Goal: Task Accomplishment & Management: Manage account settings

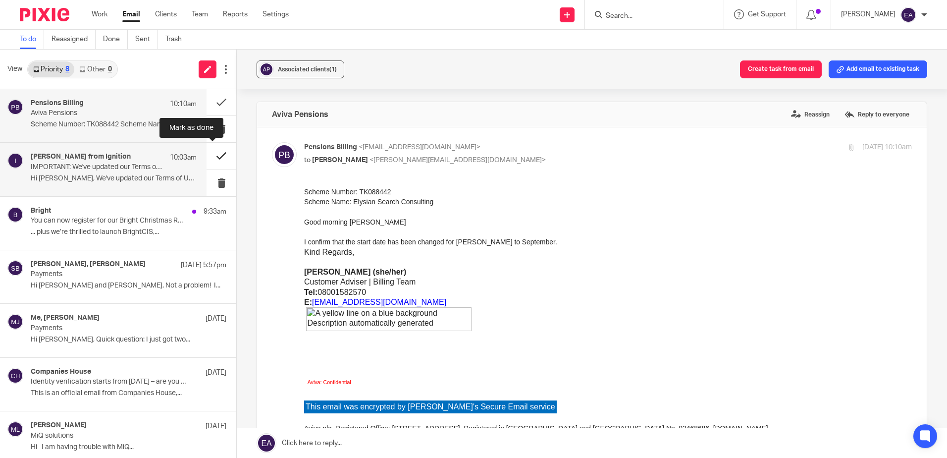
click at [216, 153] on button at bounding box center [222, 156] width 30 height 26
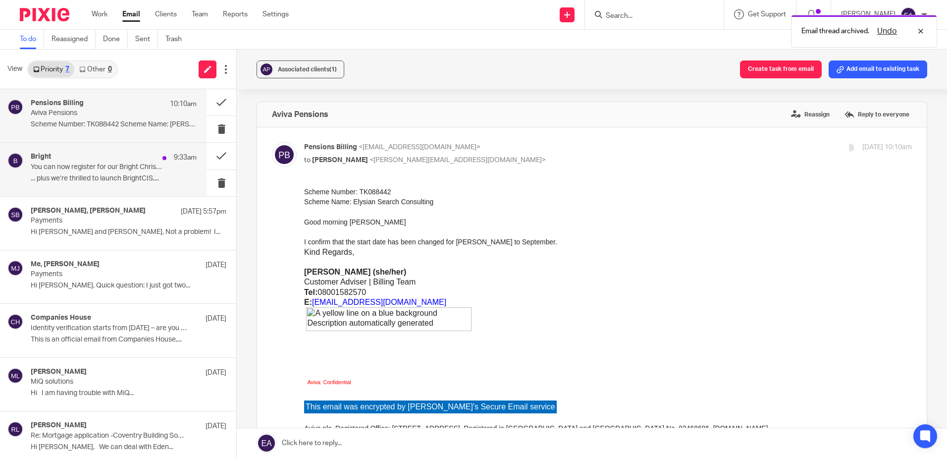
click at [99, 184] on div "Bright 9:33am You can now register for our Bright Christmas Roadshow! ... plus …" at bounding box center [114, 169] width 166 height 33
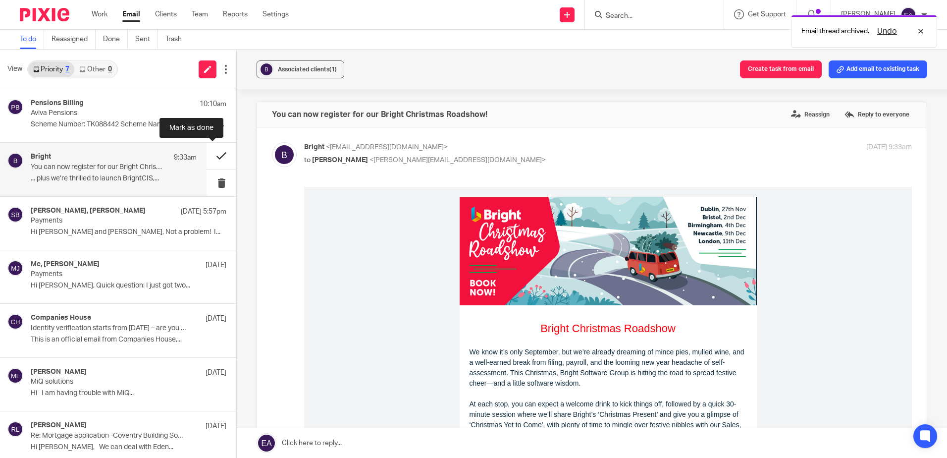
click at [211, 155] on button at bounding box center [222, 156] width 30 height 26
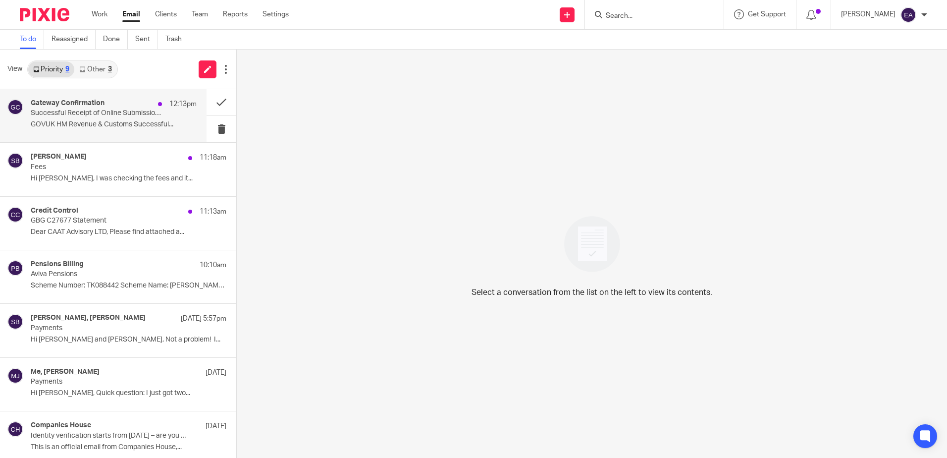
click at [100, 118] on div "Gateway Confirmation 12:13pm Successful Receipt of Online Submission for Refere…" at bounding box center [114, 115] width 166 height 33
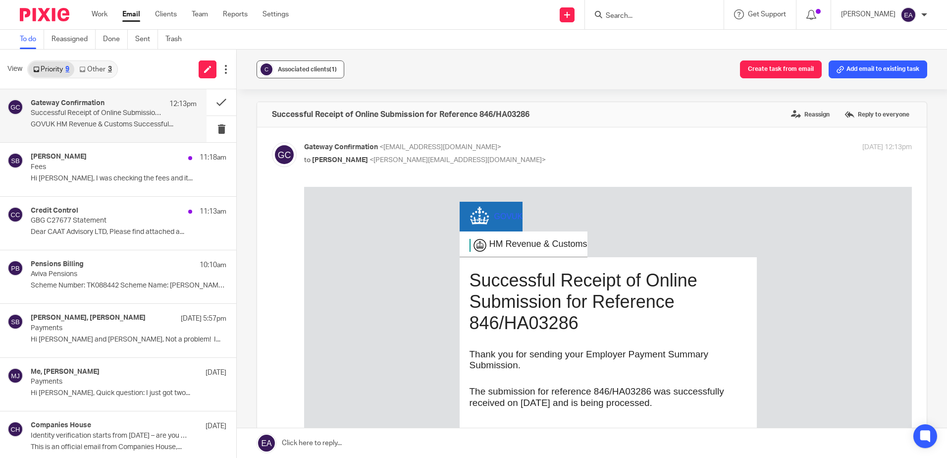
click at [279, 72] on div "Associated clients (1)" at bounding box center [307, 69] width 59 height 10
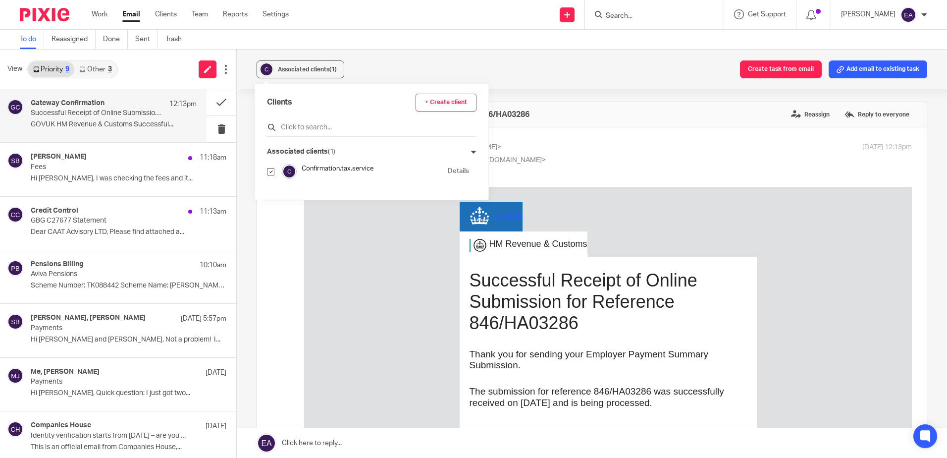
click at [297, 121] on div at bounding box center [371, 128] width 209 height 15
click at [296, 127] on input "text" at bounding box center [371, 127] width 209 height 10
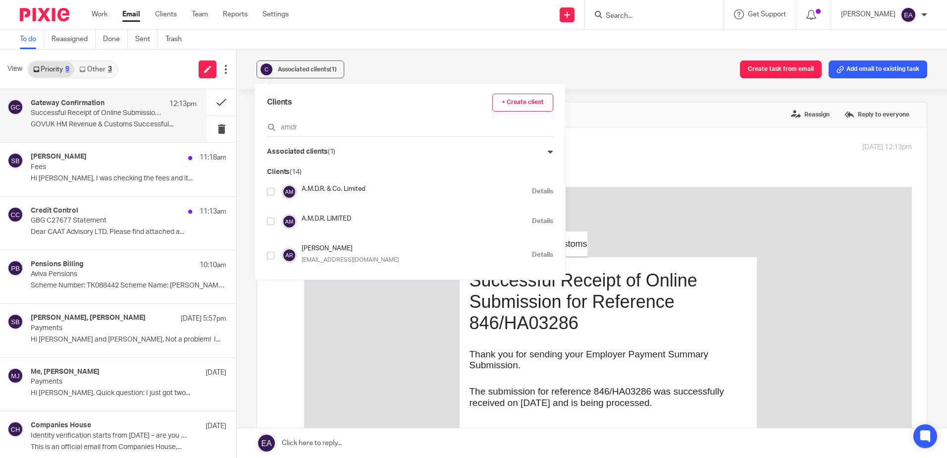
type input "amdr"
click at [272, 219] on input "checkbox" at bounding box center [270, 220] width 7 height 7
checkbox input "true"
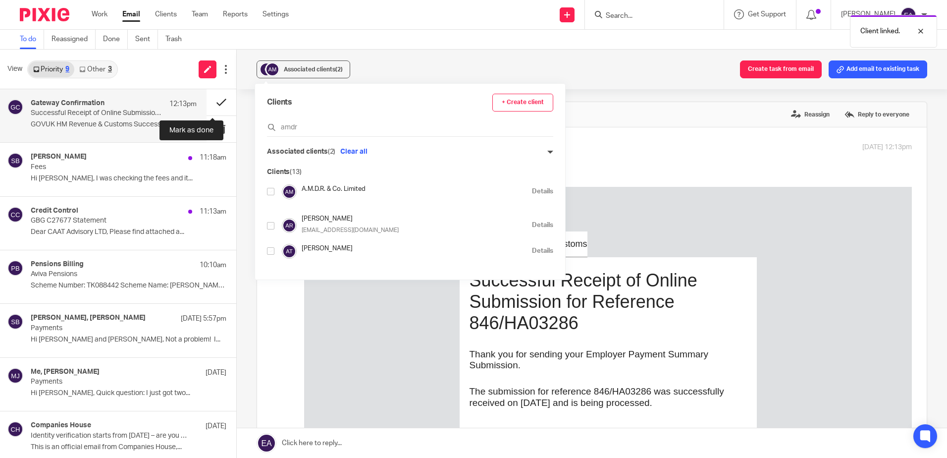
click at [207, 102] on button at bounding box center [222, 102] width 30 height 26
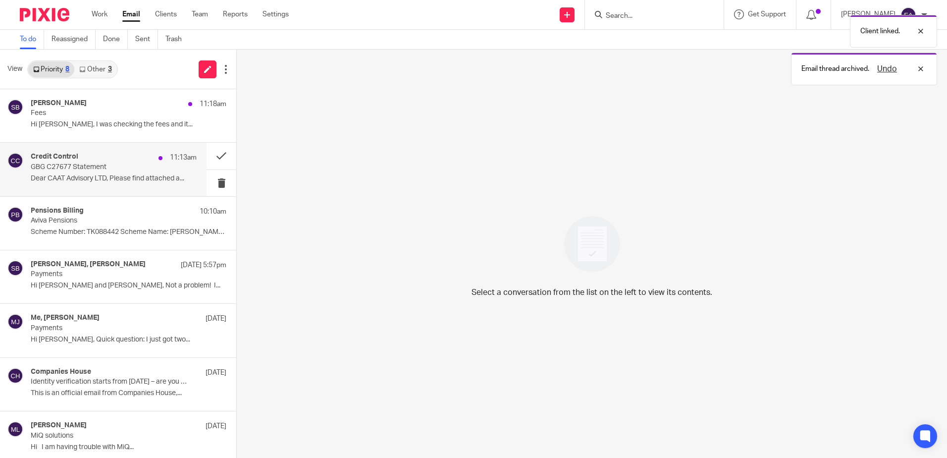
click at [108, 164] on p "GBG C27677 Statement" at bounding box center [97, 167] width 133 height 8
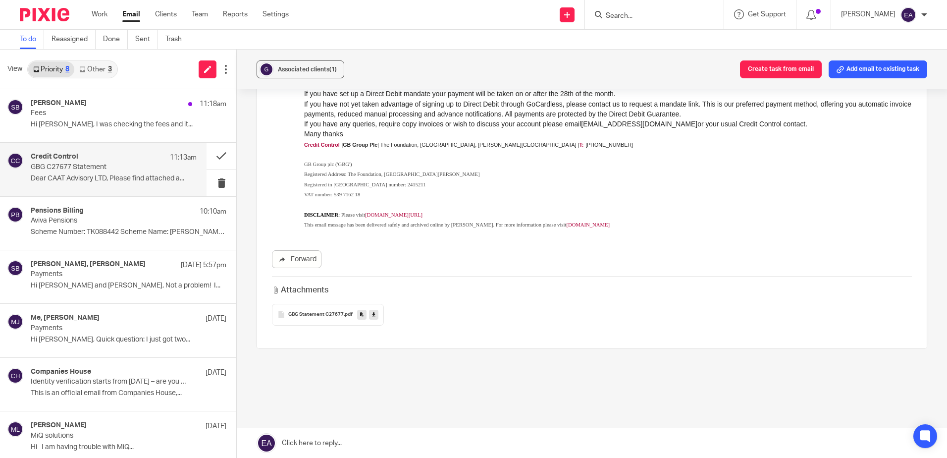
scroll to position [149, 0]
click at [372, 313] on icon at bounding box center [373, 313] width 3 height 7
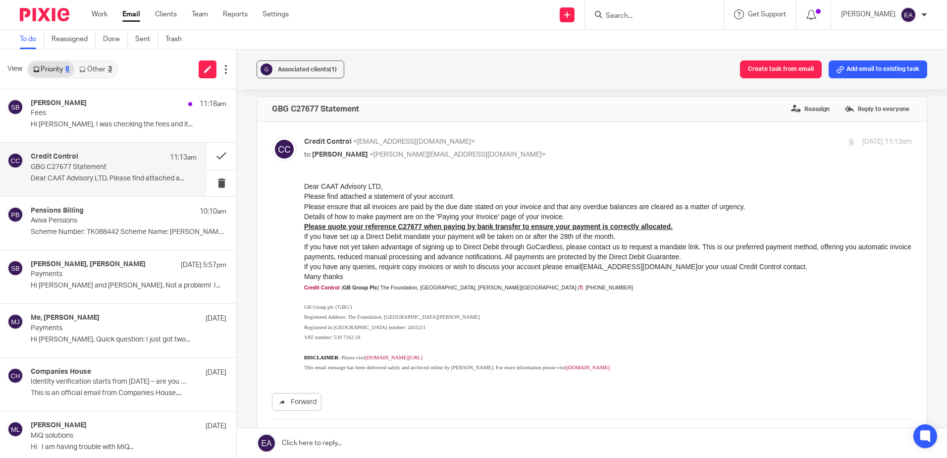
scroll to position [0, 0]
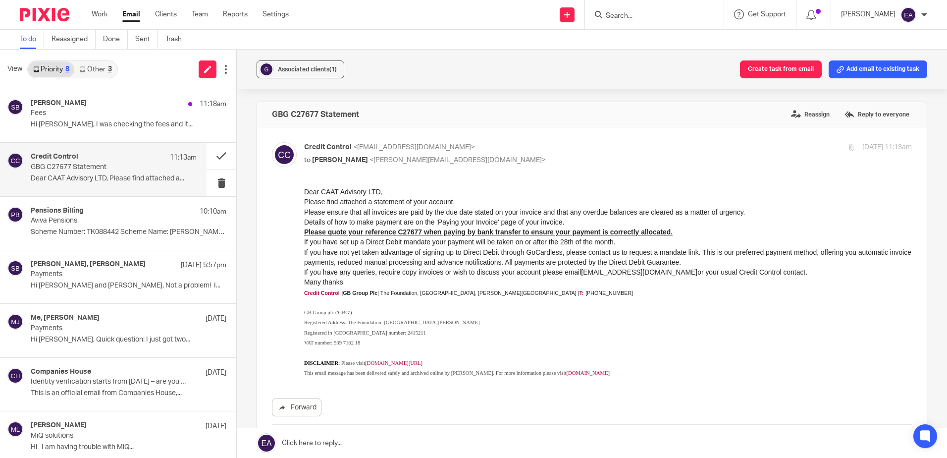
click at [89, 71] on link "Other 3" at bounding box center [95, 69] width 42 height 16
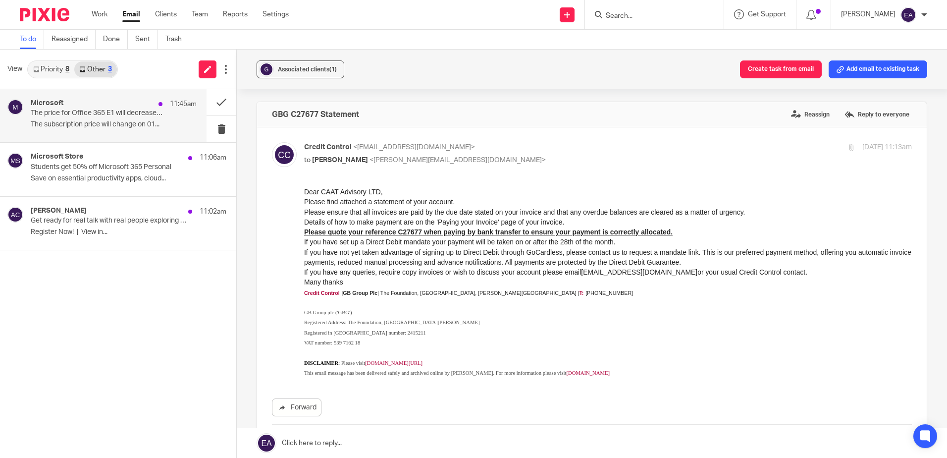
click at [104, 103] on div "Microsoft 11:45am" at bounding box center [114, 104] width 166 height 10
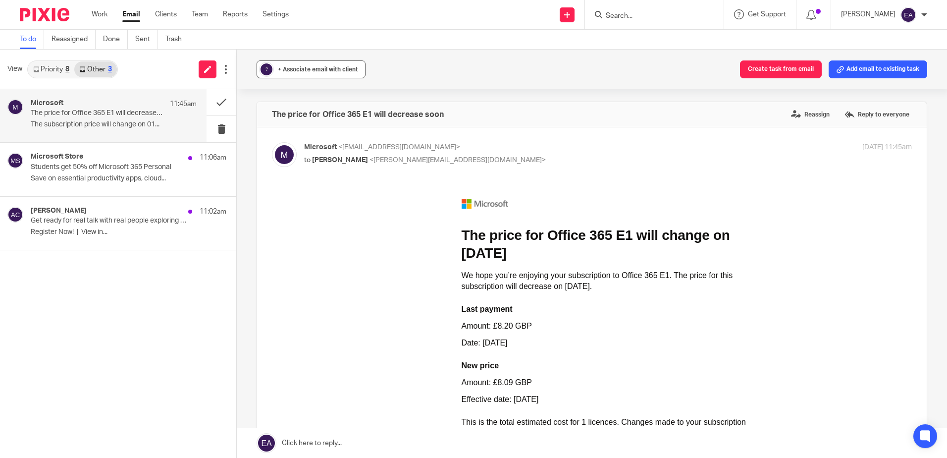
click at [298, 69] on span "+ Associate email with client" at bounding box center [318, 69] width 80 height 6
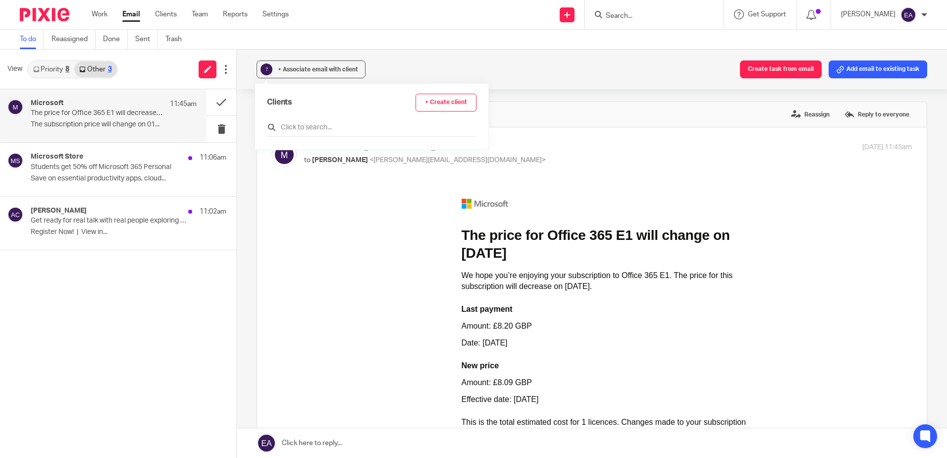
click at [299, 123] on input "text" at bounding box center [371, 127] width 209 height 10
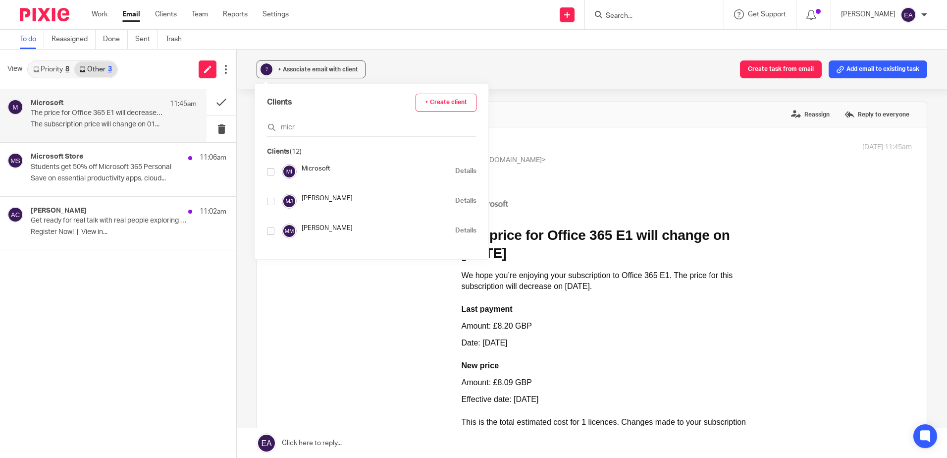
type input "micr"
click at [270, 171] on input "checkbox" at bounding box center [270, 171] width 7 height 7
checkbox input "true"
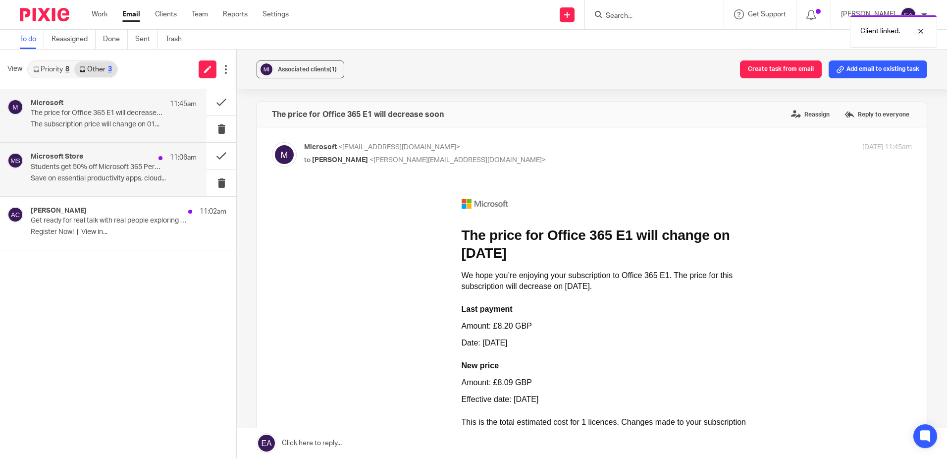
click at [104, 173] on div "Microsoft Store 11:06am Students get 50% off Microsoft 365 Personal Save on ess…" at bounding box center [114, 169] width 166 height 33
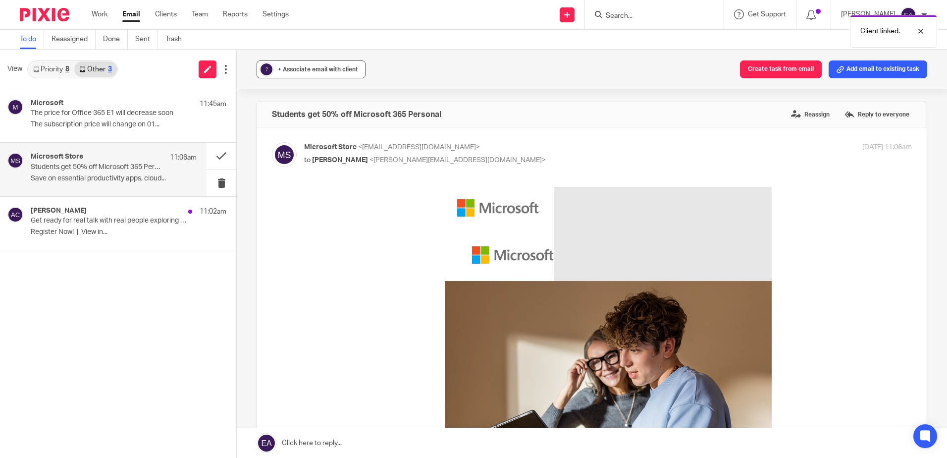
click at [282, 72] on div "+ Associate email with client" at bounding box center [318, 69] width 80 height 10
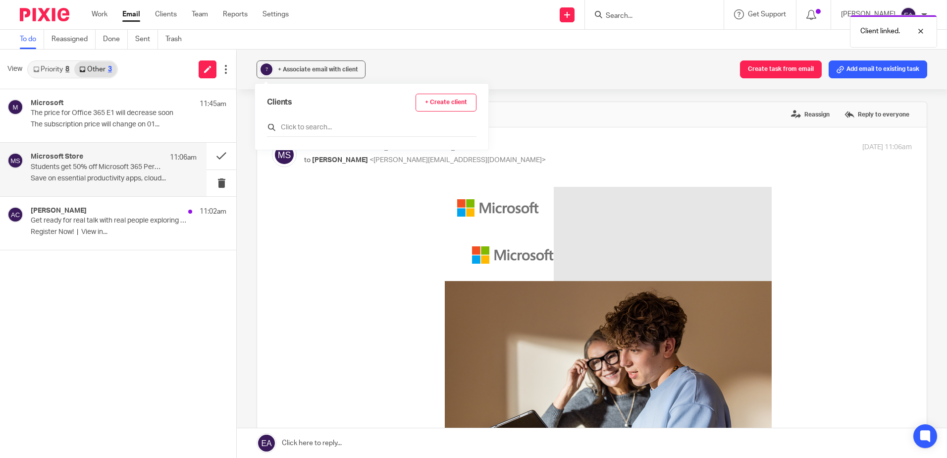
click at [304, 129] on input "text" at bounding box center [371, 127] width 209 height 10
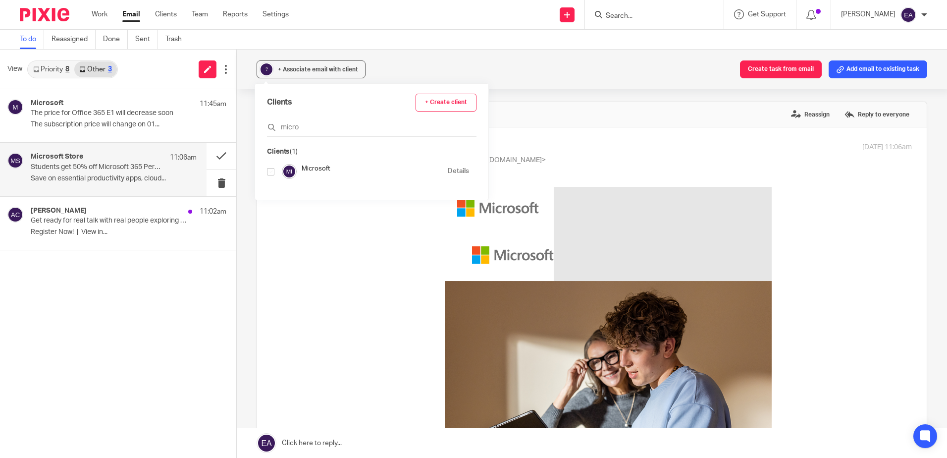
type input "micro"
click at [270, 170] on input "checkbox" at bounding box center [270, 171] width 7 height 7
checkbox input "true"
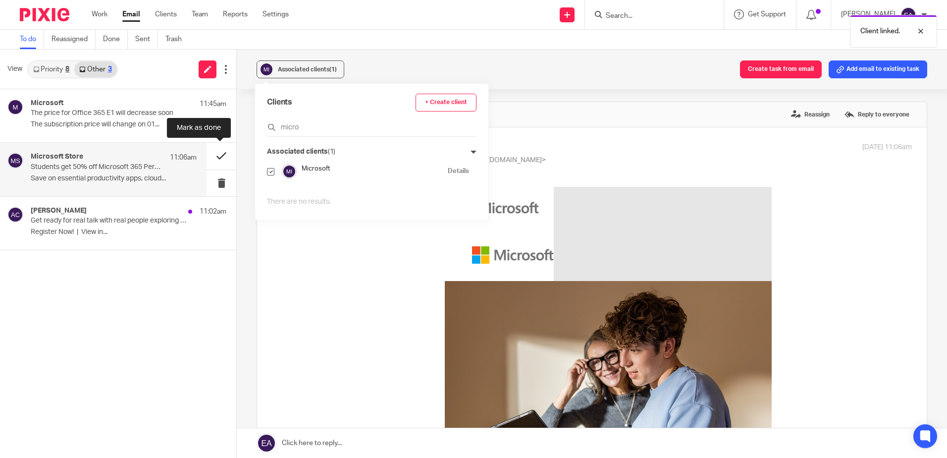
click at [219, 153] on button at bounding box center [222, 156] width 30 height 26
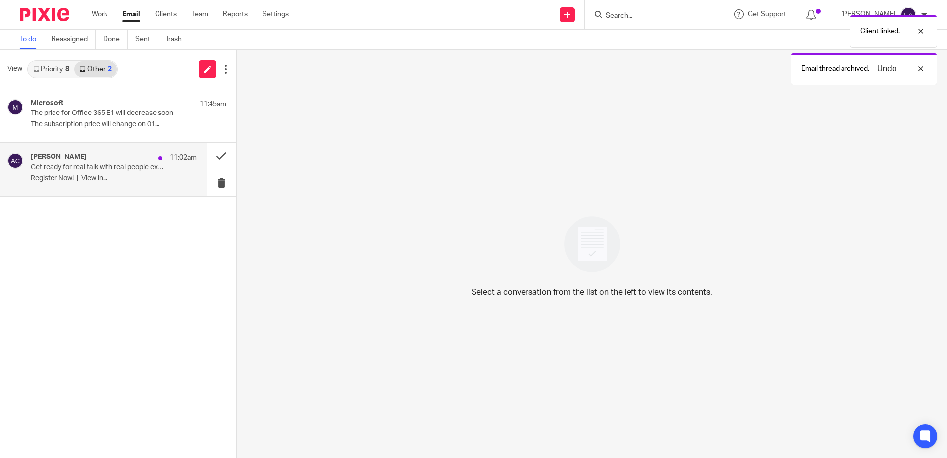
click at [108, 177] on p "Register Now! | View in..." at bounding box center [114, 178] width 166 height 8
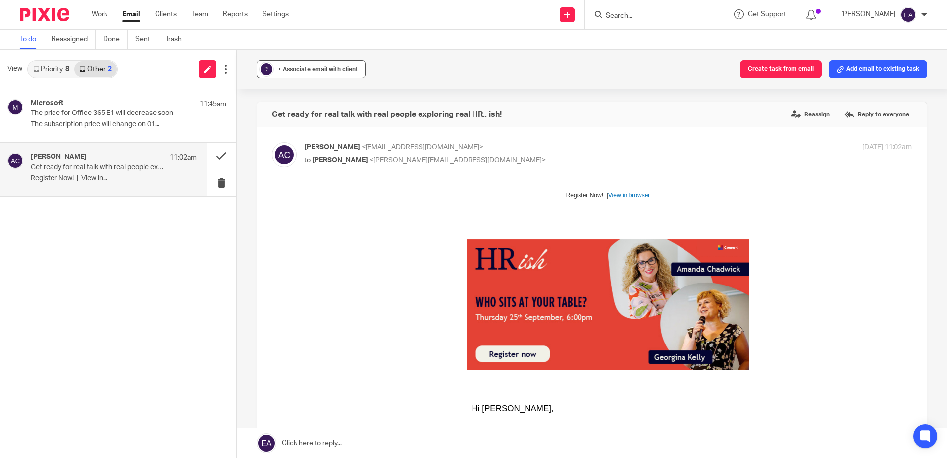
click span "+ Associate email with client"
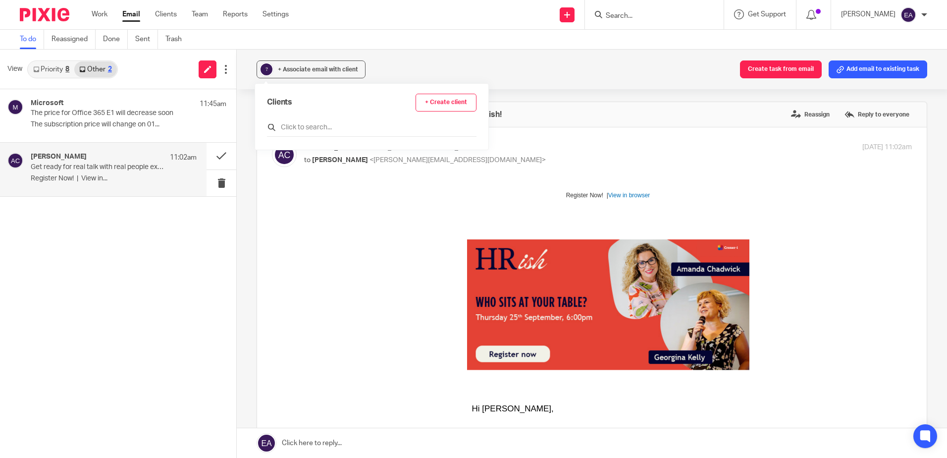
click input "text"
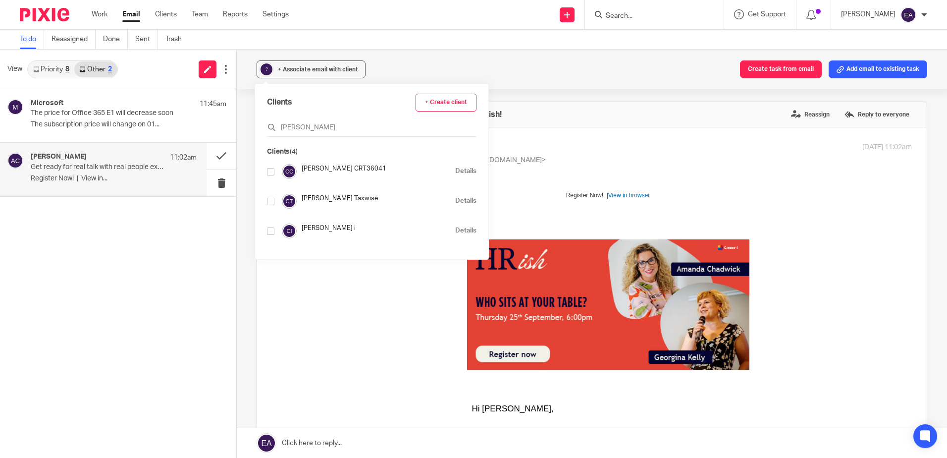
type input "croner"
click input "checkbox"
checkbox input "true"
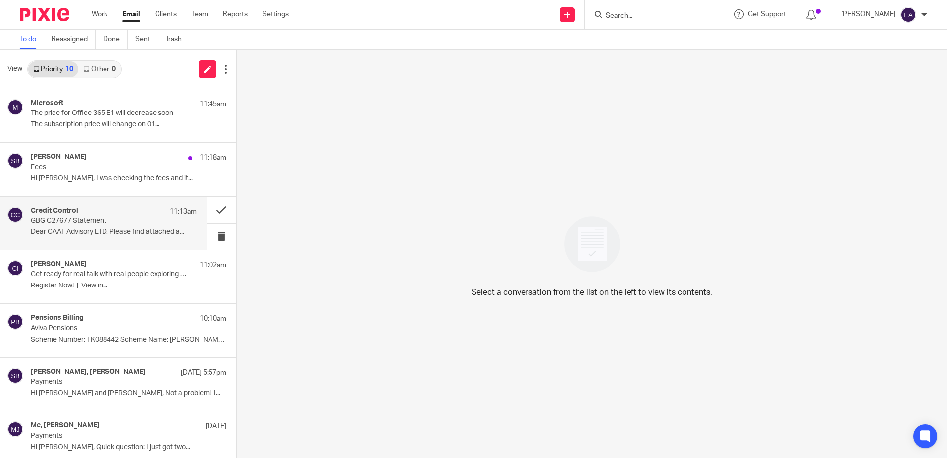
click at [99, 235] on p "Dear CAAT Advisory LTD, Please find attached a..." at bounding box center [114, 232] width 166 height 8
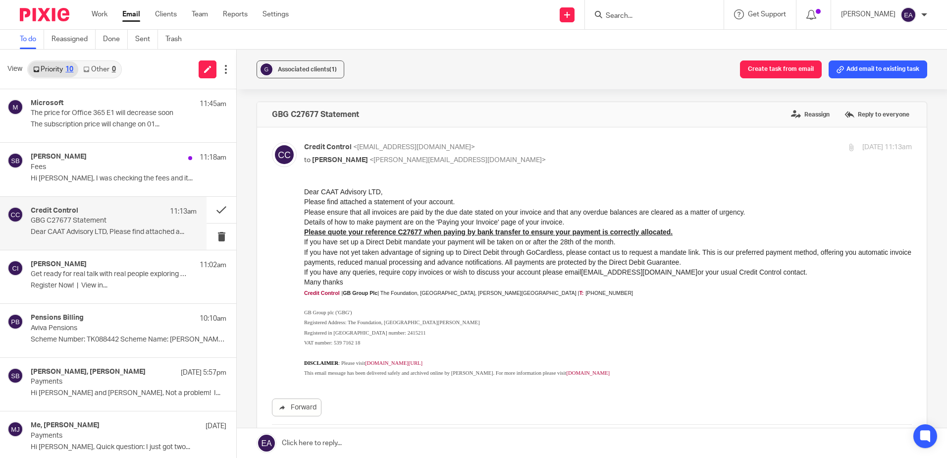
click at [649, 18] on input "Search" at bounding box center [649, 16] width 89 height 9
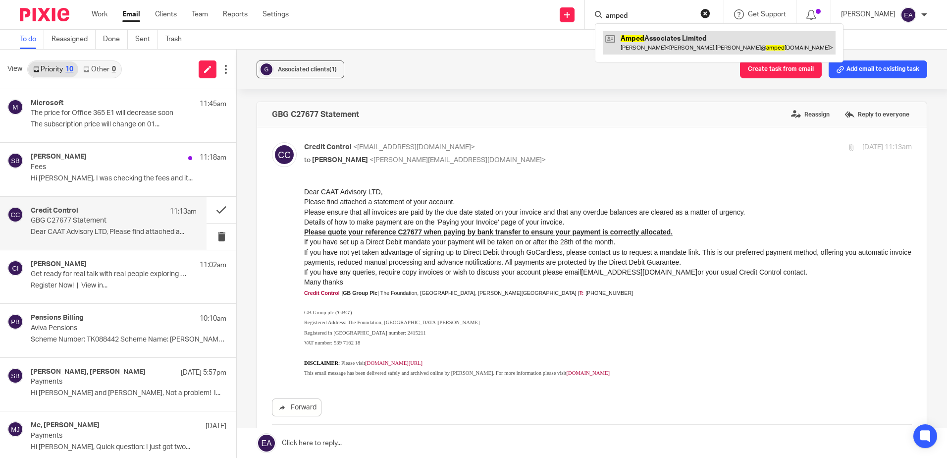
type input "amped"
click at [664, 39] on link at bounding box center [719, 42] width 233 height 23
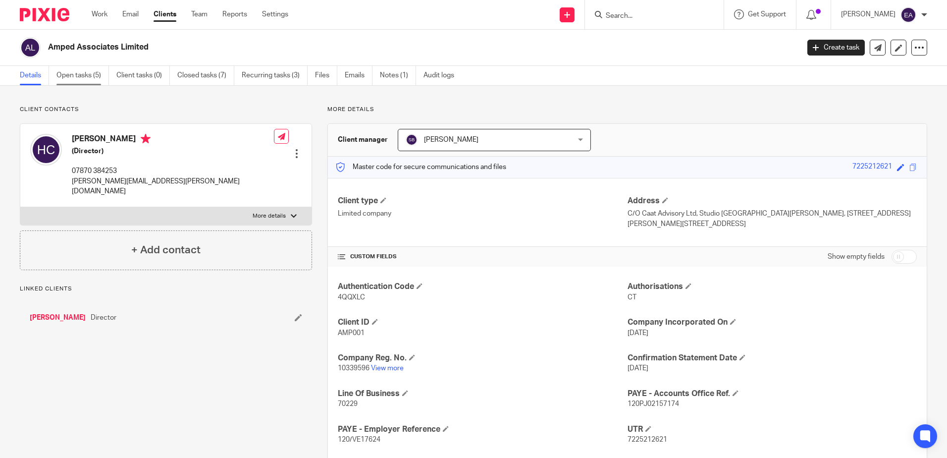
click at [90, 77] on link "Open tasks (5)" at bounding box center [82, 75] width 52 height 19
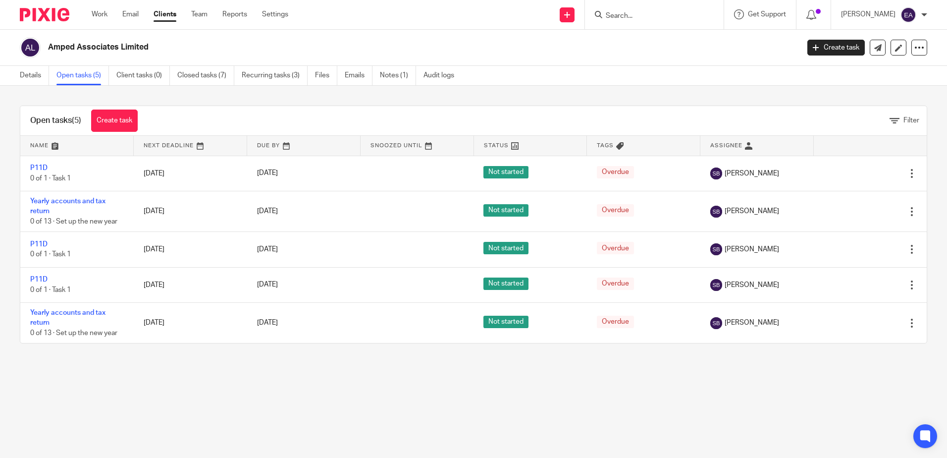
click at [632, 14] on input "Search" at bounding box center [649, 16] width 89 height 9
click at [620, 16] on input "Search" at bounding box center [649, 16] width 89 height 9
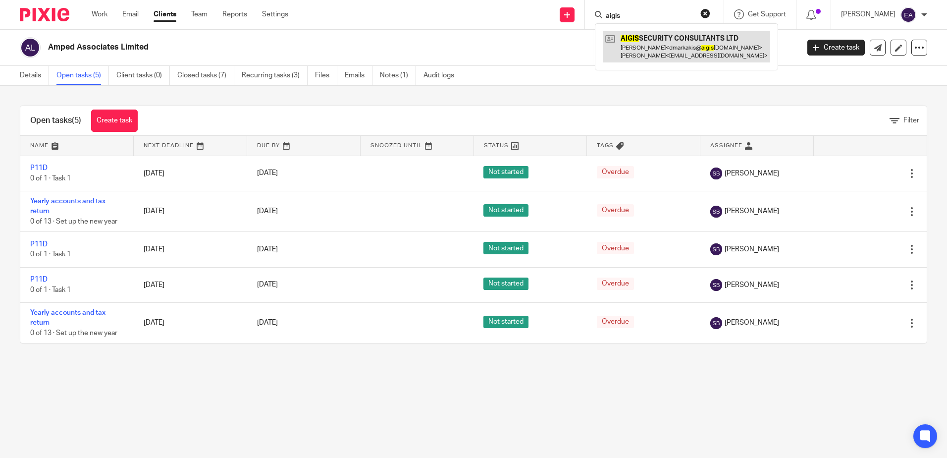
type input "aigis"
click at [640, 40] on link at bounding box center [686, 46] width 167 height 31
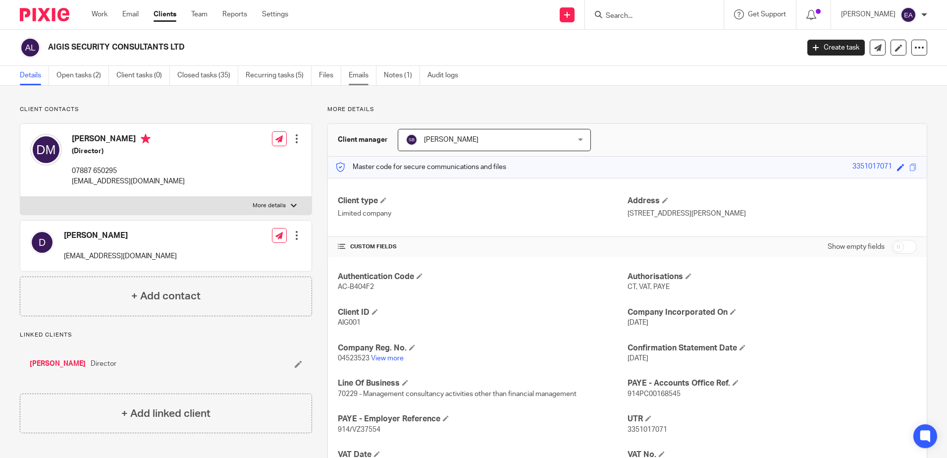
click at [362, 73] on link "Emails" at bounding box center [363, 75] width 28 height 19
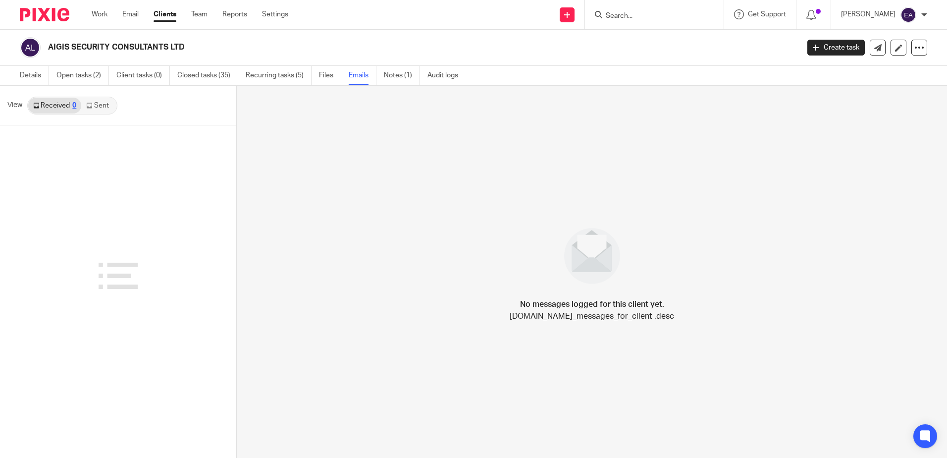
click at [96, 105] on link "Sent" at bounding box center [98, 106] width 35 height 16
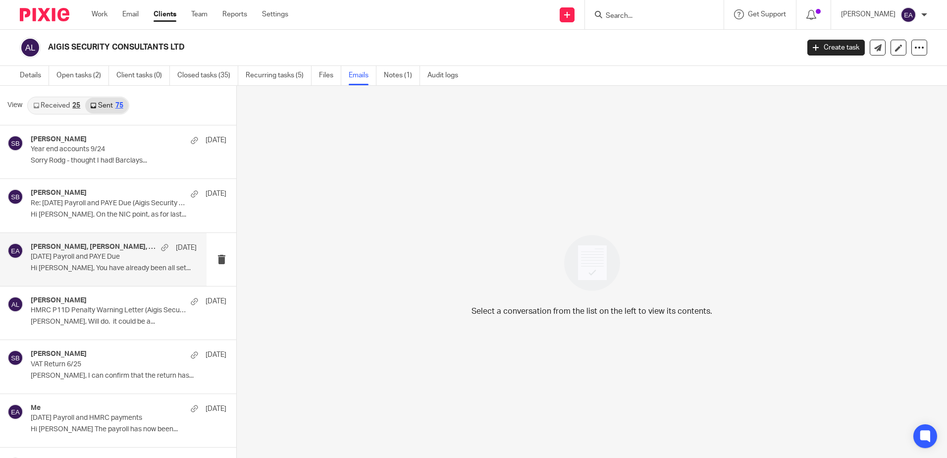
click at [97, 266] on p "Hi Dimitrios, You have already been all set..." at bounding box center [114, 268] width 166 height 8
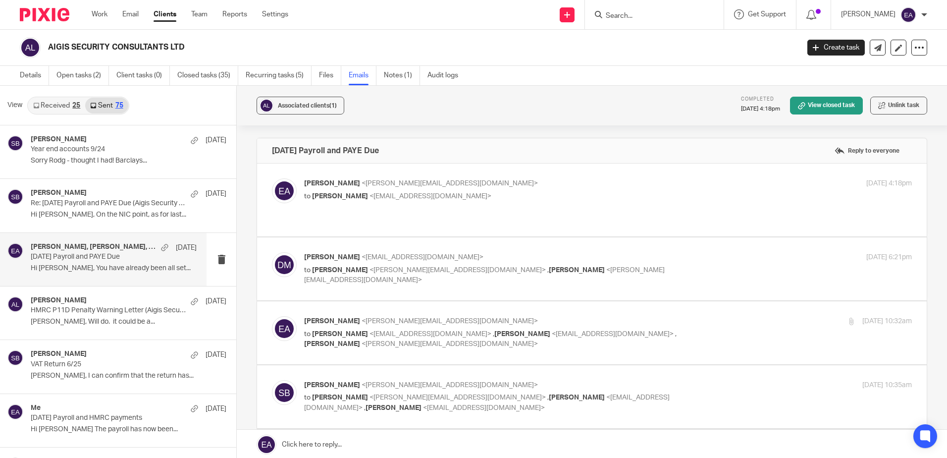
click at [463, 203] on div "Elaine Aitken <elaine@caatadvisory.co.uk> to Dimitrios <dmarkakis@aigisconsulta…" at bounding box center [608, 190] width 608 height 25
checkbox input "true"
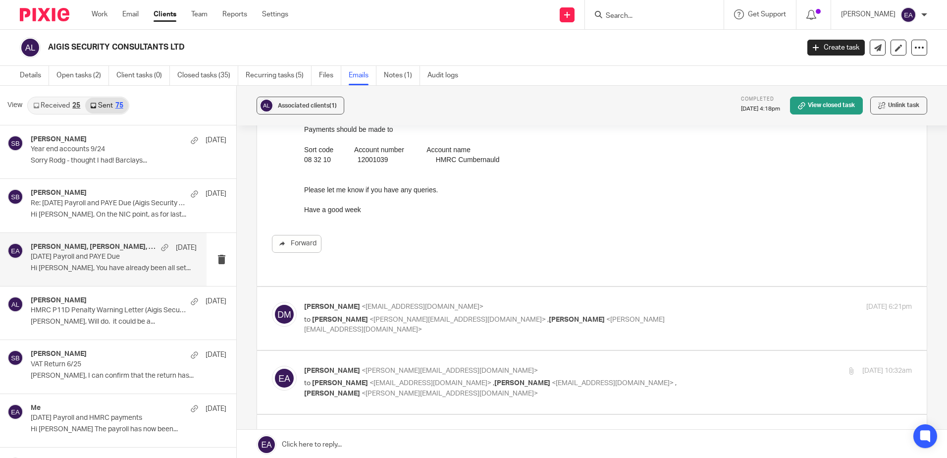
scroll to position [198, 0]
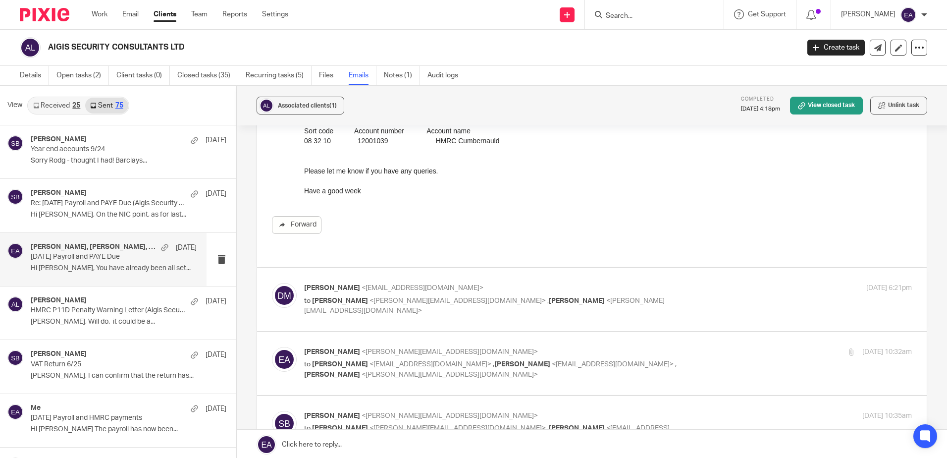
click at [470, 309] on label at bounding box center [592, 299] width 670 height 63
click at [272, 283] on input "checkbox" at bounding box center [271, 282] width 0 height 0
checkbox input "true"
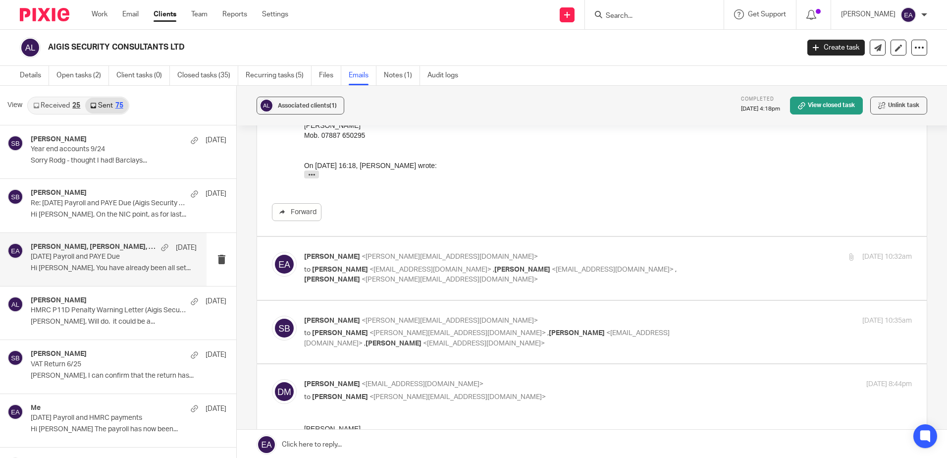
scroll to position [495, 0]
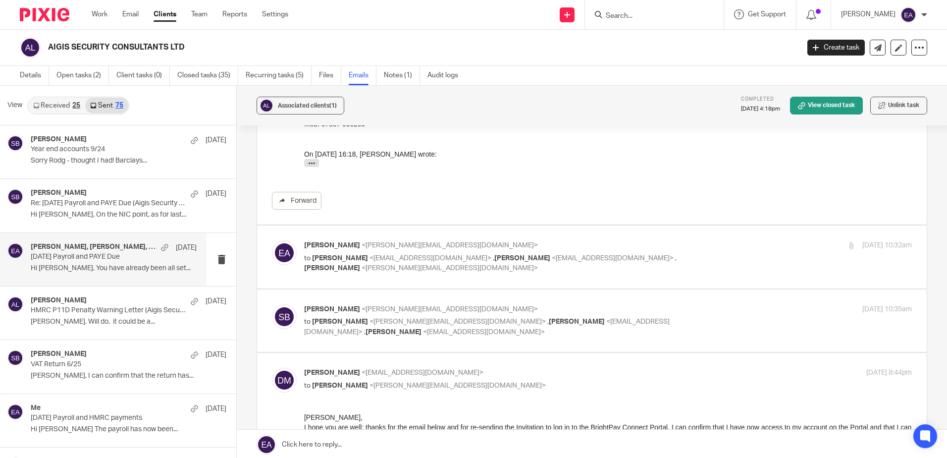
click at [439, 255] on span "<dmarkakis@aigisconsultants.co.uk>" at bounding box center [430, 258] width 122 height 7
checkbox input "true"
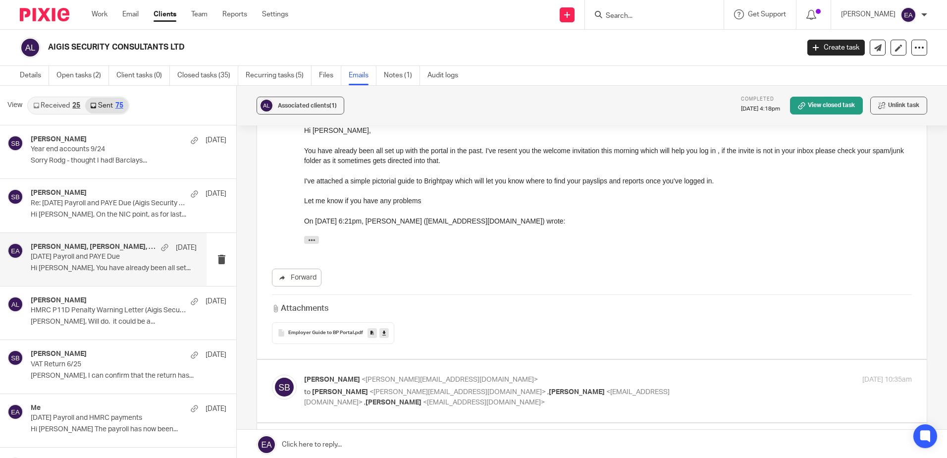
scroll to position [792, 0]
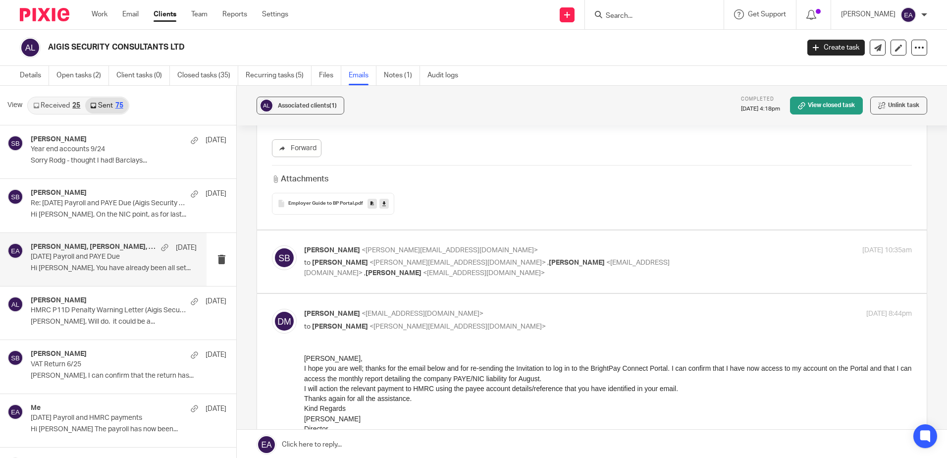
click at [511, 259] on span "<dmarkakis@aigisconsultants.co.uk>" at bounding box center [486, 267] width 365 height 17
checkbox input "true"
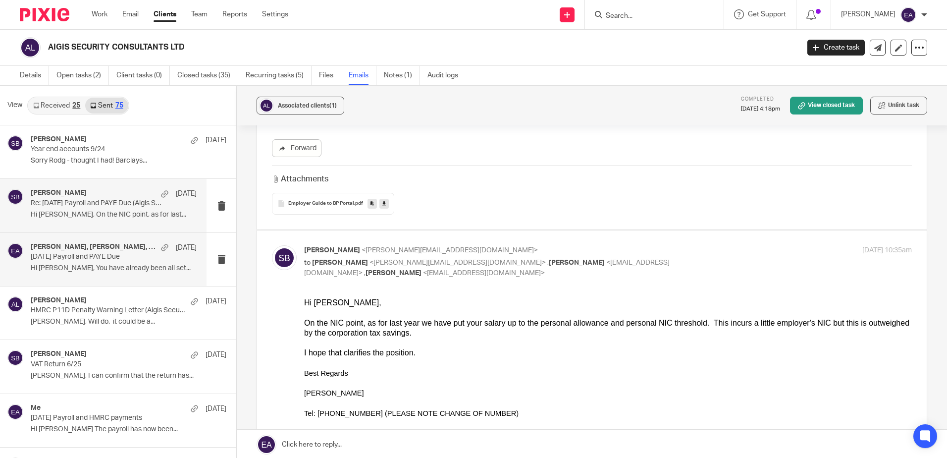
click at [138, 196] on div "Steve Bradshaw 19 Aug" at bounding box center [114, 194] width 166 height 10
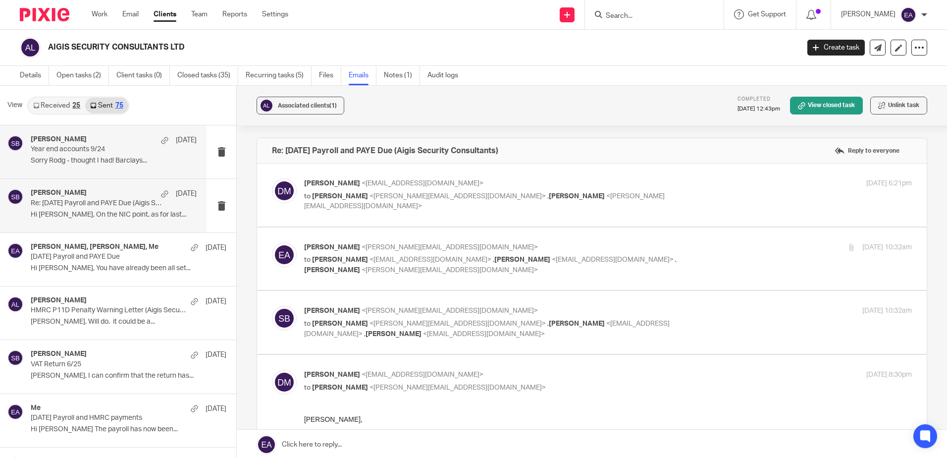
scroll to position [0, 0]
click at [134, 164] on p "Sorry Rodg - thought I had! Barclays..." at bounding box center [114, 160] width 166 height 8
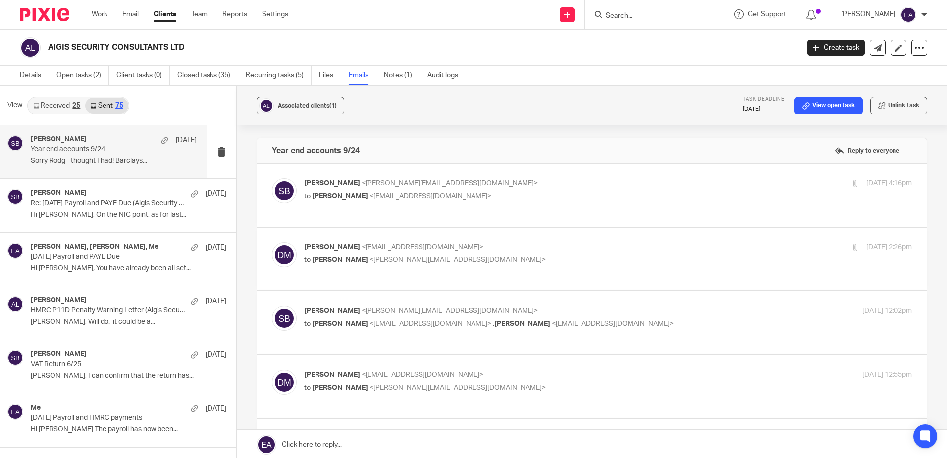
click at [522, 191] on p "to Dimitrios <dmarkakis@aigisconsultants.co.uk>" at bounding box center [506, 196] width 405 height 10
checkbox input "true"
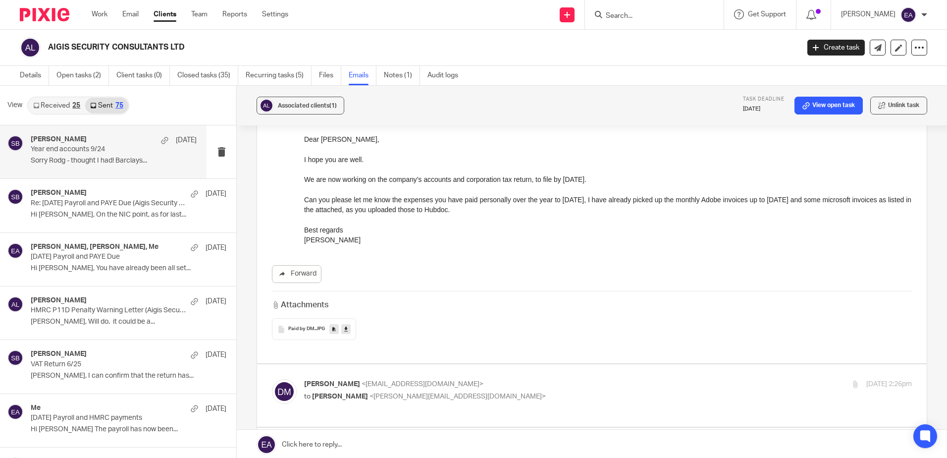
scroll to position [99, 0]
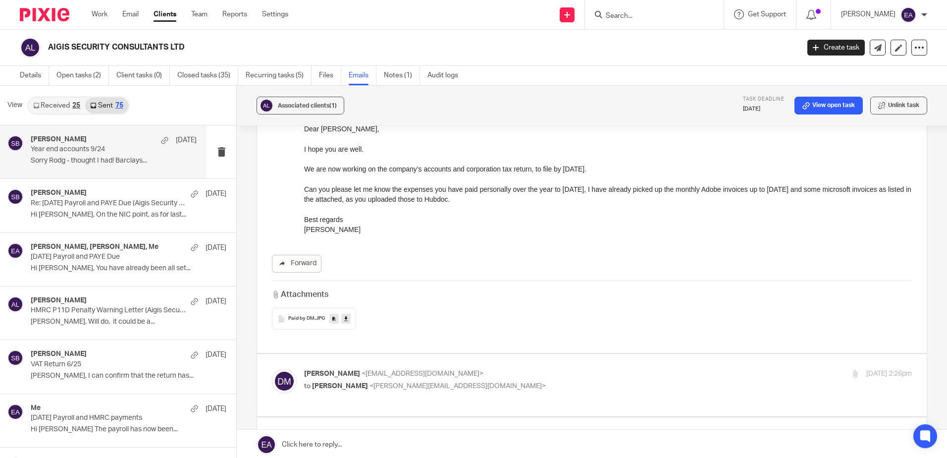
click at [492, 388] on label at bounding box center [592, 385] width 670 height 63
click at [272, 368] on input "checkbox" at bounding box center [271, 368] width 0 height 0
checkbox input "true"
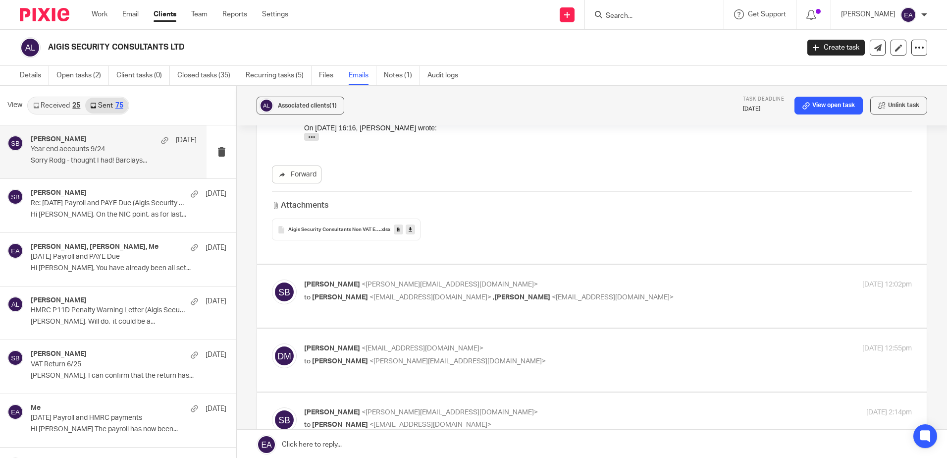
scroll to position [545, 0]
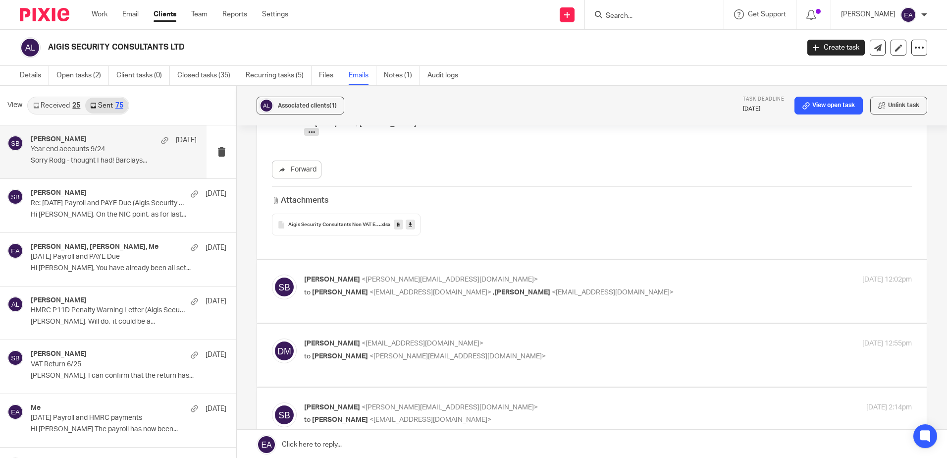
click at [476, 290] on div "Steve Bradshaw <steve@caatadvisory.co.uk> to Dimitrios <dmarkakis@aigisconsulta…" at bounding box center [592, 290] width 640 height 33
click at [504, 338] on p "Dimitrios Markakis <markakid@globalnet.co.uk>" at bounding box center [506, 343] width 405 height 10
checkbox input "true"
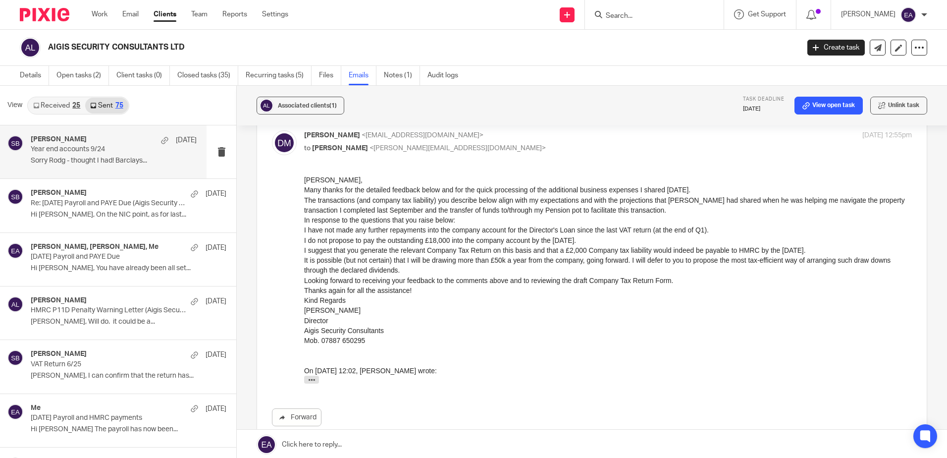
scroll to position [792, 0]
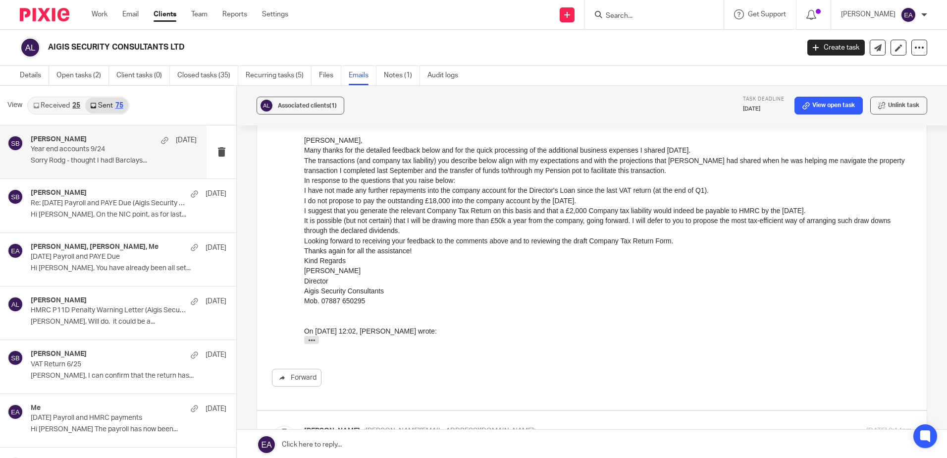
click at [55, 100] on link "Received 25" at bounding box center [56, 106] width 57 height 16
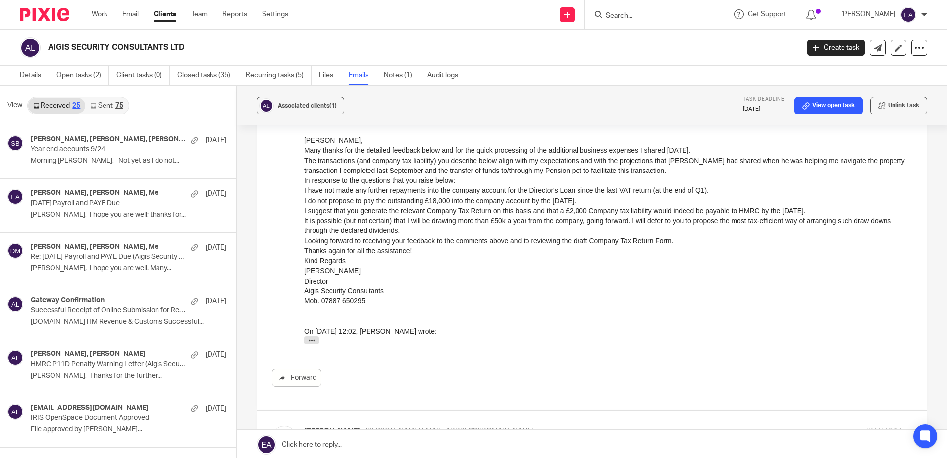
scroll to position [1, 0]
click at [68, 70] on link "Open tasks (2)" at bounding box center [82, 73] width 52 height 19
click at [70, 74] on link "Open tasks (2)" at bounding box center [82, 73] width 52 height 19
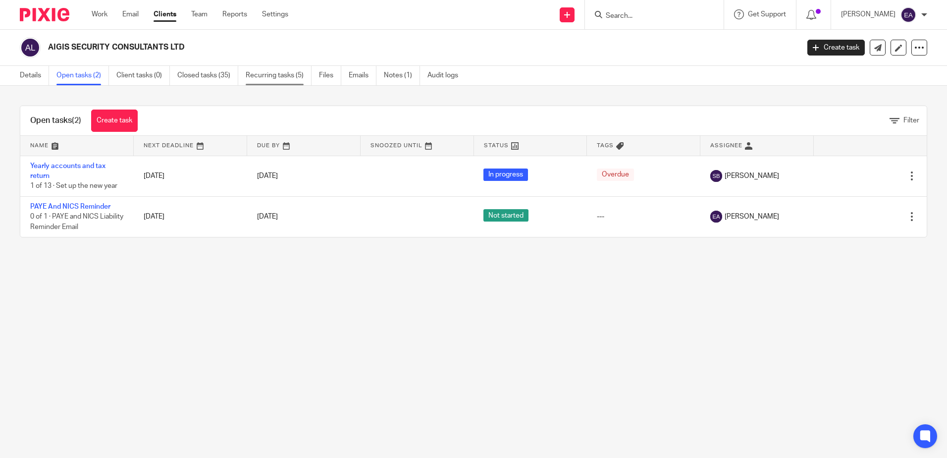
click at [266, 74] on link "Recurring tasks (5)" at bounding box center [279, 75] width 66 height 19
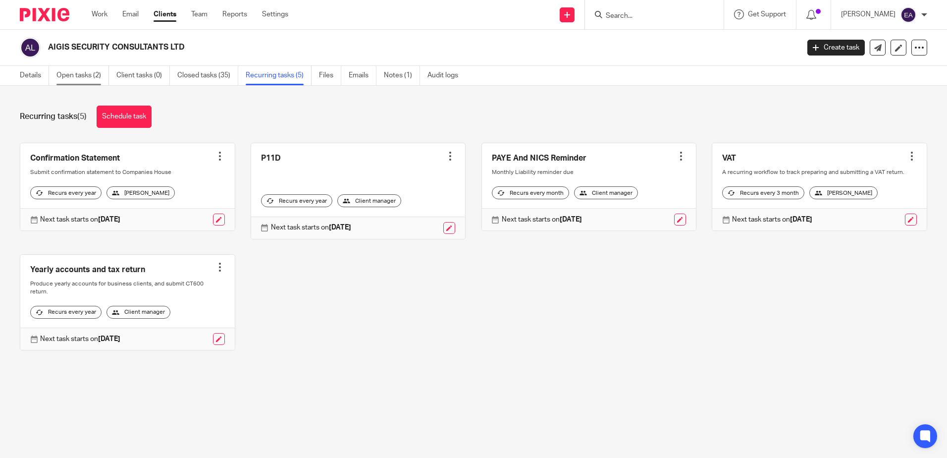
click at [82, 79] on link "Open tasks (2)" at bounding box center [82, 75] width 52 height 19
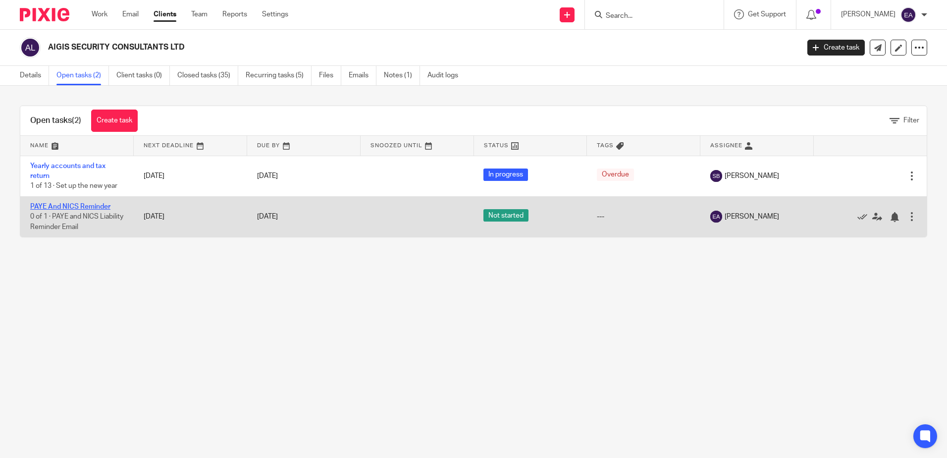
click at [66, 206] on link "PAYE And NICS Reminder" at bounding box center [70, 206] width 80 height 7
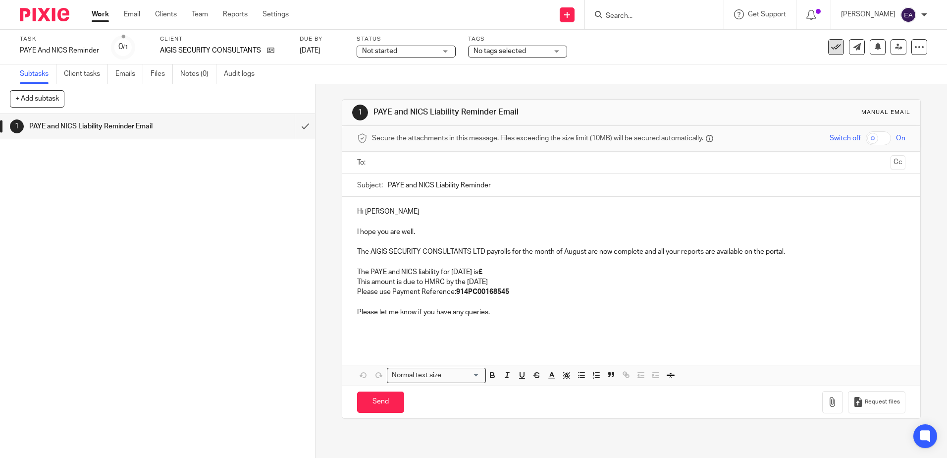
click at [831, 46] on icon at bounding box center [836, 47] width 10 height 10
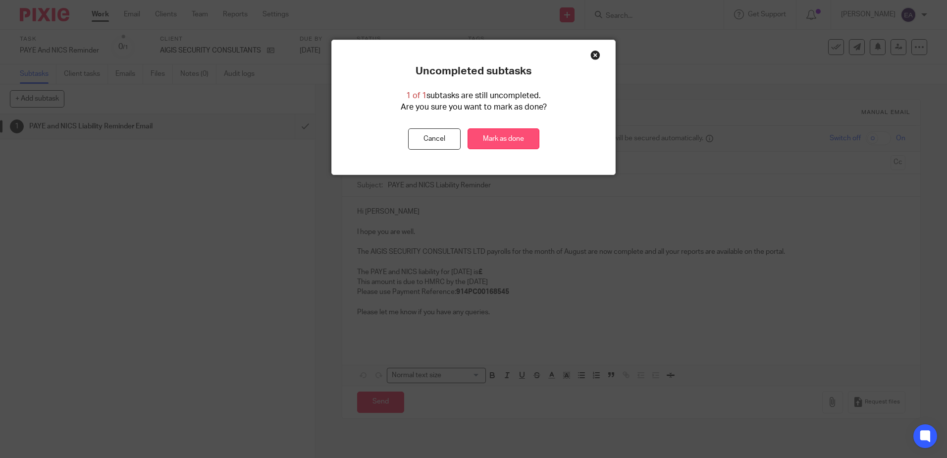
click at [513, 134] on link "Mark as done" at bounding box center [504, 138] width 72 height 21
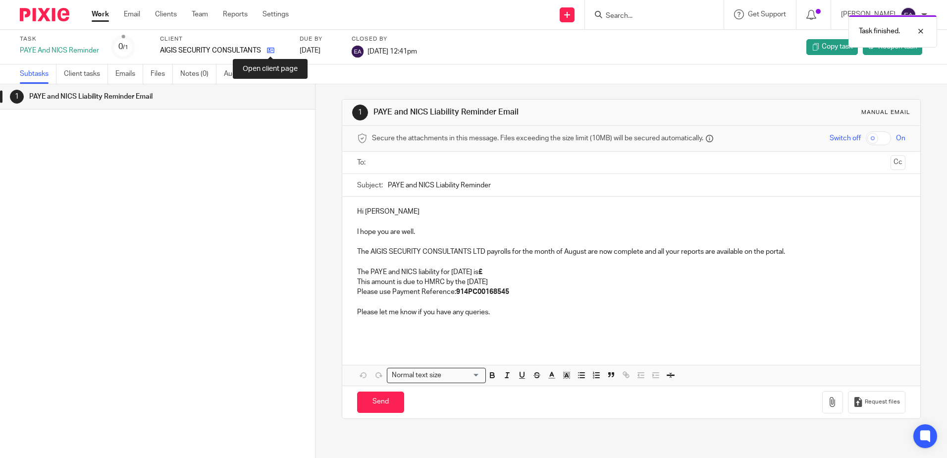
click at [271, 51] on icon at bounding box center [270, 50] width 7 height 7
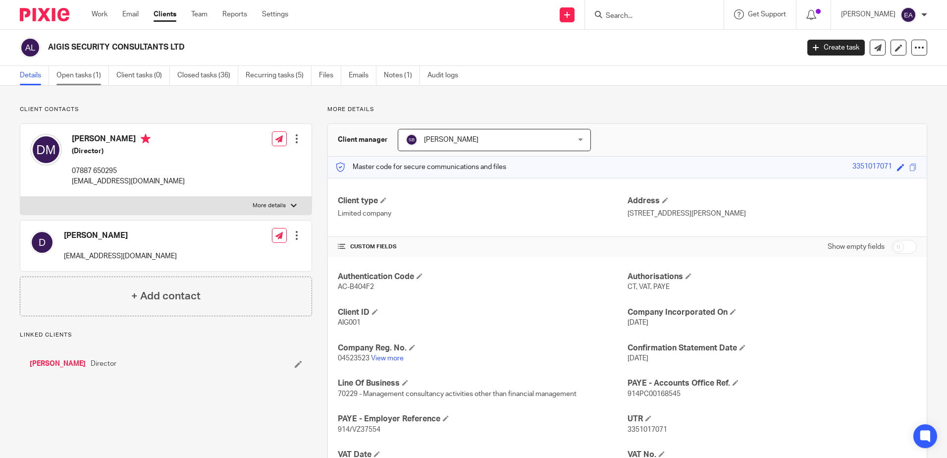
click at [75, 76] on link "Open tasks (1)" at bounding box center [82, 75] width 52 height 19
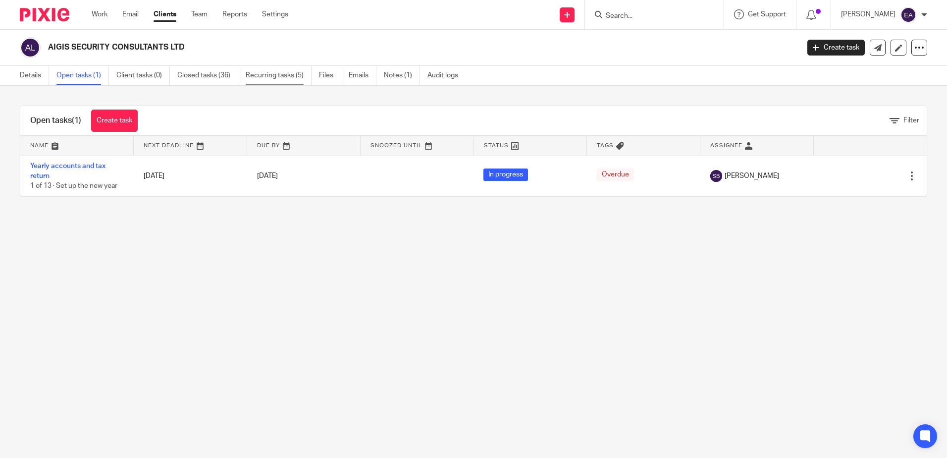
click at [277, 77] on link "Recurring tasks (5)" at bounding box center [279, 75] width 66 height 19
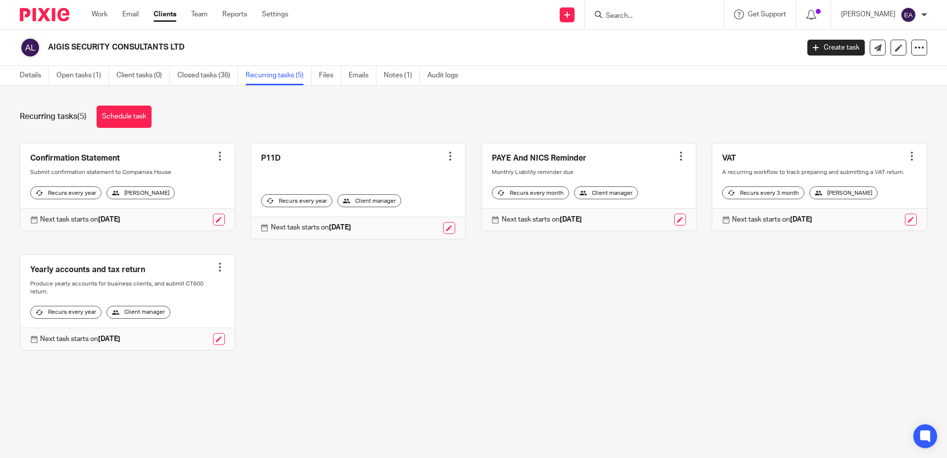
click at [566, 165] on link at bounding box center [589, 187] width 214 height 88
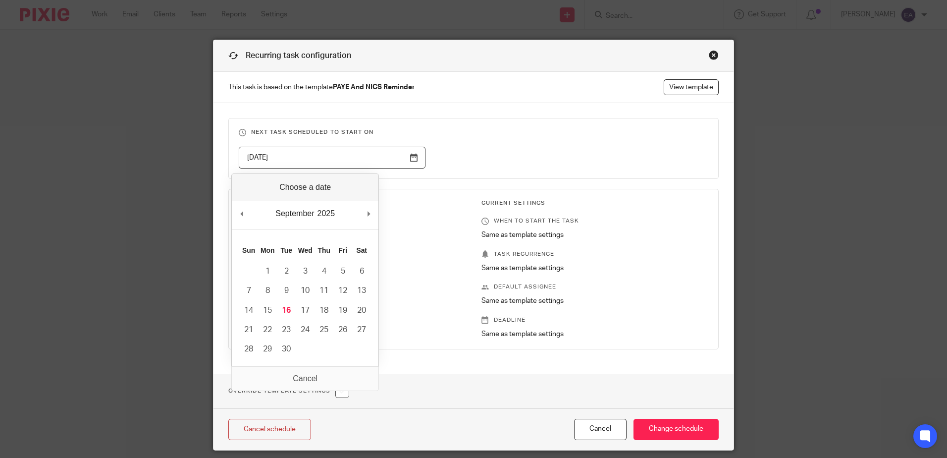
click at [410, 160] on input "[DATE]" at bounding box center [332, 158] width 187 height 22
type input "[DATE]"
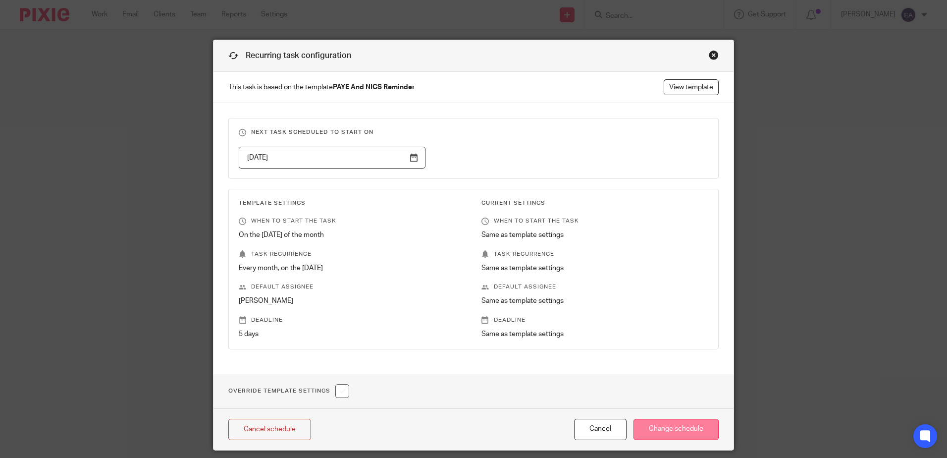
click at [685, 424] on input "Change schedule" at bounding box center [675, 428] width 85 height 21
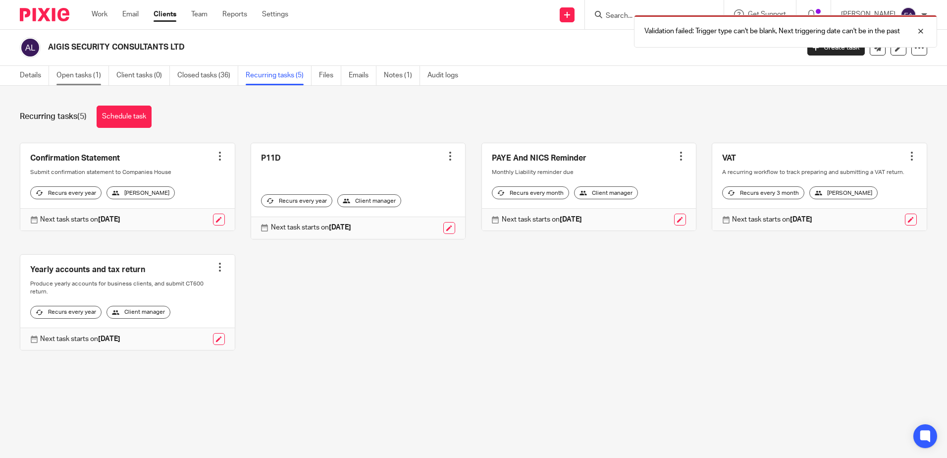
click at [86, 72] on link "Open tasks (1)" at bounding box center [82, 75] width 52 height 19
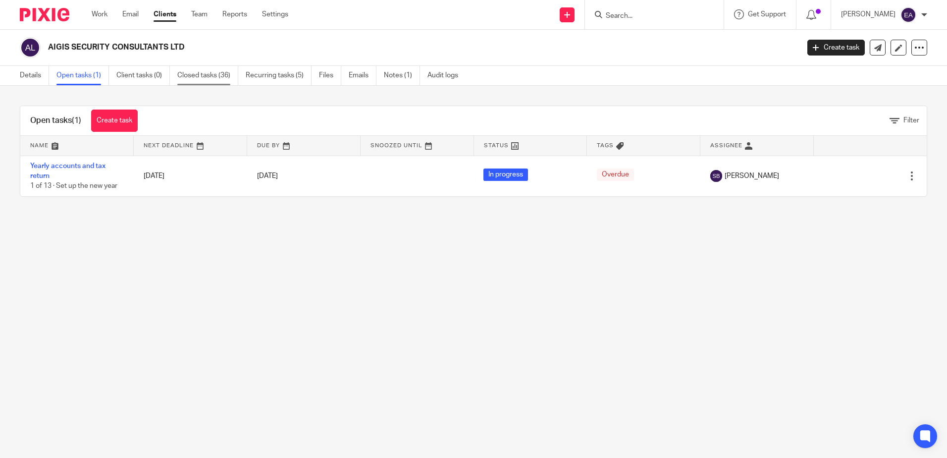
click at [209, 74] on link "Closed tasks (36)" at bounding box center [207, 75] width 61 height 19
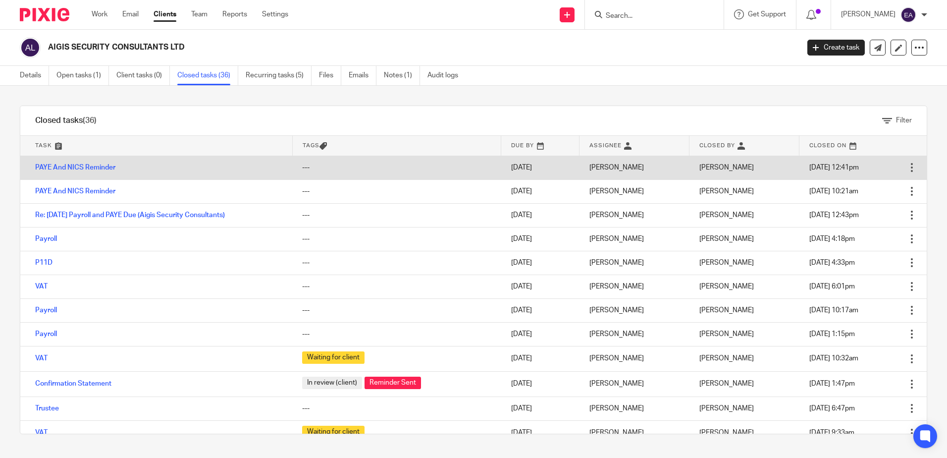
click at [907, 168] on div at bounding box center [912, 167] width 10 height 10
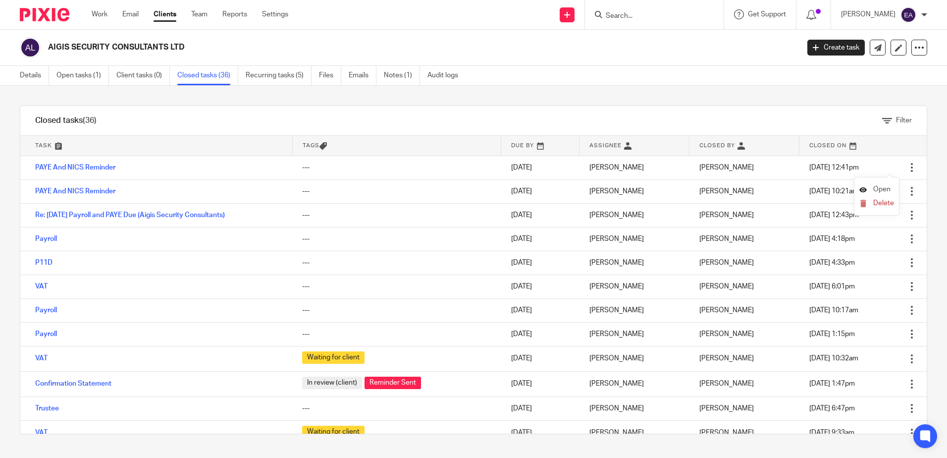
click at [883, 189] on span "Open" at bounding box center [881, 189] width 17 height 7
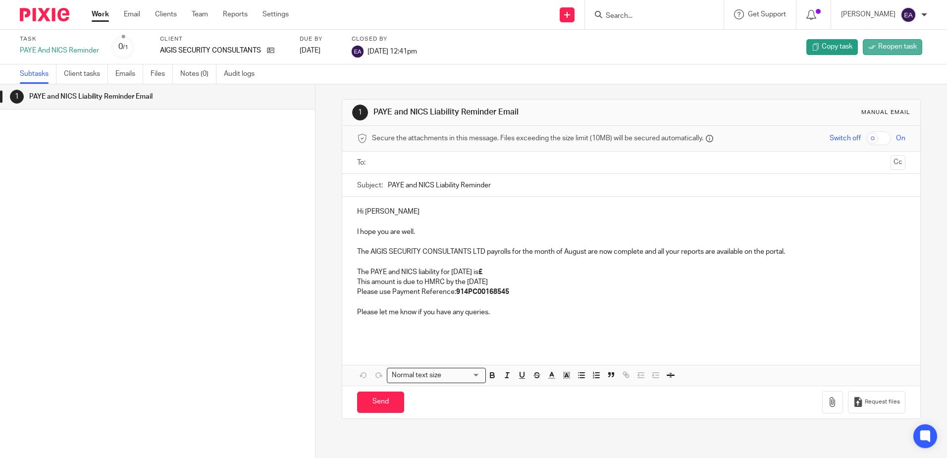
click at [893, 45] on span "Reopen task" at bounding box center [897, 47] width 39 height 10
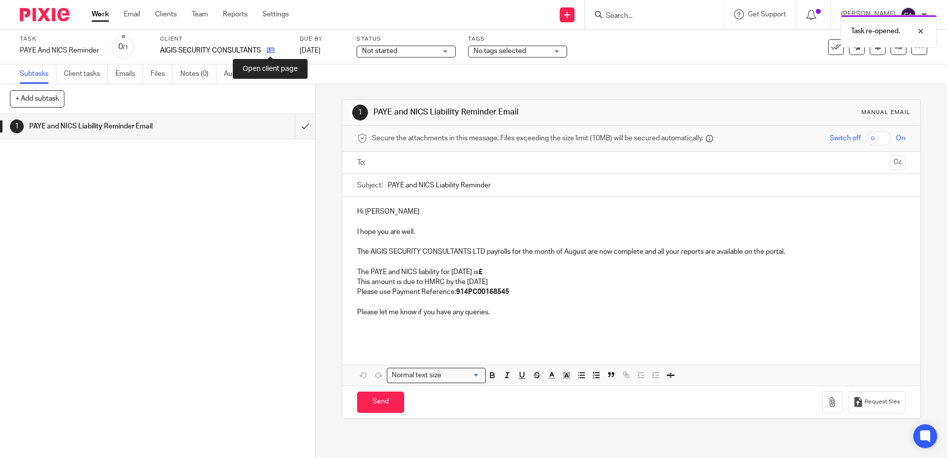
click at [273, 49] on icon at bounding box center [270, 50] width 7 height 7
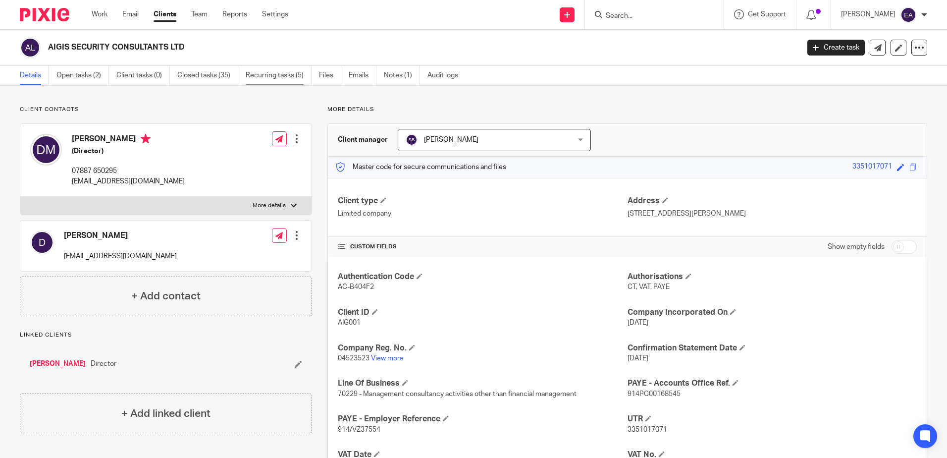
click at [276, 76] on link "Recurring tasks (5)" at bounding box center [279, 75] width 66 height 19
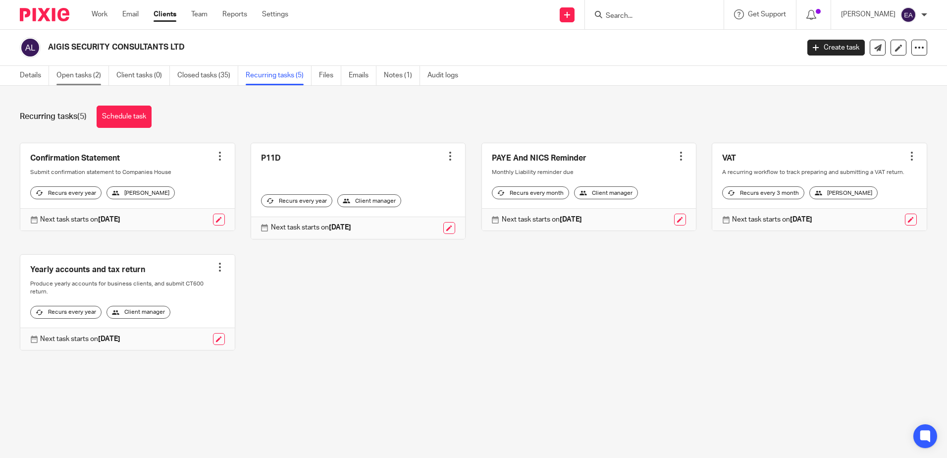
click at [85, 73] on link "Open tasks (2)" at bounding box center [82, 75] width 52 height 19
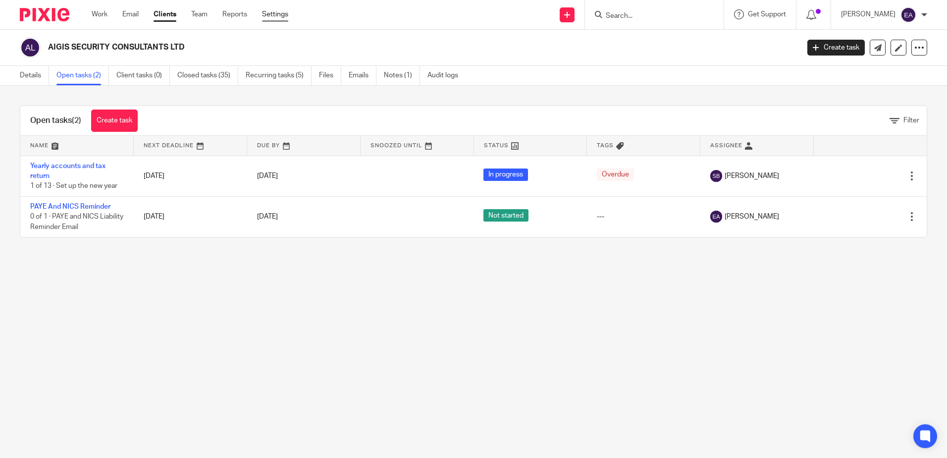
click at [275, 16] on link "Settings" at bounding box center [275, 14] width 26 height 10
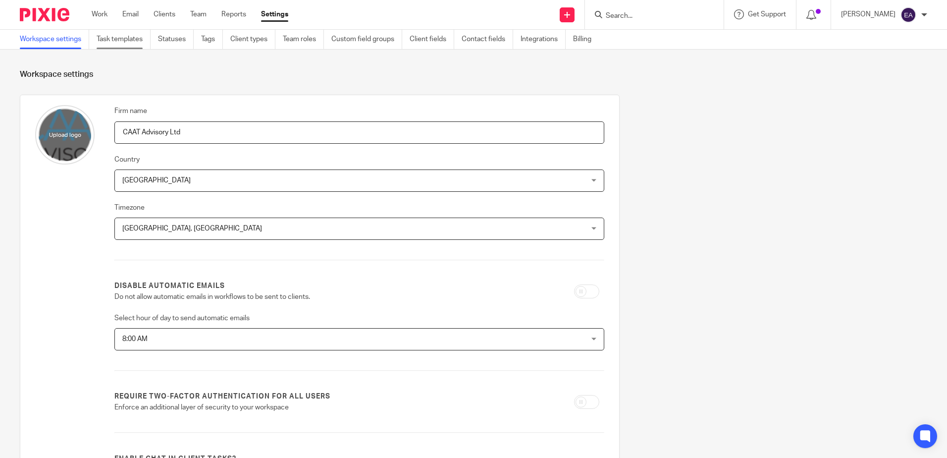
click at [118, 38] on link "Task templates" at bounding box center [124, 39] width 54 height 19
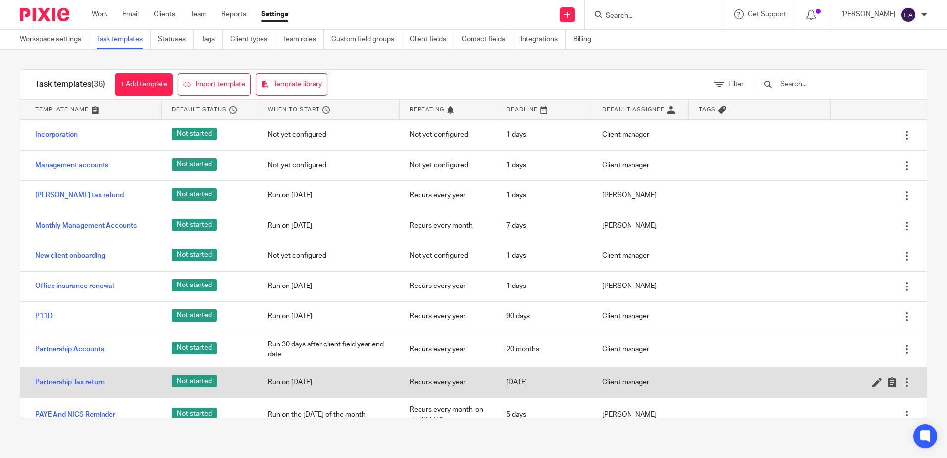
scroll to position [446, 0]
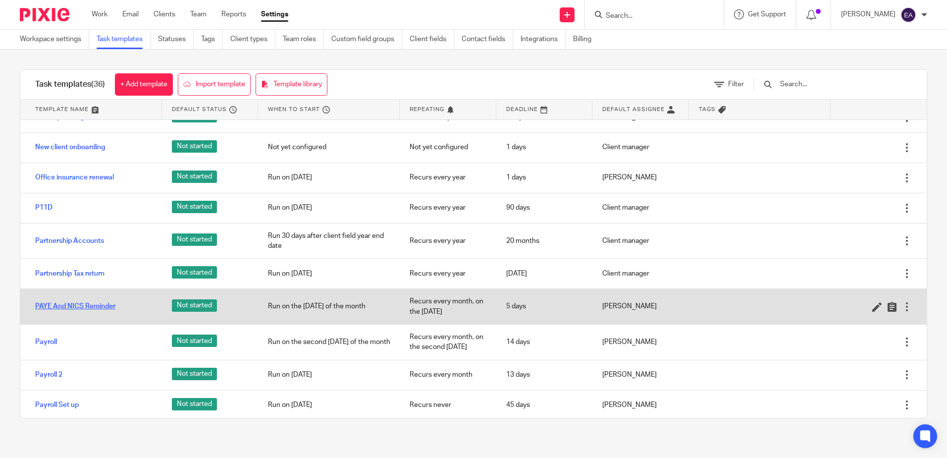
click at [100, 311] on link "PAYE And NICS Reminder" at bounding box center [75, 306] width 80 height 10
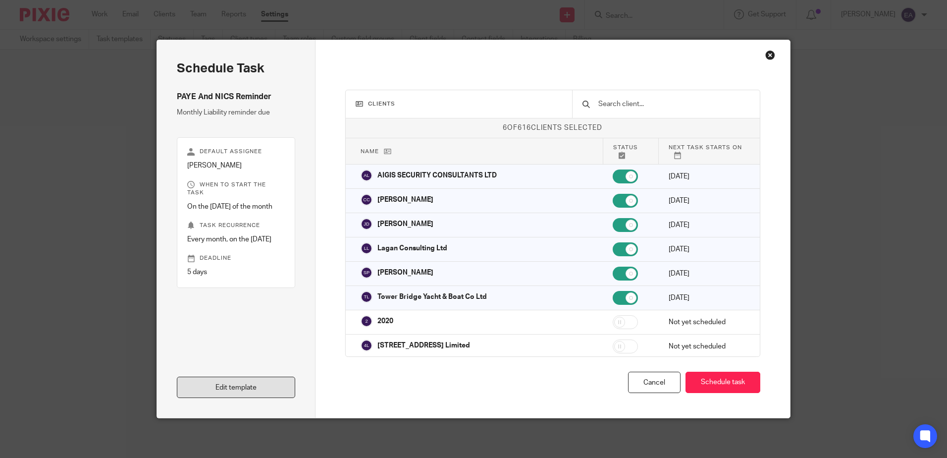
click at [227, 390] on link "Edit template" at bounding box center [236, 386] width 118 height 21
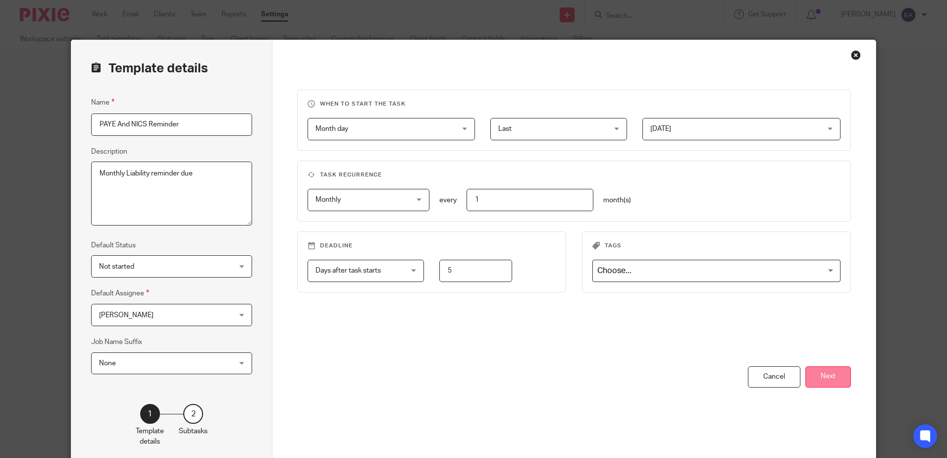
click at [816, 375] on button "Next" at bounding box center [828, 376] width 46 height 21
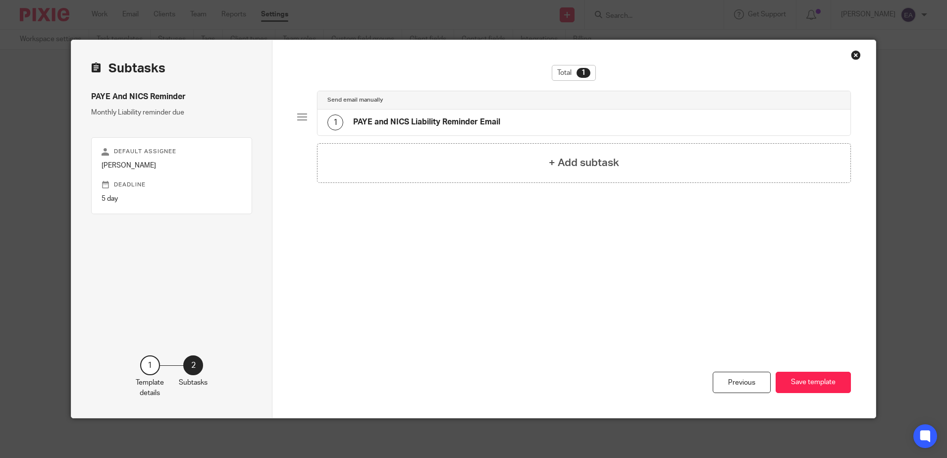
click at [460, 125] on h4 "PAYE and NICS Liability Reminder Email" at bounding box center [426, 122] width 147 height 10
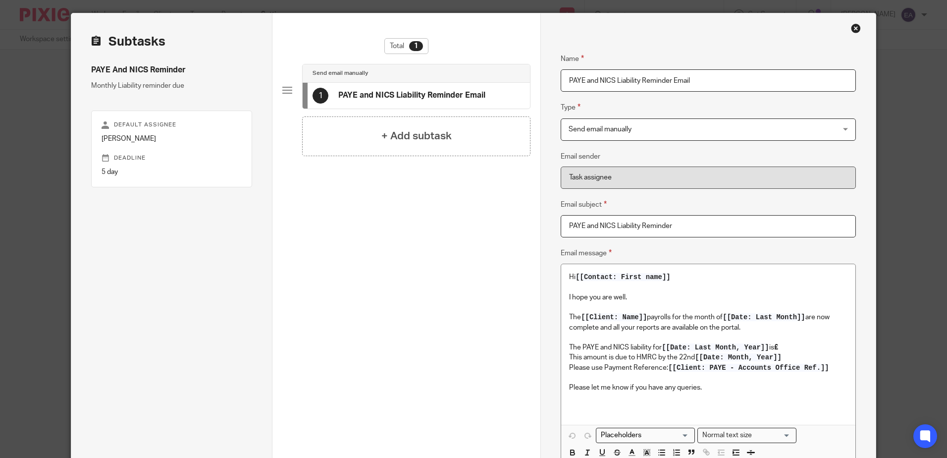
scroll to position [50, 0]
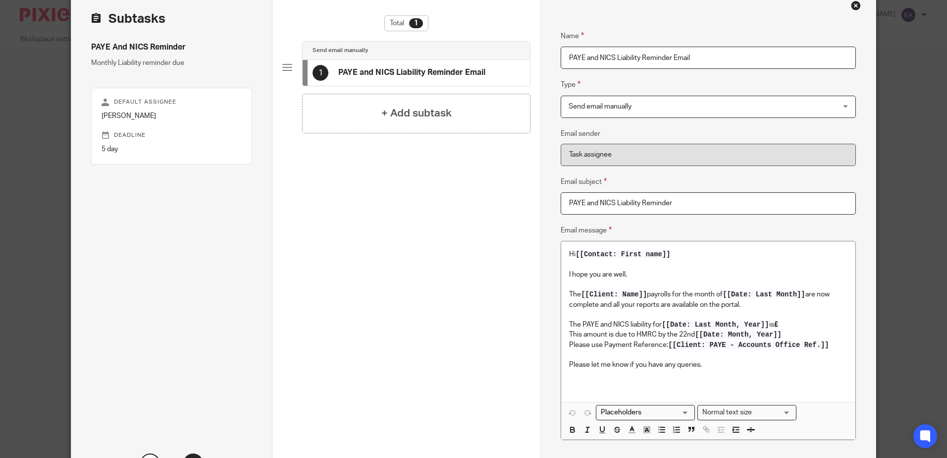
click at [732, 325] on span "[[Date: Last Month, Year]]" at bounding box center [715, 324] width 107 height 8
drag, startPoint x: 733, startPoint y: 322, endPoint x: 698, endPoint y: 322, distance: 35.7
click at [698, 322] on span "[[Date: Last Month, Year]]" at bounding box center [715, 324] width 107 height 8
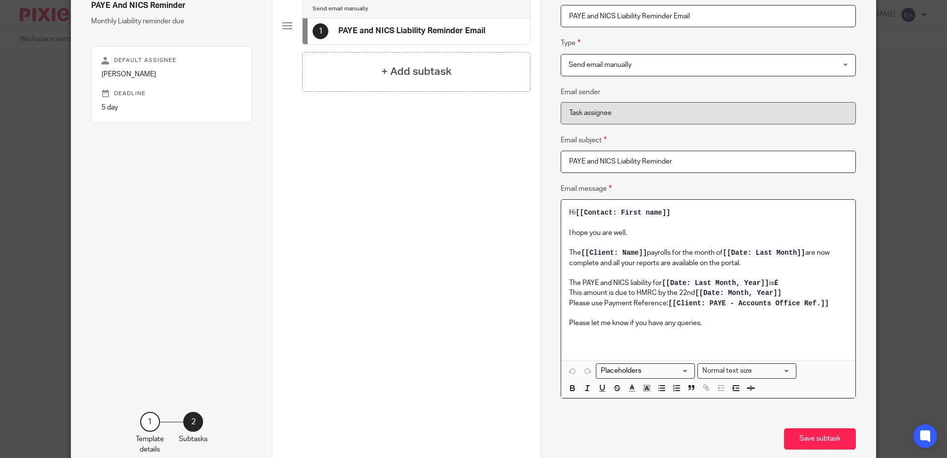
scroll to position [148, 0]
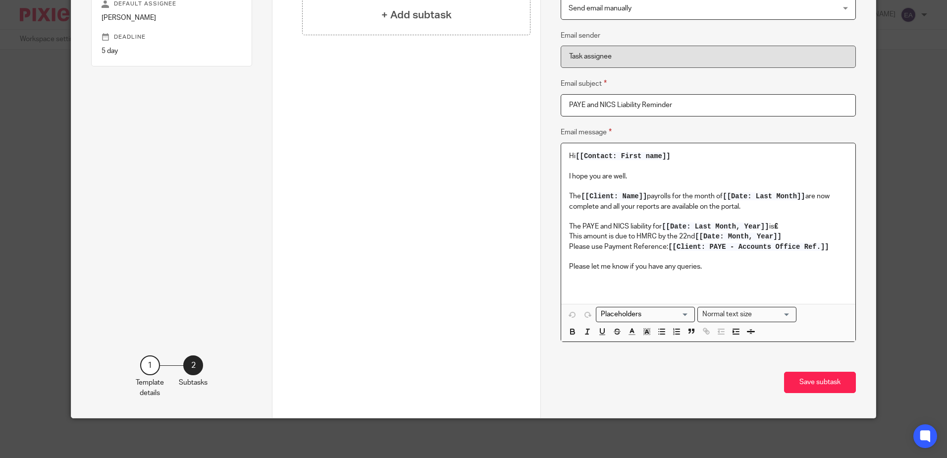
click at [737, 226] on span "[[Date: Last Month, Year]]" at bounding box center [715, 226] width 107 height 8
click at [732, 226] on span "[[Date: Last Month, Year]]" at bounding box center [715, 226] width 107 height 8
click at [730, 228] on span "[[Date: Last Month, Year]]" at bounding box center [715, 226] width 107 height 8
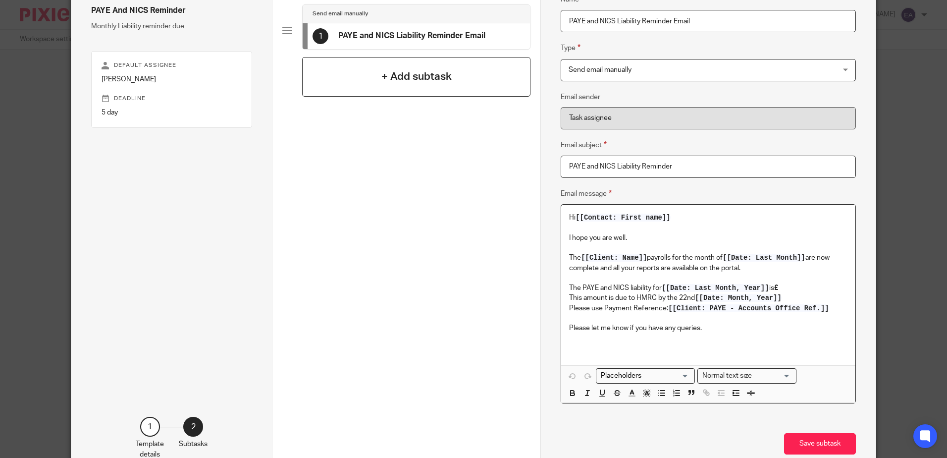
scroll to position [0, 0]
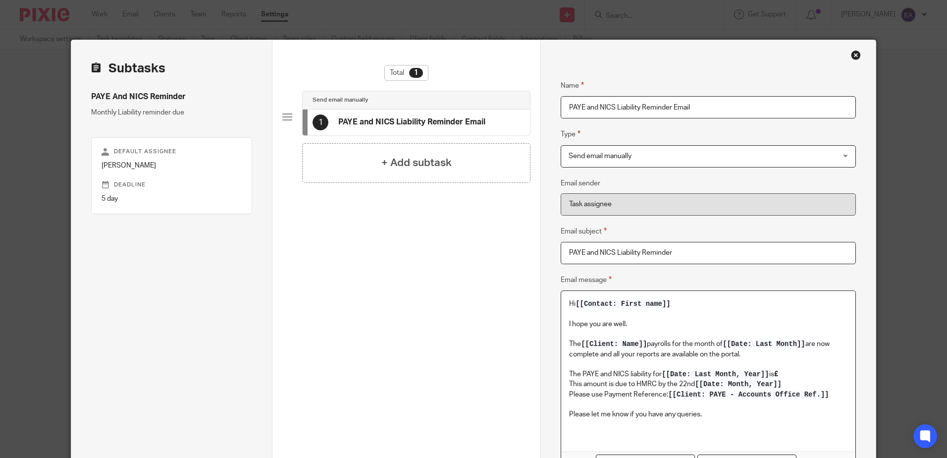
click at [855, 53] on div "Close this dialog window" at bounding box center [856, 55] width 10 height 10
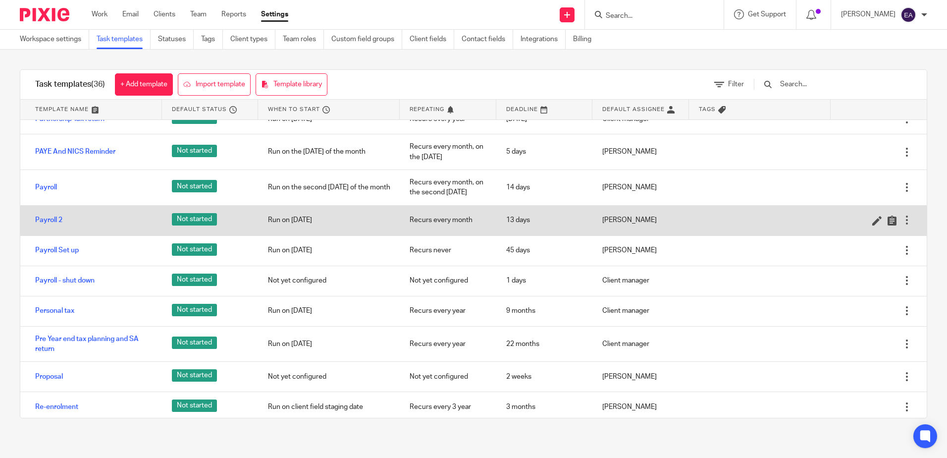
scroll to position [545, 0]
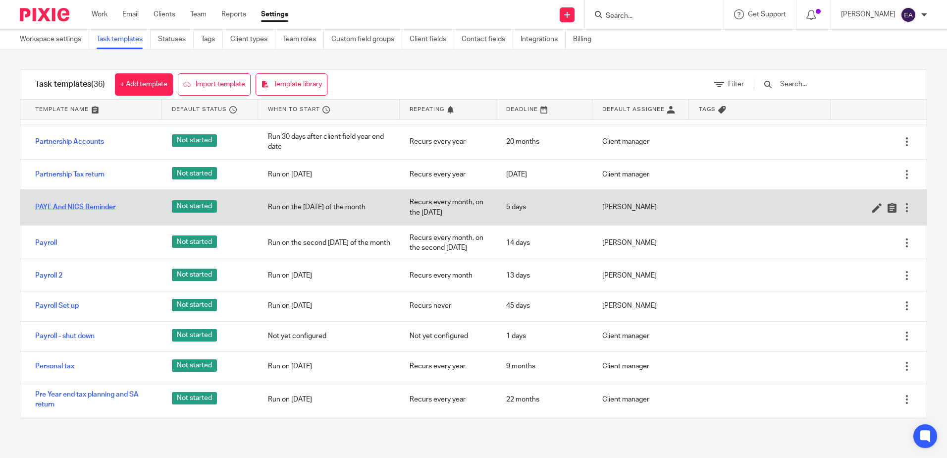
click at [68, 211] on link "PAYE And NICS Reminder" at bounding box center [75, 207] width 80 height 10
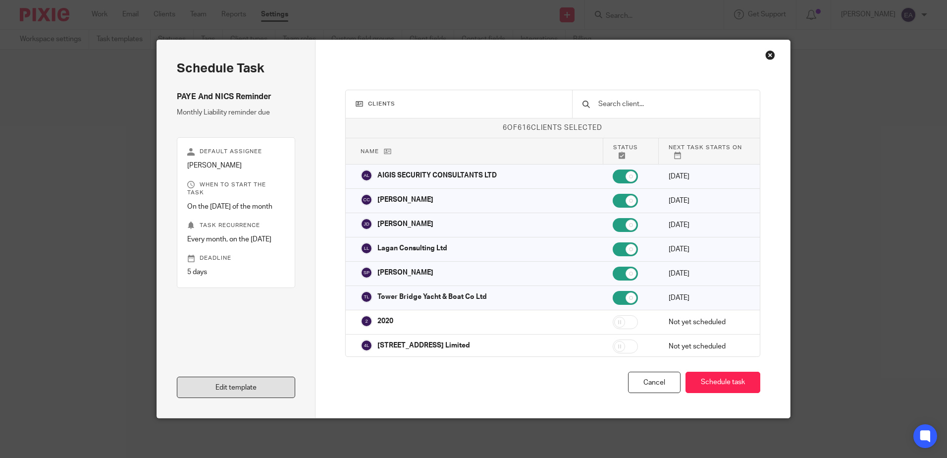
click at [220, 386] on link "Edit template" at bounding box center [236, 386] width 118 height 21
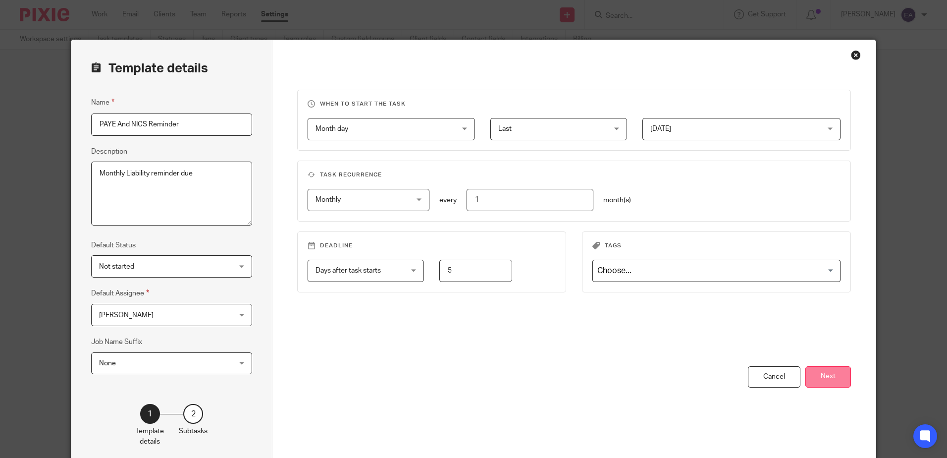
click at [838, 378] on button "Next" at bounding box center [828, 376] width 46 height 21
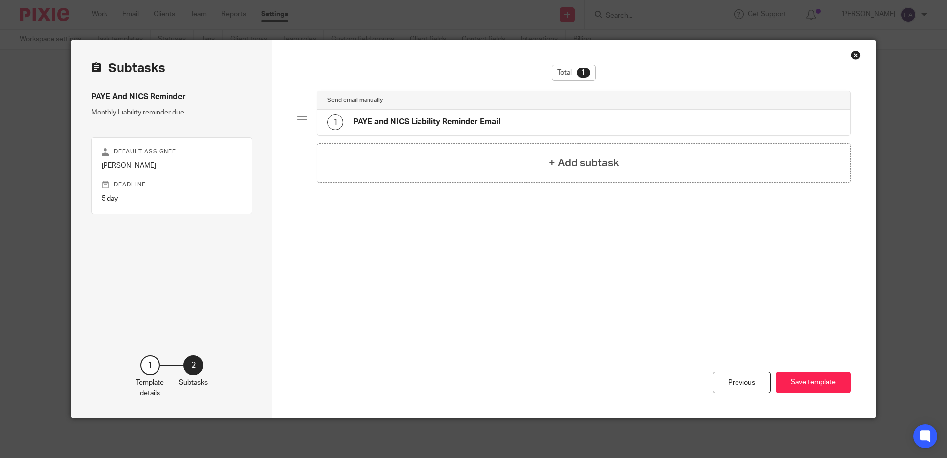
click at [408, 118] on h4 "PAYE and NICS Liability Reminder Email" at bounding box center [426, 122] width 147 height 10
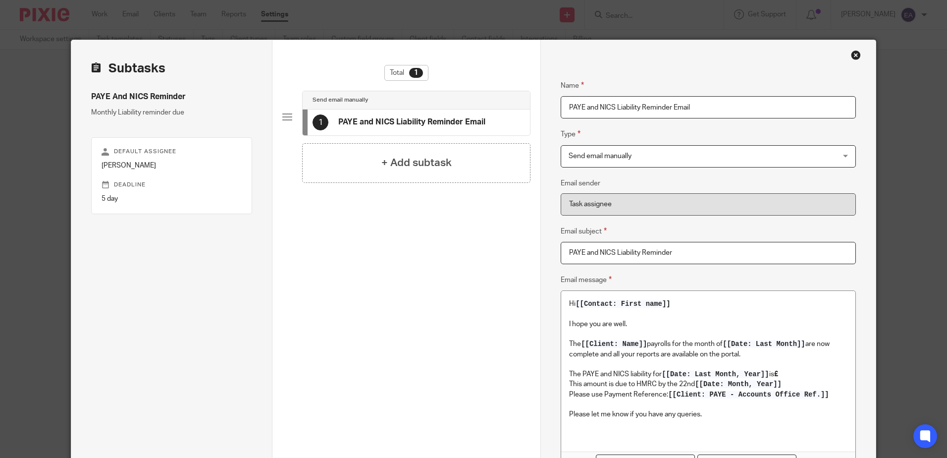
click at [786, 340] on span "[[Date: Last Month]]" at bounding box center [764, 344] width 82 height 8
click at [796, 342] on span "[[Date: Last Month]]" at bounding box center [764, 344] width 82 height 8
click at [802, 343] on span "[[Date: Last Month]]" at bounding box center [764, 344] width 82 height 8
drag, startPoint x: 808, startPoint y: 344, endPoint x: 726, endPoint y: 345, distance: 82.2
click at [726, 345] on p "The [[Client: Name]] payrolls for the month of [[Date: Last Month]] are now com…" at bounding box center [708, 349] width 278 height 20
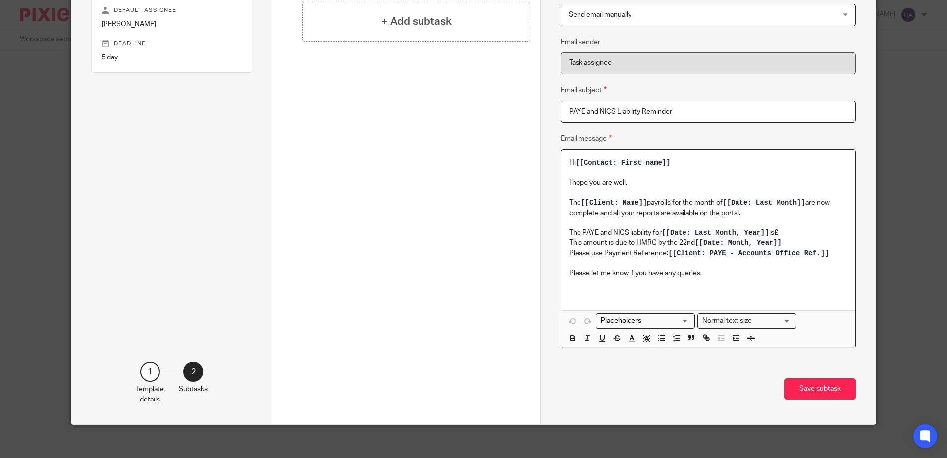
scroll to position [148, 0]
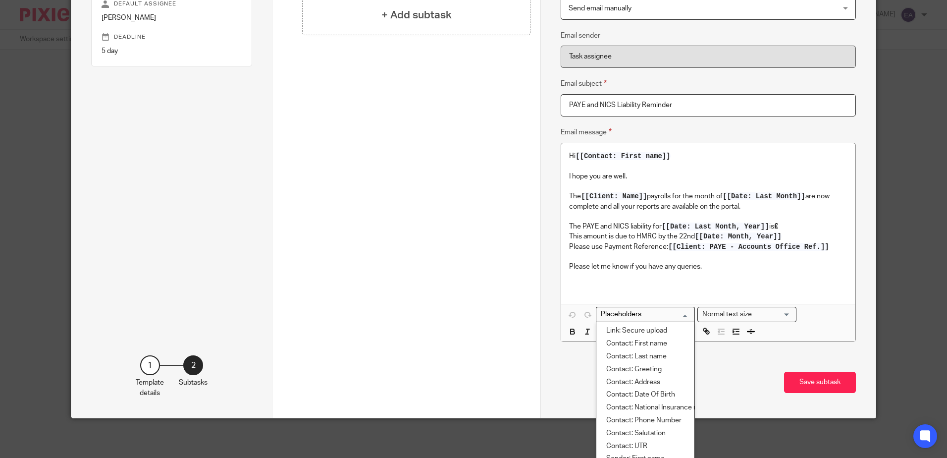
click at [682, 316] on input "Search for option" at bounding box center [643, 314] width 92 height 10
click at [658, 422] on li "Date: Month, Year" at bounding box center [645, 424] width 98 height 13
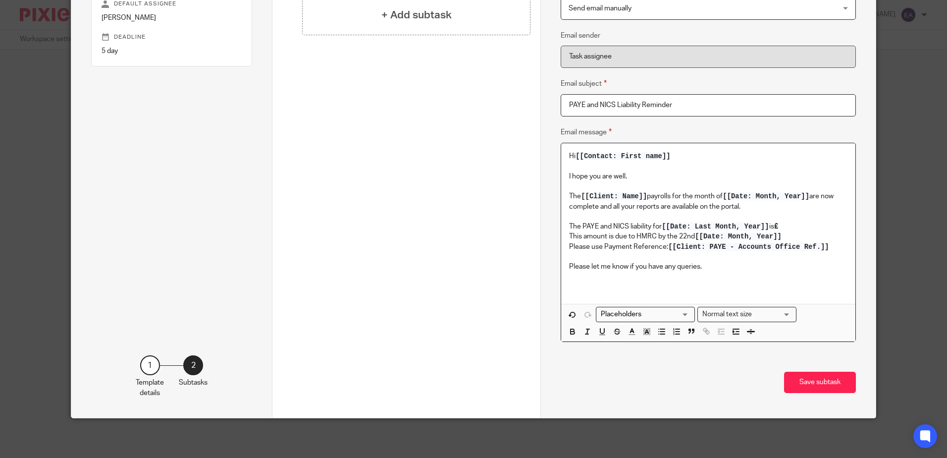
click at [730, 240] on span "[[Date: Month, Year]]" at bounding box center [738, 236] width 87 height 8
drag, startPoint x: 784, startPoint y: 237, endPoint x: 698, endPoint y: 237, distance: 86.2
click at [698, 237] on p "This amount is due to HMRC by the 22nd [[Date: Month, Year]]" at bounding box center [708, 236] width 278 height 10
drag, startPoint x: 782, startPoint y: 236, endPoint x: 693, endPoint y: 236, distance: 89.1
click at [693, 236] on p "This amount is due to HMRC by the 22nd [[Date: Month, Year]]" at bounding box center [708, 236] width 278 height 10
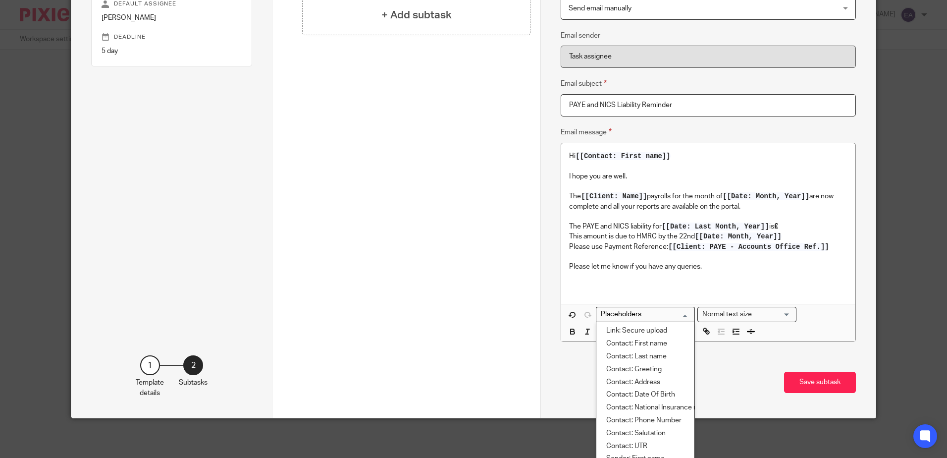
click at [685, 313] on div "Search for option" at bounding box center [643, 313] width 94 height 12
click at [650, 369] on li "Date: Next Month, Year" at bounding box center [645, 373] width 98 height 13
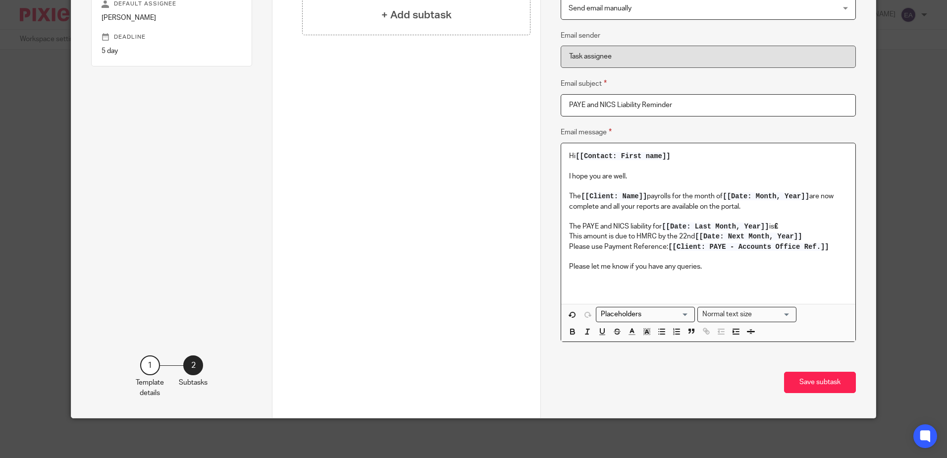
click at [722, 262] on p "Please let me know if you have any queries." at bounding box center [708, 266] width 278 height 10
click at [746, 229] on span "[[Date: Last Month, Year]]" at bounding box center [715, 226] width 107 height 8
drag, startPoint x: 769, startPoint y: 226, endPoint x: 674, endPoint y: 223, distance: 95.6
click at [674, 223] on p "The PAYE and NICS liability for [[Date: Last Month, Year]] is £" at bounding box center [708, 226] width 278 height 10
click at [767, 228] on span "[[Date: Last Month, Year]]" at bounding box center [715, 226] width 107 height 8
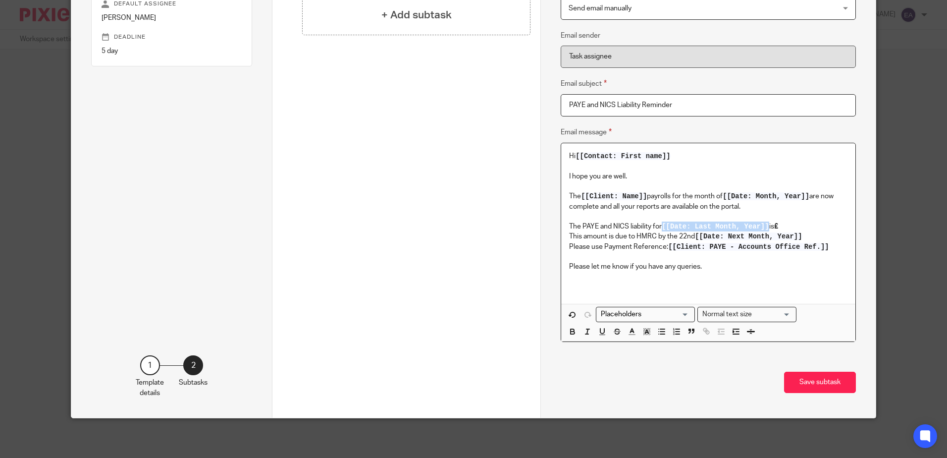
drag, startPoint x: 767, startPoint y: 226, endPoint x: 715, endPoint y: 222, distance: 52.2
click at [715, 222] on span "[[Date: Last Month, Year]]" at bounding box center [715, 226] width 107 height 8
drag, startPoint x: 762, startPoint y: 226, endPoint x: 701, endPoint y: 226, distance: 61.4
click at [701, 226] on span "[[Date: Last Month, Year]]" at bounding box center [715, 226] width 107 height 8
drag, startPoint x: 767, startPoint y: 225, endPoint x: 720, endPoint y: 227, distance: 47.1
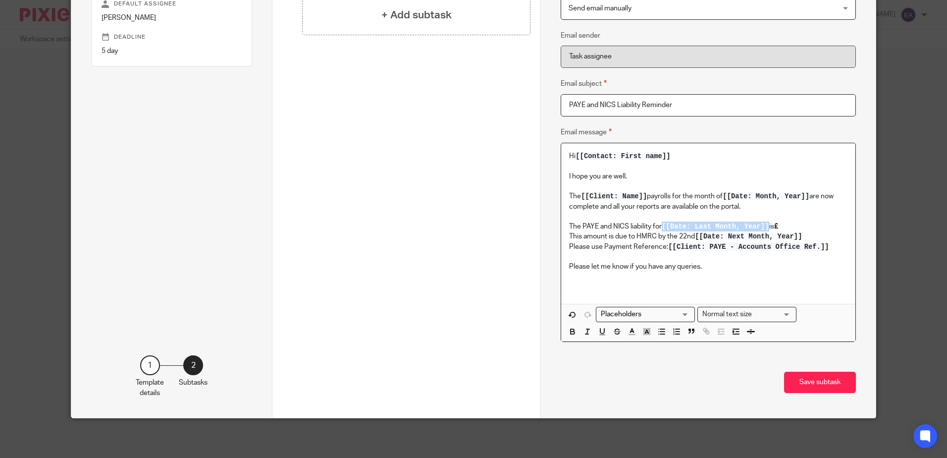
click at [720, 227] on span "[[Date: Last Month, Year]]" at bounding box center [715, 226] width 107 height 8
drag, startPoint x: 766, startPoint y: 227, endPoint x: 688, endPoint y: 226, distance: 77.3
click at [688, 226] on span "[[Date: Last Month, Year]]" at bounding box center [715, 226] width 107 height 8
drag, startPoint x: 662, startPoint y: 226, endPoint x: 713, endPoint y: 229, distance: 51.1
click at [713, 229] on span "[[Date: Last Month, Year]]" at bounding box center [715, 226] width 107 height 8
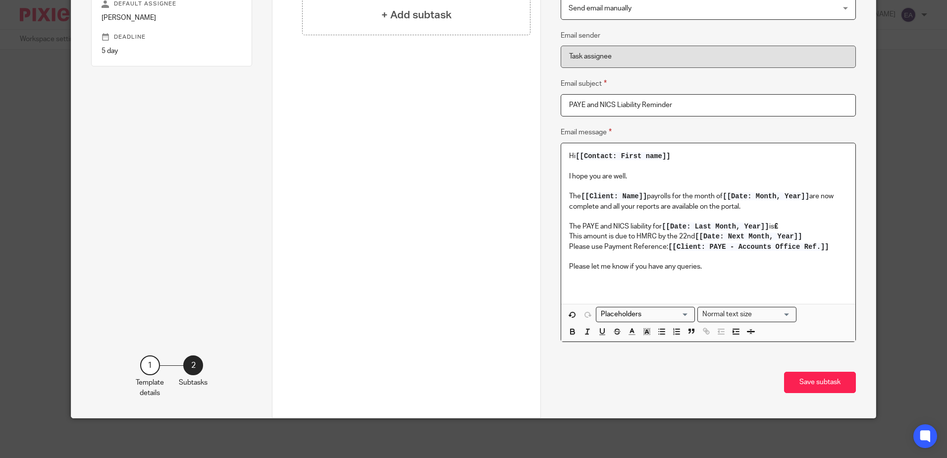
click at [750, 225] on span "[[Date: Last Month, Year]]" at bounding box center [715, 226] width 107 height 8
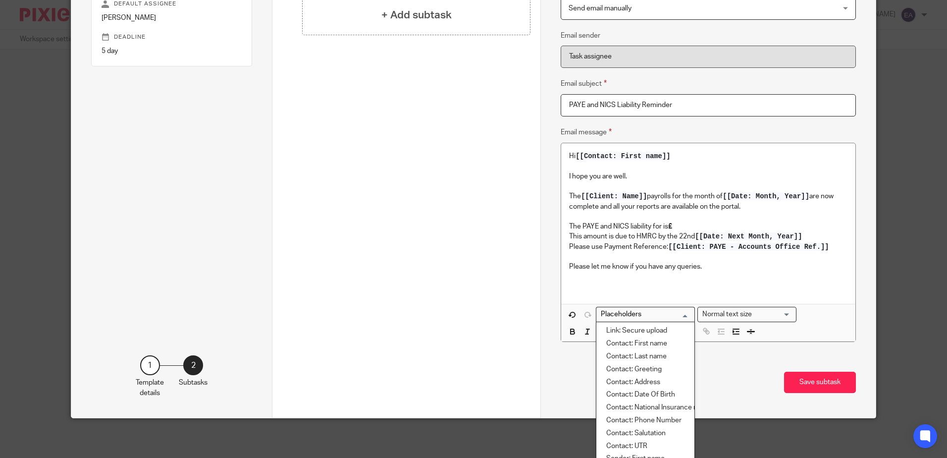
drag, startPoint x: 664, startPoint y: 222, endPoint x: 615, endPoint y: 315, distance: 105.4
click at [615, 315] on input "Search for option" at bounding box center [643, 314] width 92 height 10
click at [654, 417] on li "Date: Month, Year" at bounding box center [645, 418] width 98 height 13
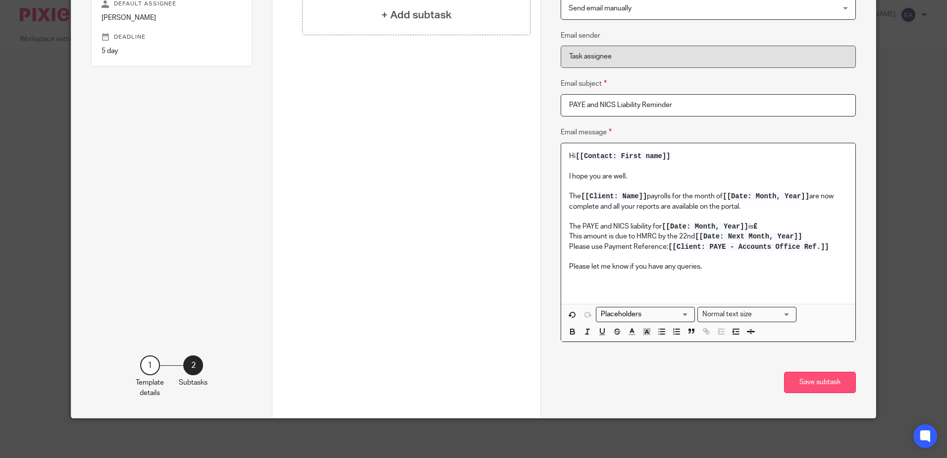
click at [827, 376] on button "Save subtask" at bounding box center [820, 381] width 72 height 21
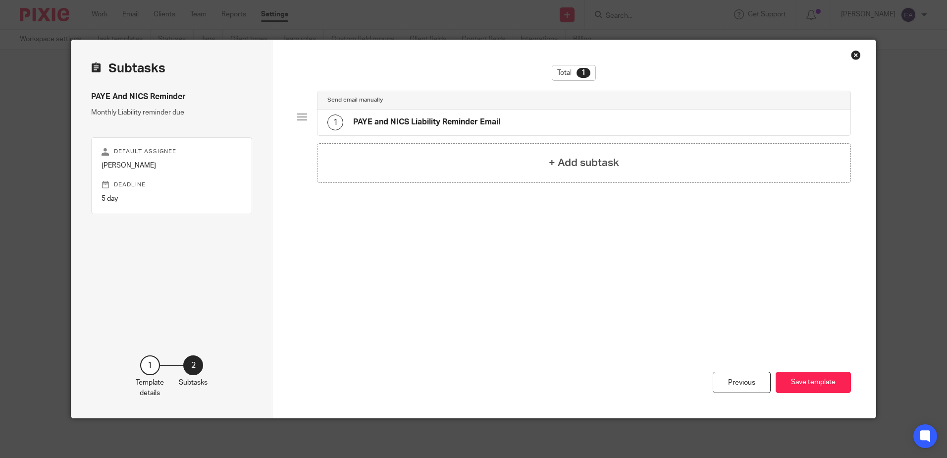
click at [827, 376] on button "Save template" at bounding box center [813, 381] width 75 height 21
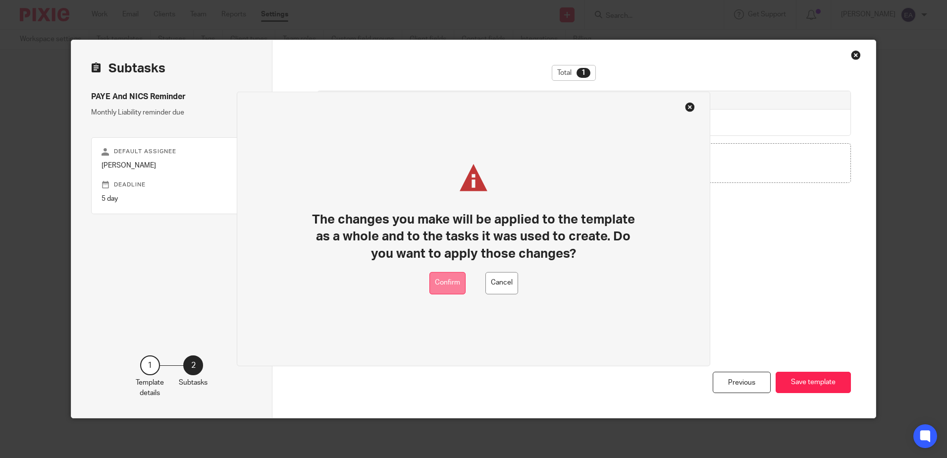
click at [449, 289] on button "Confirm" at bounding box center [447, 283] width 36 height 22
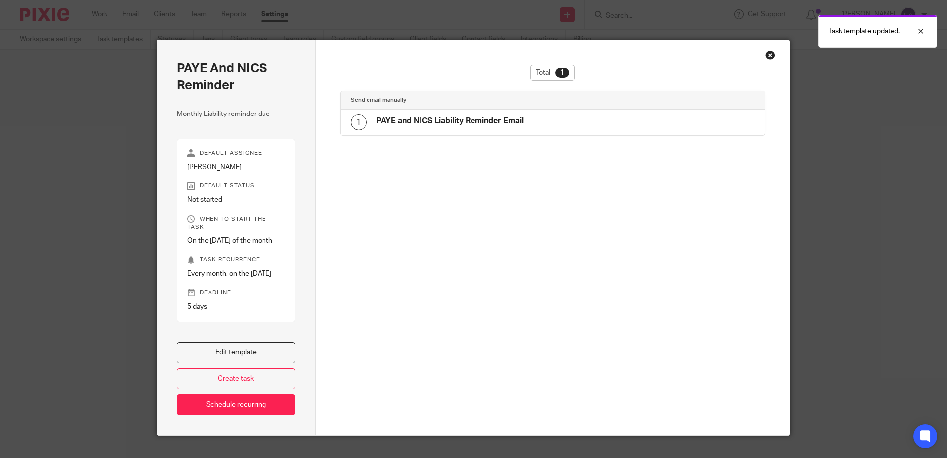
click at [770, 56] on div "Close this dialog window" at bounding box center [770, 55] width 10 height 10
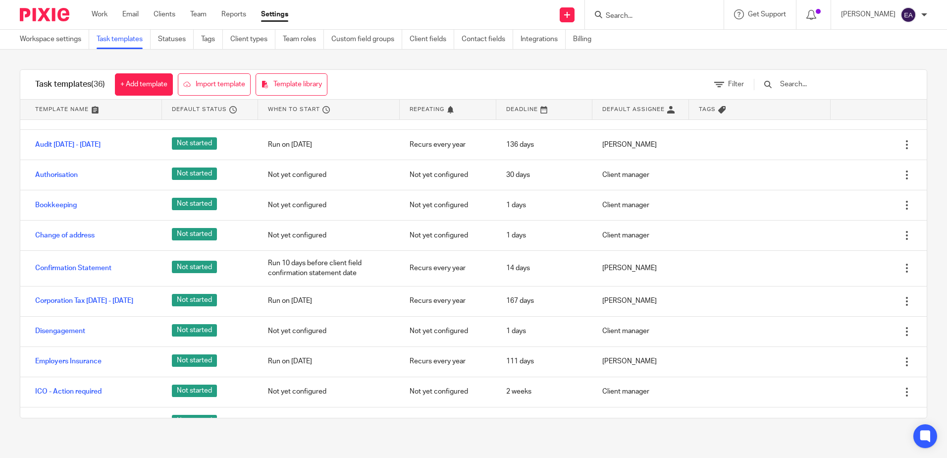
scroll to position [50, 0]
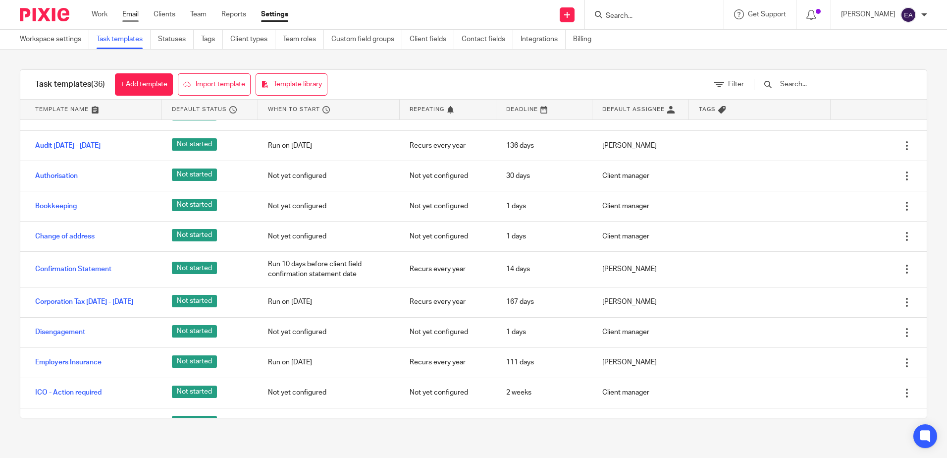
click at [126, 14] on link "Email" at bounding box center [130, 14] width 16 height 10
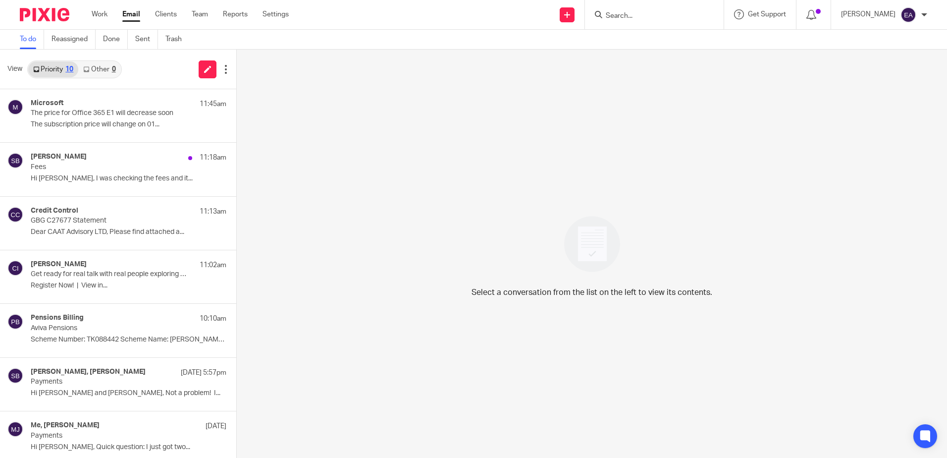
click at [642, 20] on input "Search" at bounding box center [649, 16] width 89 height 9
type input "aigis"
click at [685, 44] on link at bounding box center [686, 46] width 167 height 31
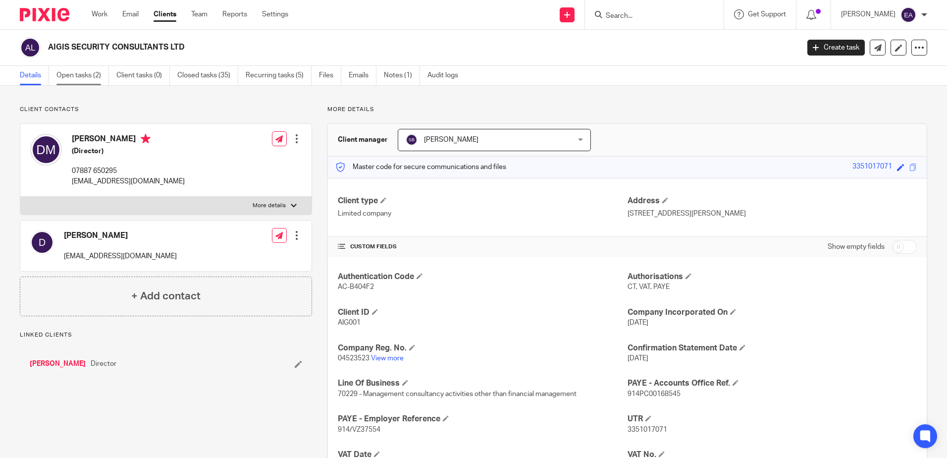
click at [88, 74] on link "Open tasks (2)" at bounding box center [82, 75] width 52 height 19
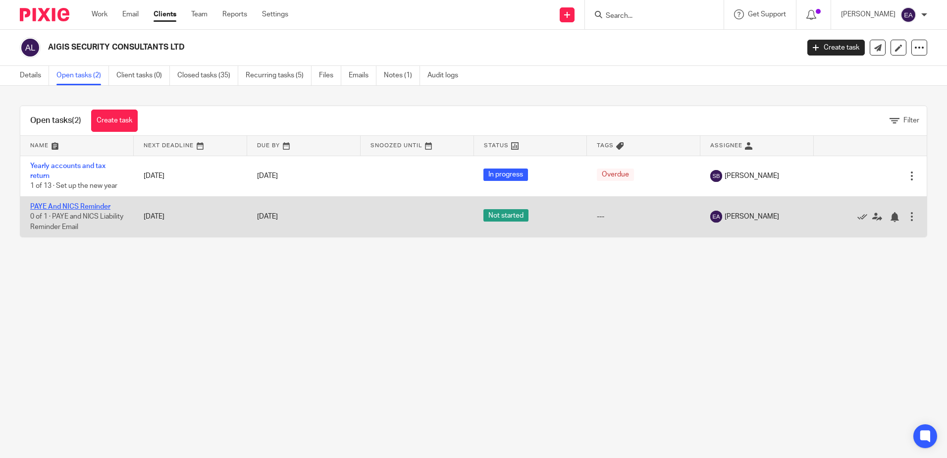
click at [75, 206] on link "PAYE And NICS Reminder" at bounding box center [70, 206] width 80 height 7
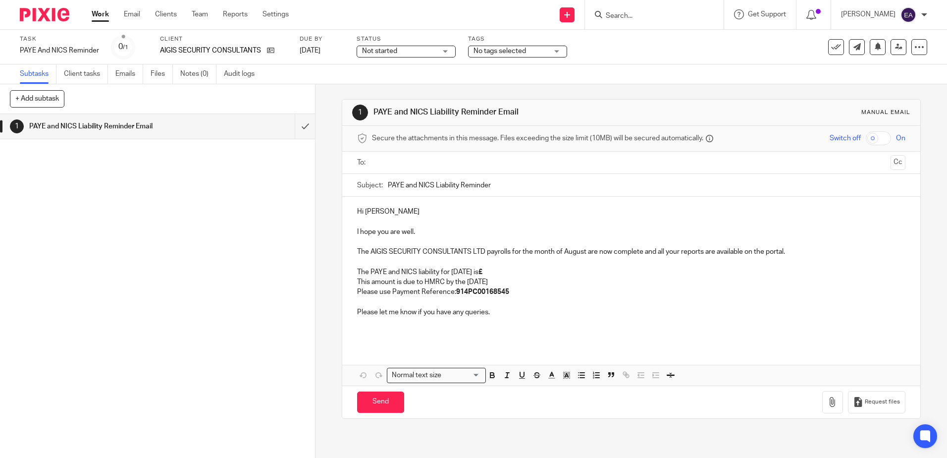
click at [584, 253] on p "The AIGIS SECURITY CONSULTANTS LTD payrolls for the month of August are now com…" at bounding box center [631, 252] width 548 height 10
drag, startPoint x: 586, startPoint y: 255, endPoint x: 564, endPoint y: 255, distance: 22.3
click at [564, 255] on p "The AIGIS SECURITY CONSULTANTS LTD payrolls for the month of August are now com…" at bounding box center [631, 252] width 548 height 10
drag, startPoint x: 472, startPoint y: 273, endPoint x: 450, endPoint y: 270, distance: 23.0
click at [449, 270] on p "The PAYE and NICS liability for [DATE] is £" at bounding box center [631, 272] width 548 height 10
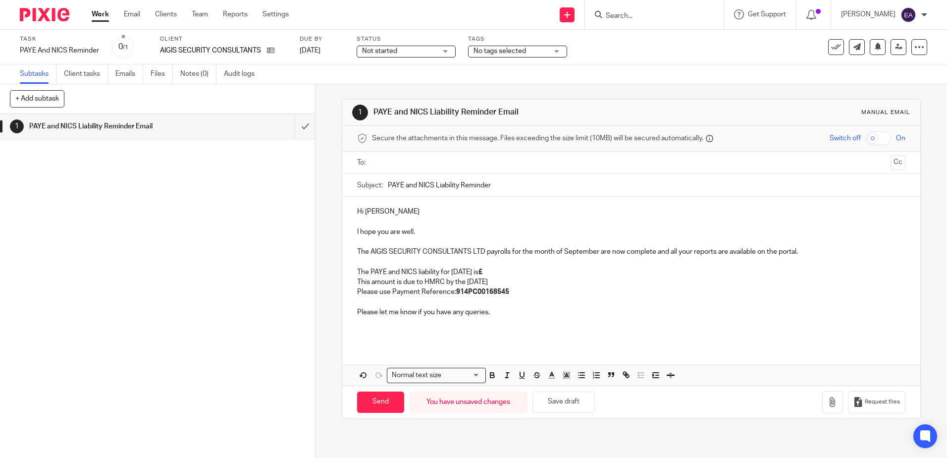
drag, startPoint x: 518, startPoint y: 285, endPoint x: 484, endPoint y: 284, distance: 33.7
click at [484, 284] on p "This amount is due to HMRC by the [DATE]" at bounding box center [631, 282] width 548 height 10
click at [507, 281] on p "This amount is due to HMRC by the 22nd Octobeer 2025" at bounding box center [631, 282] width 548 height 10
click at [543, 294] on p "Please use Payment Reference: 914PC00168545" at bounding box center [631, 292] width 548 height 10
drag, startPoint x: 527, startPoint y: 289, endPoint x: 507, endPoint y: 292, distance: 20.0
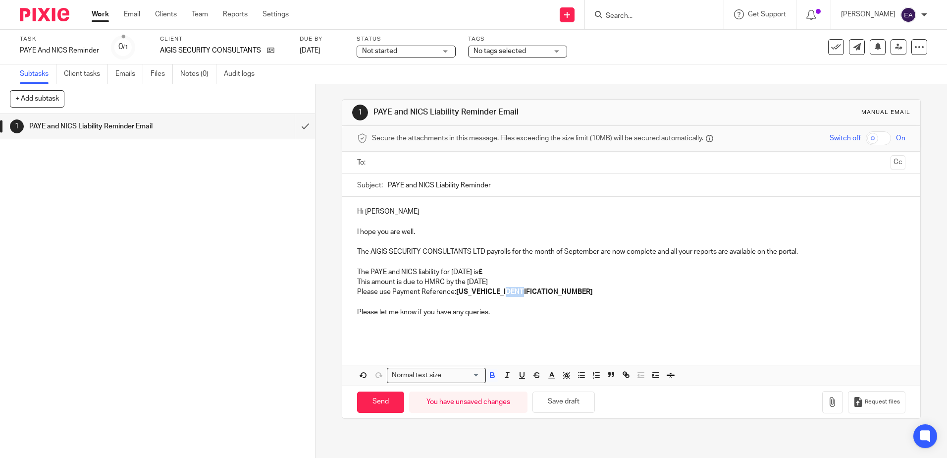
click at [507, 292] on p "Please use Payment Reference: [US_VEHICLE_IDENTIFICATION_NUMBER]" at bounding box center [631, 292] width 548 height 10
click at [550, 376] on polyline "button" at bounding box center [551, 374] width 3 height 4
click at [552, 386] on li "color:#F44E3B" at bounding box center [554, 387] width 7 height 7
click at [574, 304] on p at bounding box center [631, 302] width 548 height 10
click at [519, 272] on p "The PAYE and NICS liability for [DATE] is £" at bounding box center [631, 272] width 548 height 10
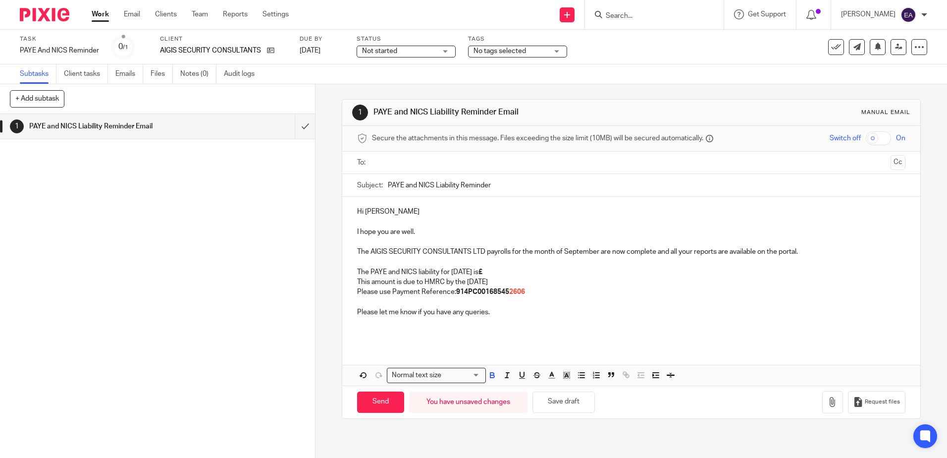
click at [520, 270] on p "The PAYE and NICS liability for [DATE] is £" at bounding box center [631, 272] width 548 height 10
click at [529, 293] on p "Please use Payment Reference: 914PC00168545 2606" at bounding box center [631, 292] width 548 height 10
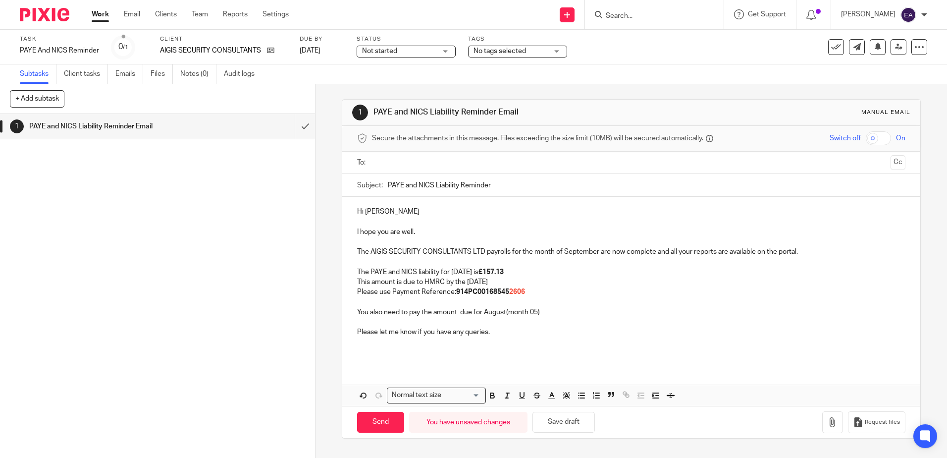
click at [505, 313] on p "You also need to pay the amount due for August(month 05)" at bounding box center [631, 312] width 548 height 10
click at [417, 313] on p "You also need to pay the amount due for August (month 05)" at bounding box center [631, 312] width 548 height 10
drag, startPoint x: 443, startPoint y: 311, endPoint x: 419, endPoint y: 314, distance: 24.0
click at [419, 314] on p "You also need to pay £35.62 the amount due for August (month 05)" at bounding box center [631, 312] width 548 height 10
click at [491, 395] on icon "button" at bounding box center [492, 396] width 4 height 2
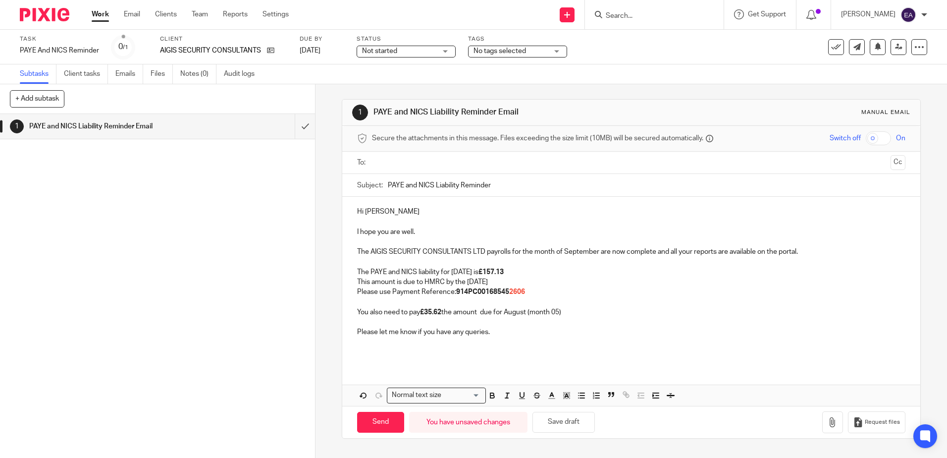
click at [478, 314] on p "You also need to pay £35.62 the amount due for August (month 05)" at bounding box center [631, 312] width 548 height 10
click at [443, 313] on p "You also need to pay £35.62 the amount due for August (month 05)" at bounding box center [631, 312] width 548 height 10
click at [572, 313] on p "You also need to pay £35.62 , the amount due for August (month 05)" at bounding box center [631, 312] width 548 height 10
click at [502, 273] on p "The PAYE and NICS liability for September 2025 is £157.13" at bounding box center [631, 272] width 548 height 10
click at [576, 309] on p "You also need to pay £35.62 , the amount due for August (month 05)" at bounding box center [631, 312] width 548 height 10
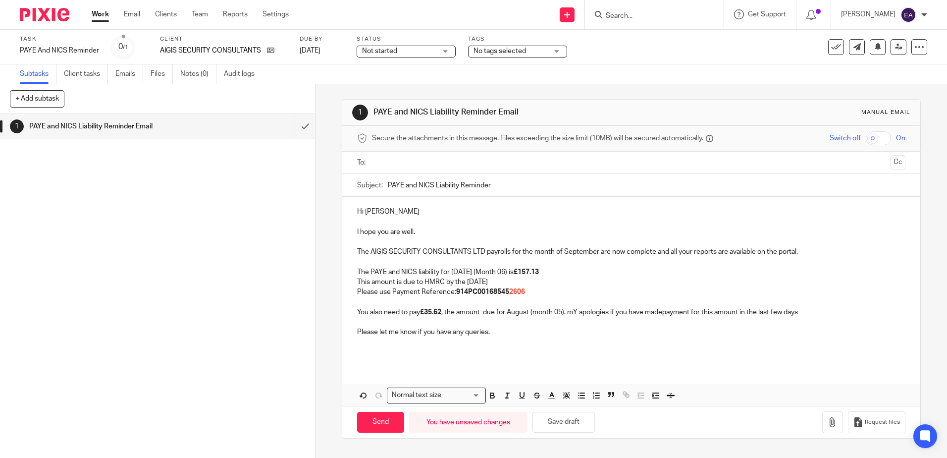
click at [665, 316] on p "You also need to pay £35.62 , the amount due for August (month 05). mY apologie…" at bounding box center [631, 312] width 548 height 10
click at [803, 314] on p "You also need to pay £35.62 , the amount due for August (month 05). mY apologie…" at bounding box center [631, 312] width 548 height 10
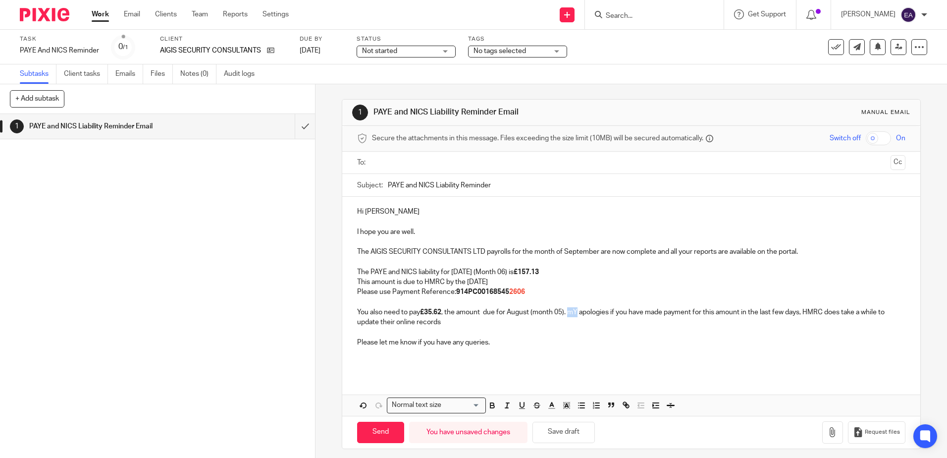
drag, startPoint x: 577, startPoint y: 313, endPoint x: 572, endPoint y: 310, distance: 6.7
click at [571, 311] on p "You also need to pay £35.62 , the amount due for August (month 05). mY apologie…" at bounding box center [631, 317] width 548 height 20
click at [576, 313] on p "You also need to pay £35.62 , the amount due for August (month 05). mMy apologi…" at bounding box center [631, 317] width 548 height 20
click at [443, 322] on p "You also need to pay £35.62 , the amount due for August (month 05). My apologie…" at bounding box center [631, 317] width 548 height 20
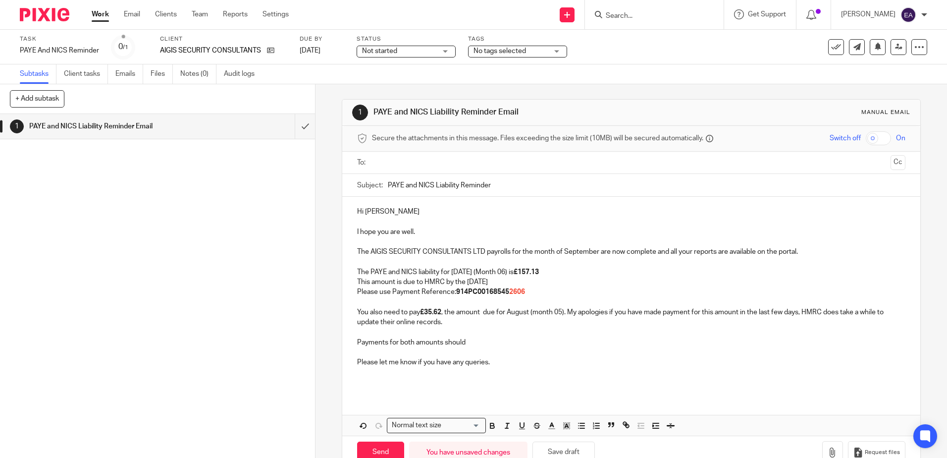
drag, startPoint x: 475, startPoint y: 342, endPoint x: 387, endPoint y: 346, distance: 88.7
click at [387, 346] on p "Payments for both amounts should" at bounding box center [631, 342] width 548 height 10
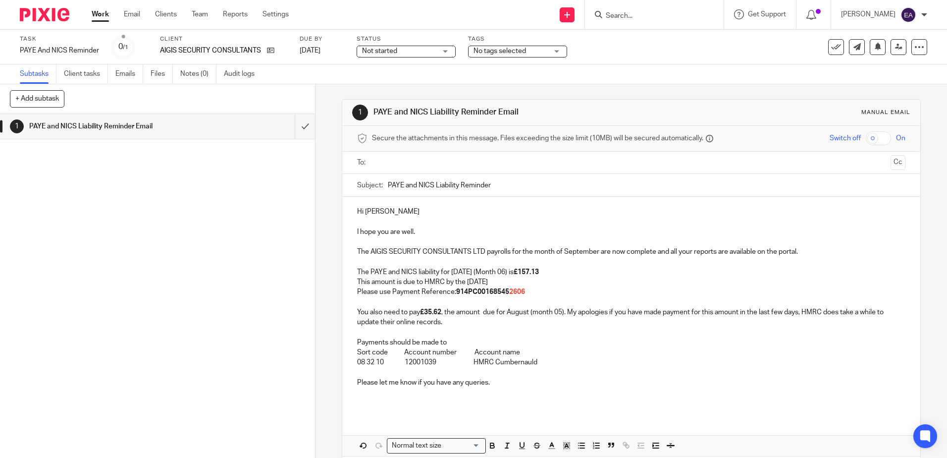
click at [452, 344] on p "Payments should be made to" at bounding box center [631, 342] width 548 height 10
click at [445, 342] on p "Payments should be made to" at bounding box center [631, 342] width 548 height 10
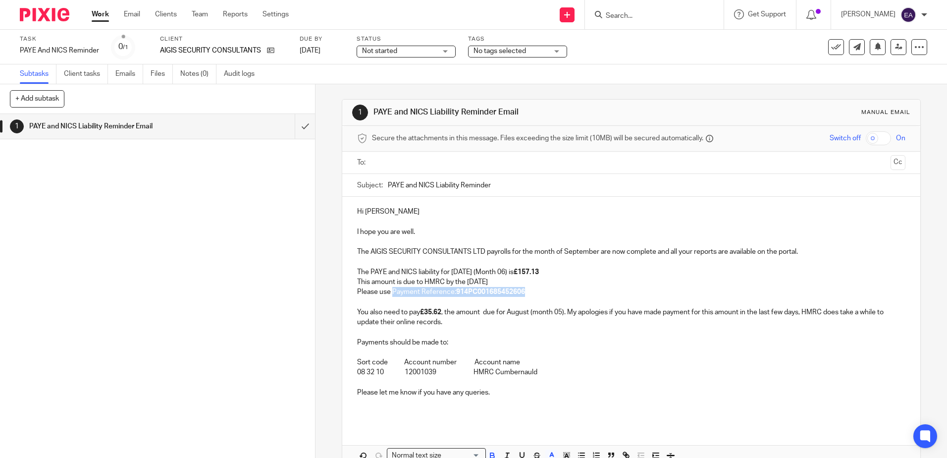
drag, startPoint x: 525, startPoint y: 289, endPoint x: 389, endPoint y: 293, distance: 136.7
click at [389, 293] on p "Please use Payment Reference: 914PC00168545 2606" at bounding box center [631, 292] width 548 height 10
copy p "Payment Reference: 914PC00168545 2606"
click at [610, 313] on p "You also need to pay £35.62 , the amount due for August (month 05). My apologie…" at bounding box center [631, 317] width 548 height 20
drag, startPoint x: 611, startPoint y: 313, endPoint x: 568, endPoint y: 313, distance: 43.6
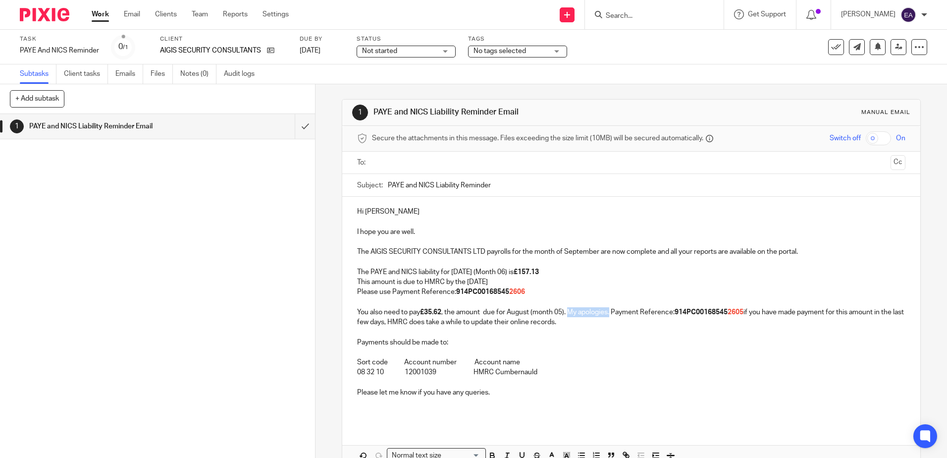
click at [568, 313] on p "You also need to pay £35.62 , the amount due for August (month 05). My apologie…" at bounding box center [631, 317] width 548 height 20
click at [703, 311] on p "You also need to pay £35.62 , the amount due for August (month 05). Payment Ref…" at bounding box center [631, 317] width 548 height 20
click at [399, 322] on p "My apologies if you have made payment for this amount in the last few days, HMR…" at bounding box center [631, 322] width 548 height 10
click at [388, 187] on input "PAYE and NICS Liability Reminder" at bounding box center [646, 185] width 517 height 22
type input "[DATE] PAYE and NICS Liability Reminder"
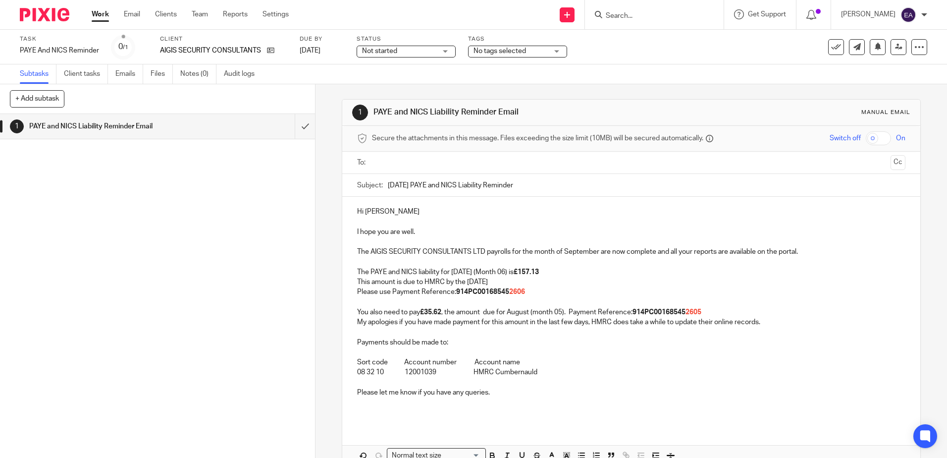
click at [403, 163] on input "text" at bounding box center [630, 162] width 511 height 11
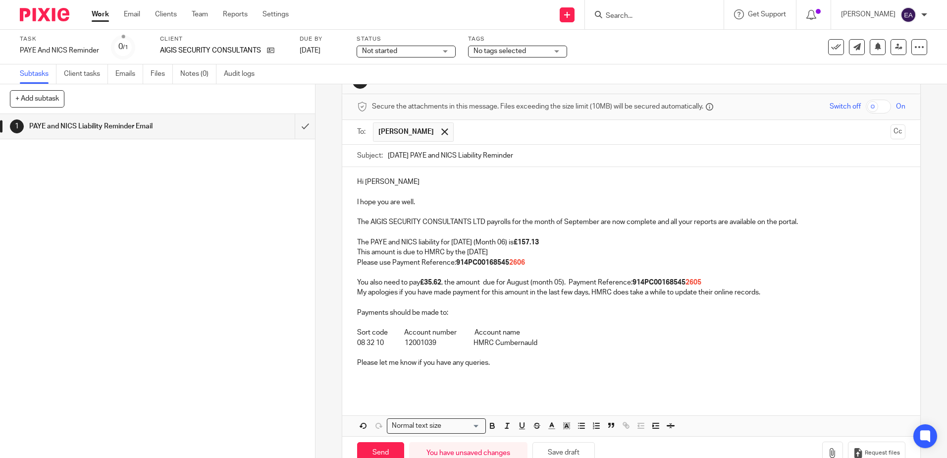
scroll to position [58, 0]
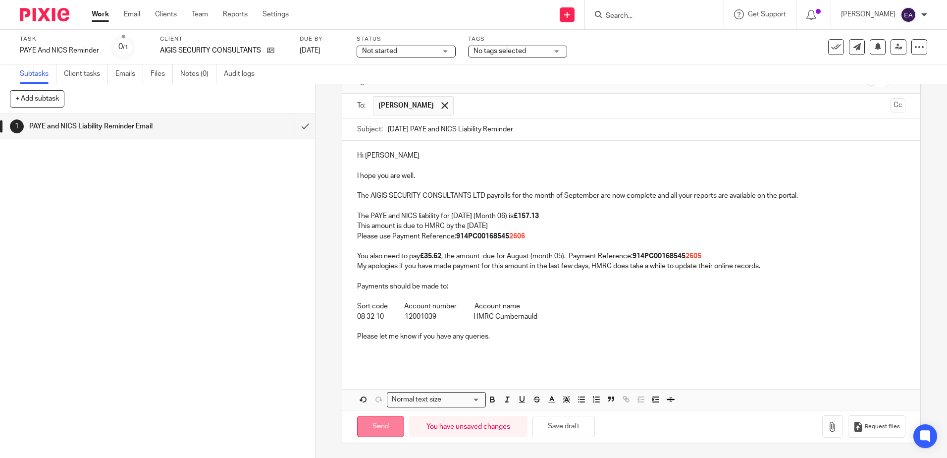
click at [379, 433] on input "Send" at bounding box center [380, 426] width 47 height 21
type input "Sent"
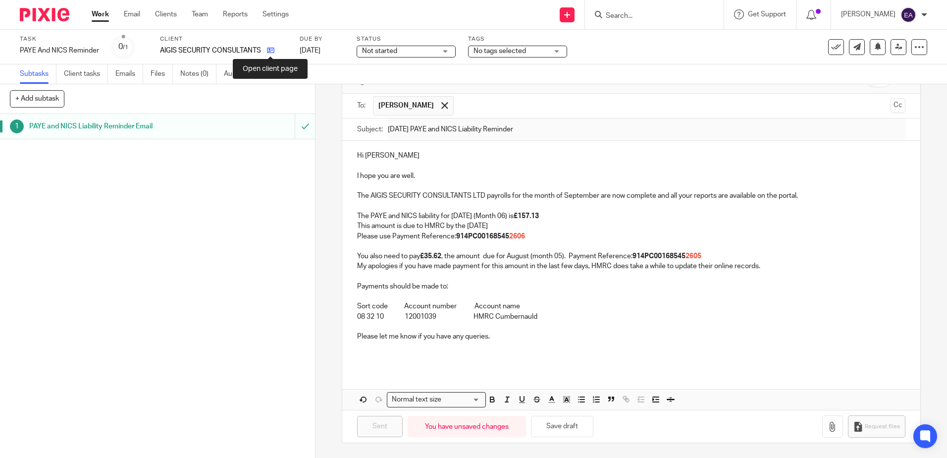
click at [273, 52] on icon at bounding box center [270, 50] width 7 height 7
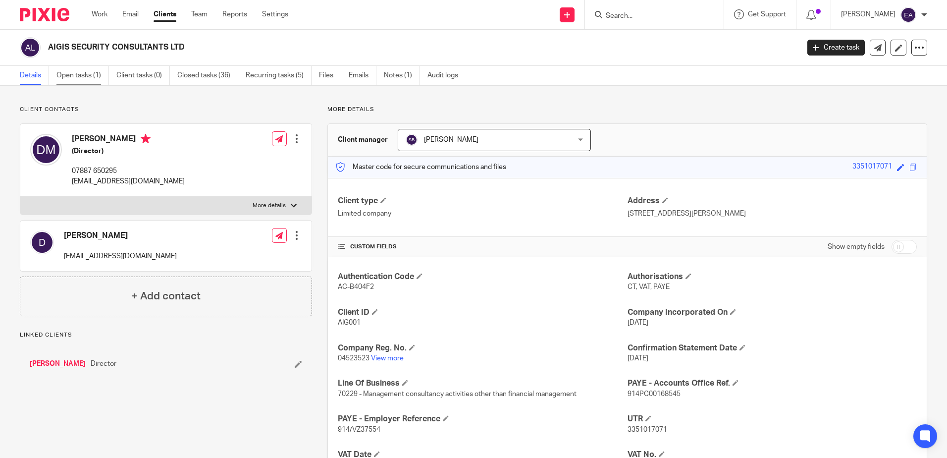
click at [57, 72] on link "Open tasks (1)" at bounding box center [82, 75] width 52 height 19
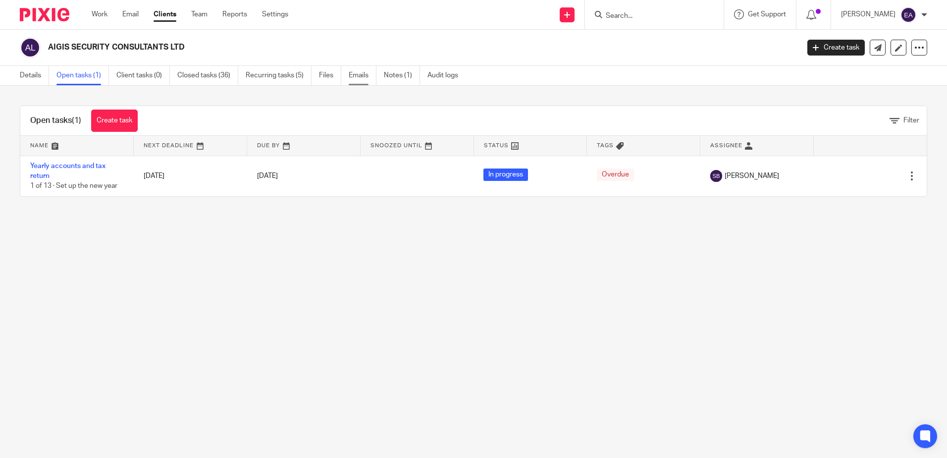
click at [365, 74] on link "Emails" at bounding box center [363, 75] width 28 height 19
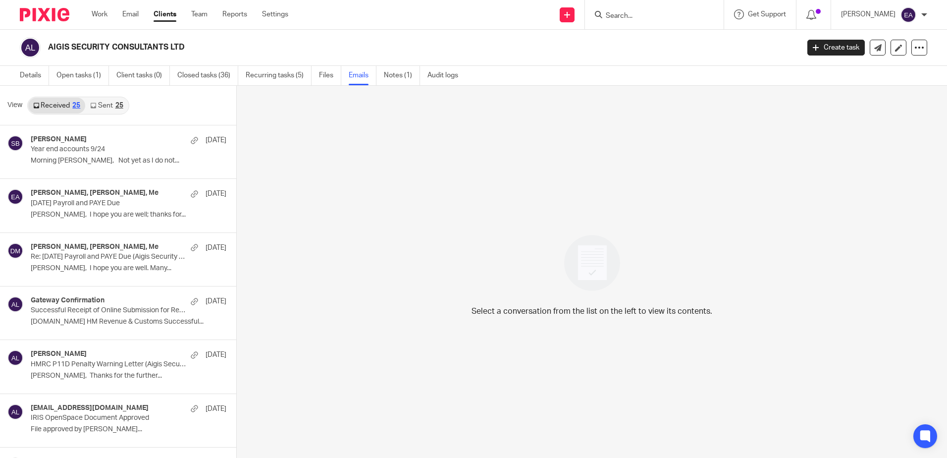
click at [113, 101] on link "Sent 25" at bounding box center [106, 106] width 43 height 16
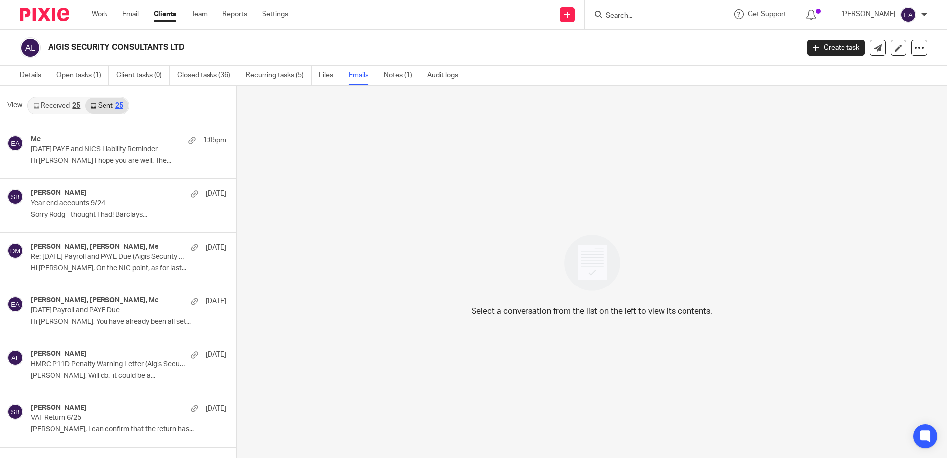
scroll to position [1, 0]
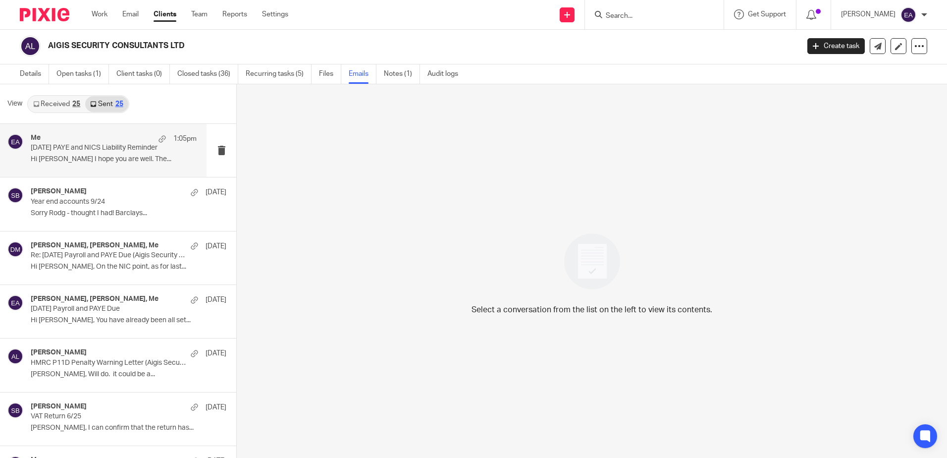
click at [117, 152] on p "September 2025 PAYE and NICS Liability Reminder" at bounding box center [97, 148] width 133 height 8
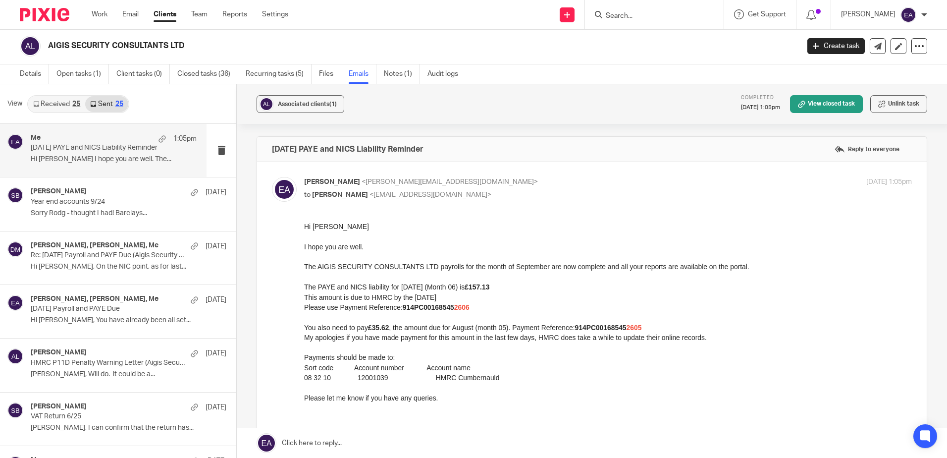
scroll to position [0, 0]
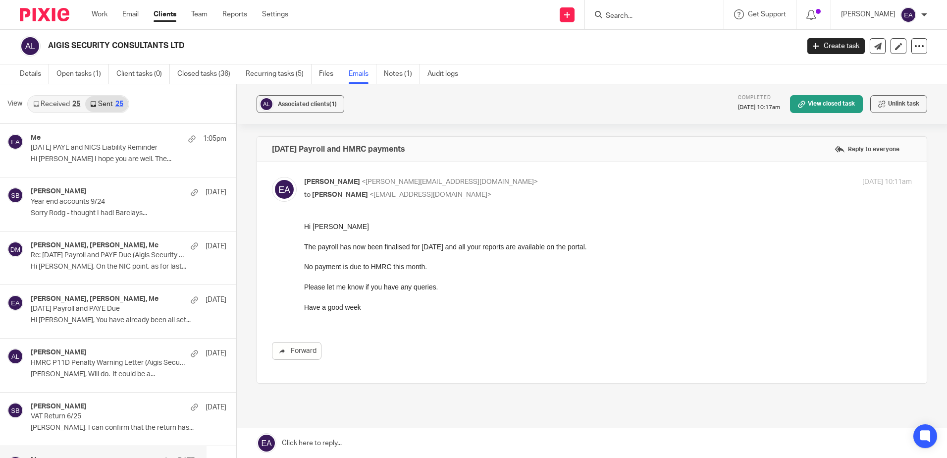
click at [644, 18] on input "Search" at bounding box center [649, 16] width 89 height 9
type input "bywater"
click at [688, 37] on link at bounding box center [686, 42] width 167 height 23
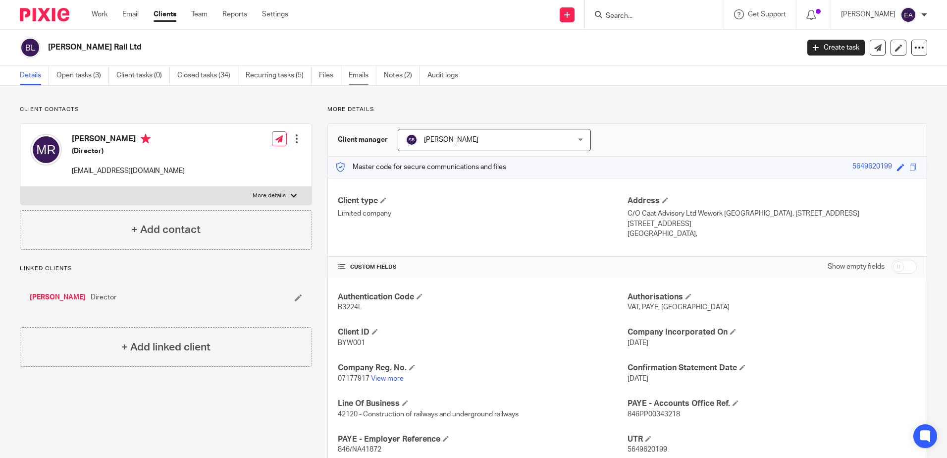
click at [351, 74] on link "Emails" at bounding box center [363, 75] width 28 height 19
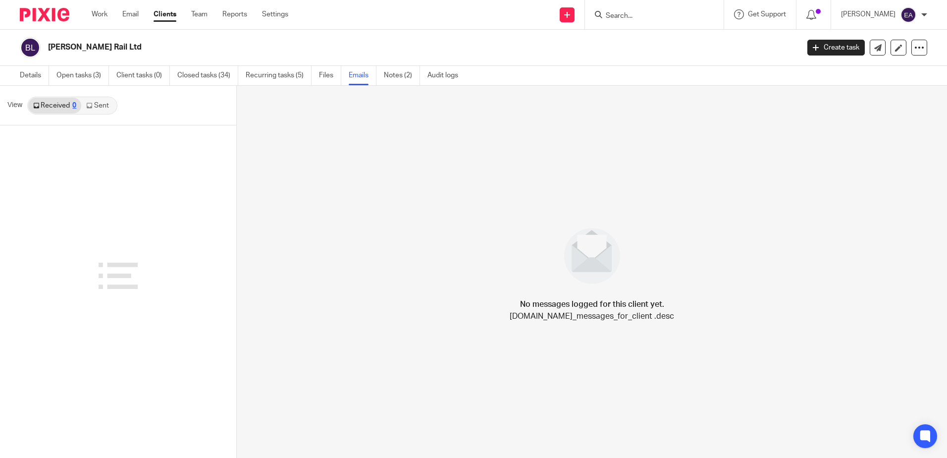
click at [102, 105] on link "Sent" at bounding box center [98, 106] width 35 height 16
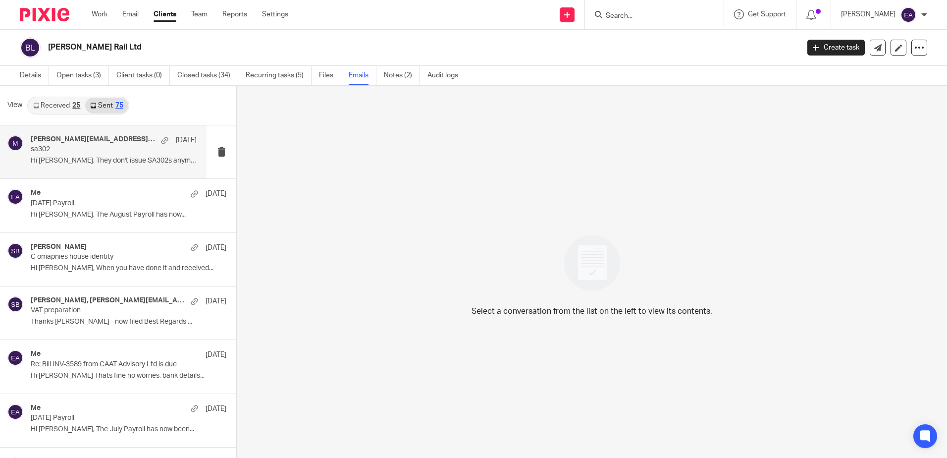
click at [121, 171] on div "[PERSON_NAME][EMAIL_ADDRESS][DOMAIN_NAME], [PERSON_NAME] [DATE] sa302 Hi [PERSO…" at bounding box center [103, 151] width 207 height 53
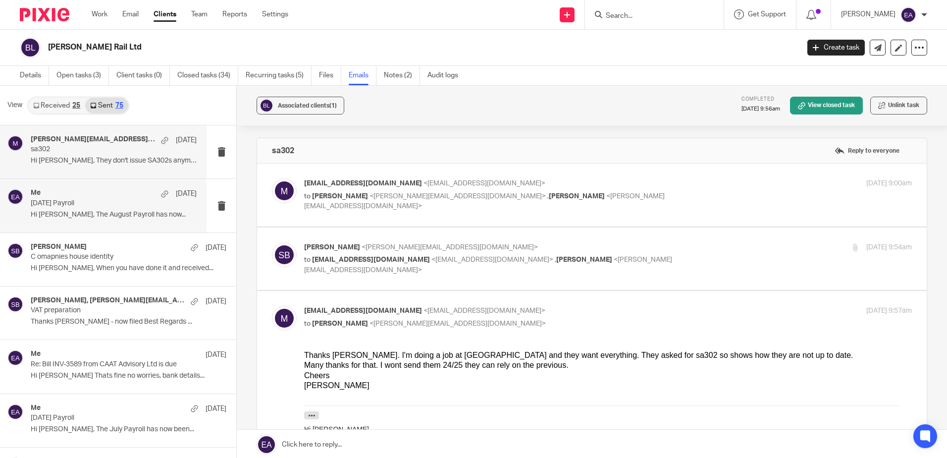
click at [95, 189] on div "Me [DATE]" at bounding box center [114, 194] width 166 height 10
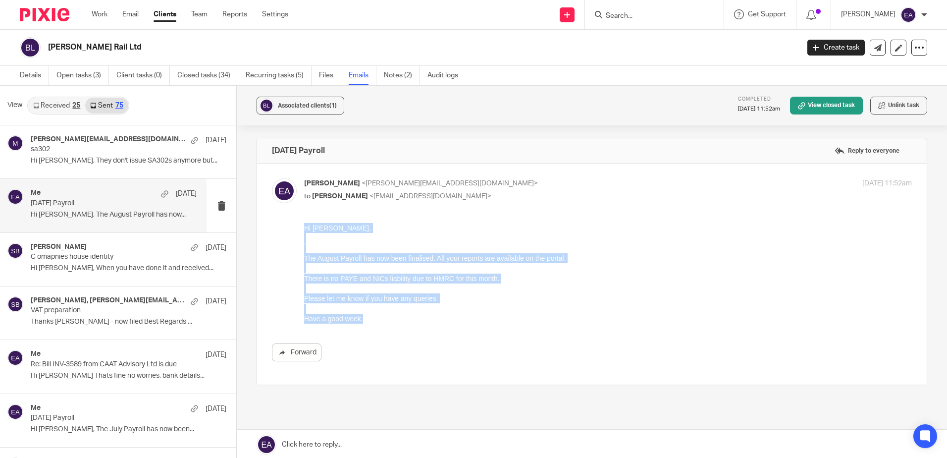
drag, startPoint x: 375, startPoint y: 319, endPoint x: 288, endPoint y: 201, distance: 146.7
click at [304, 223] on html "Hi Michael, The August Payroll has now been finalised. All your reports are ava…" at bounding box center [608, 273] width 608 height 101
drag, startPoint x: 288, startPoint y: 201, endPoint x: 331, endPoint y: 227, distance: 50.2
copy div "Hi Michael, The August Payroll has now been finalised. All your reports are ava…"
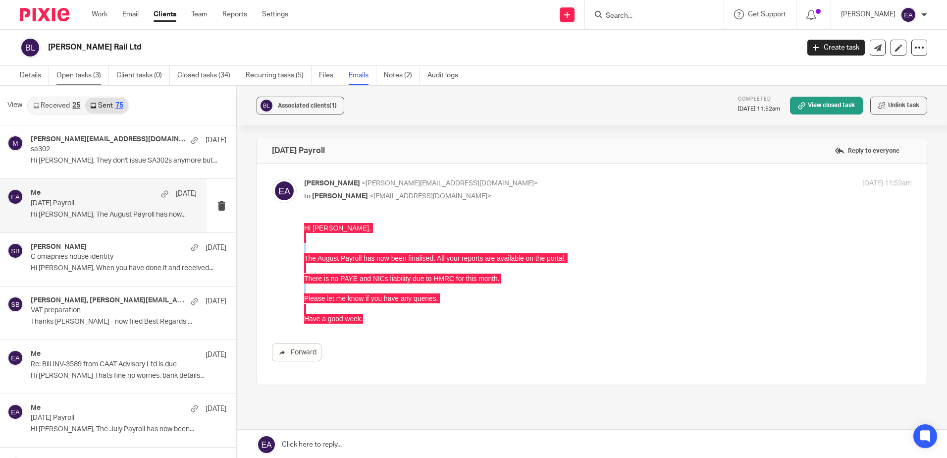
click at [78, 76] on link "Open tasks (3)" at bounding box center [82, 75] width 52 height 19
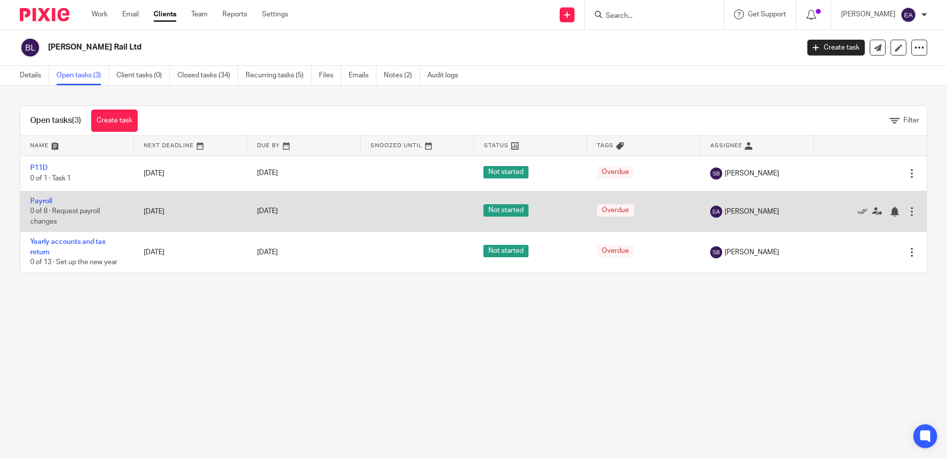
click at [92, 203] on td "Payroll 0 of 8 · Request payroll changes" at bounding box center [76, 211] width 113 height 41
click at [40, 200] on link "Payroll" at bounding box center [41, 201] width 22 height 7
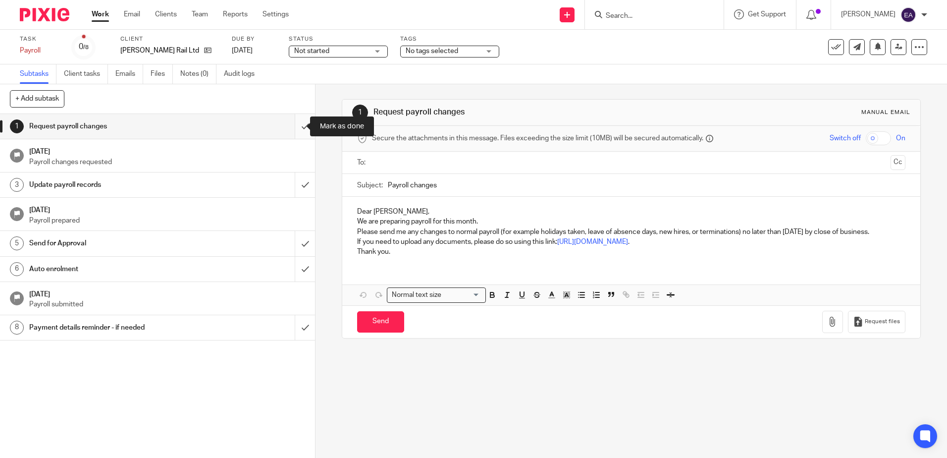
click at [301, 127] on input "submit" at bounding box center [157, 126] width 315 height 25
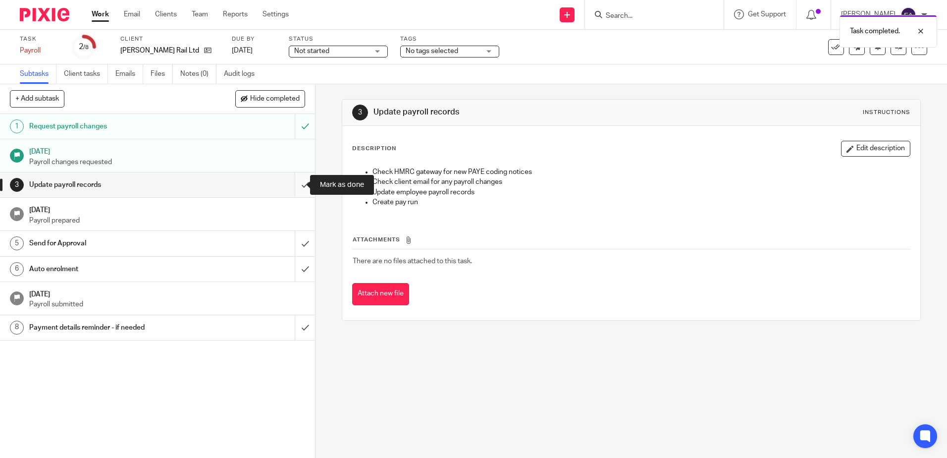
click at [300, 185] on input "submit" at bounding box center [157, 184] width 315 height 25
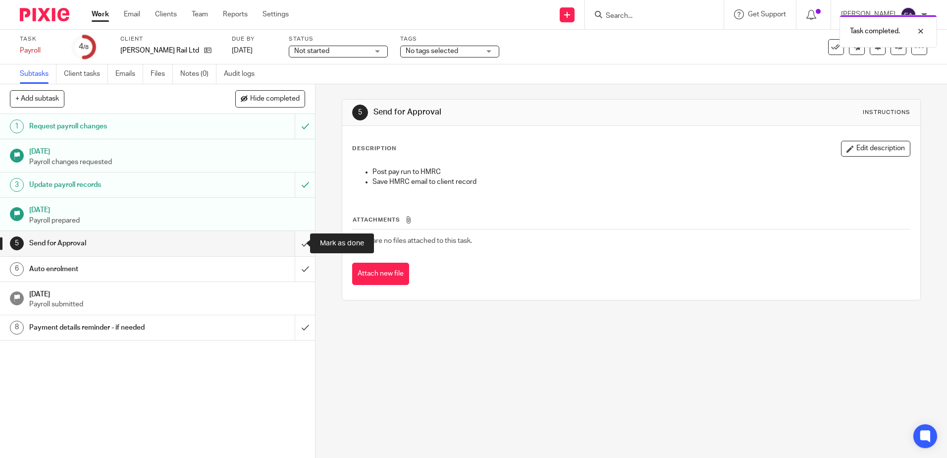
click at [296, 245] on input "submit" at bounding box center [157, 243] width 315 height 25
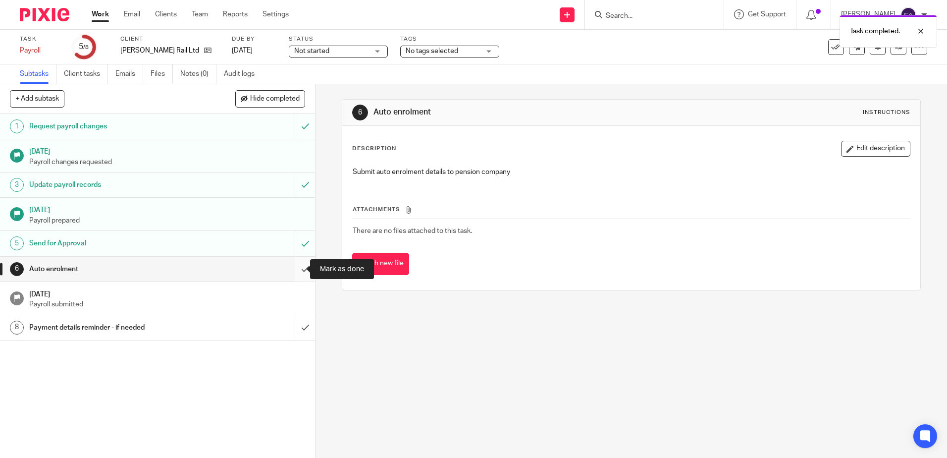
click at [302, 270] on input "submit" at bounding box center [157, 269] width 315 height 25
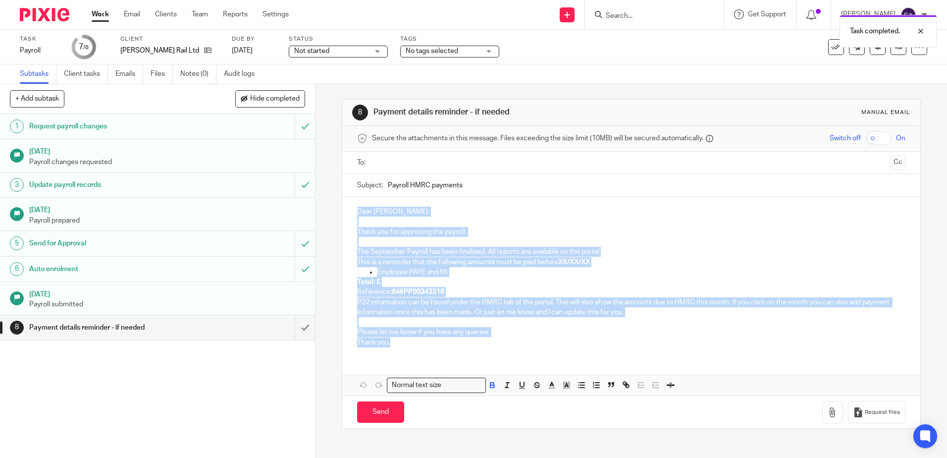
drag, startPoint x: 414, startPoint y: 342, endPoint x: 346, endPoint y: 199, distance: 158.6
click at [346, 199] on div "Dear [PERSON_NAME], Thank you for approving the payroll. The September Payroll …" at bounding box center [630, 276] width 577 height 158
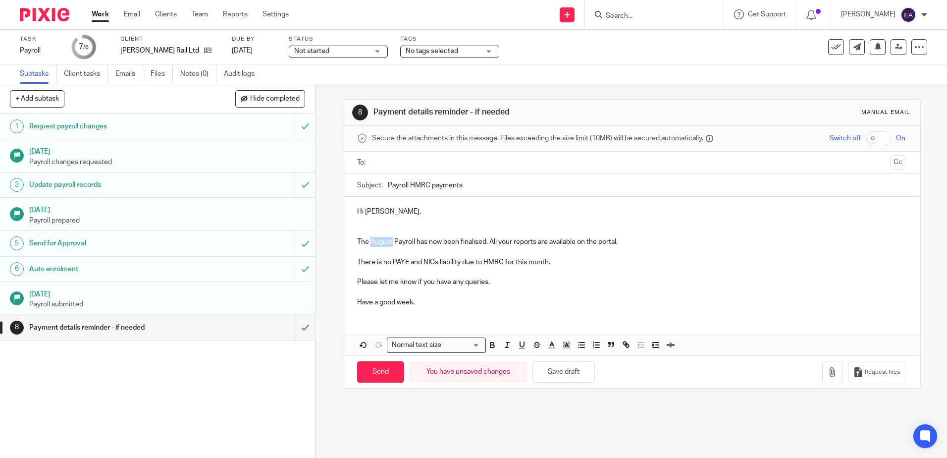
drag, startPoint x: 390, startPoint y: 242, endPoint x: 371, endPoint y: 240, distance: 19.4
click at [369, 240] on p "The August Payroll has now been finalised. All your reports are available on th…" at bounding box center [631, 242] width 548 height 10
drag, startPoint x: 420, startPoint y: 302, endPoint x: 397, endPoint y: 303, distance: 23.8
click at [396, 303] on p "Have a good week." at bounding box center [631, 302] width 548 height 10
click at [388, 186] on input "Payroll HMRC payments" at bounding box center [646, 185] width 517 height 22
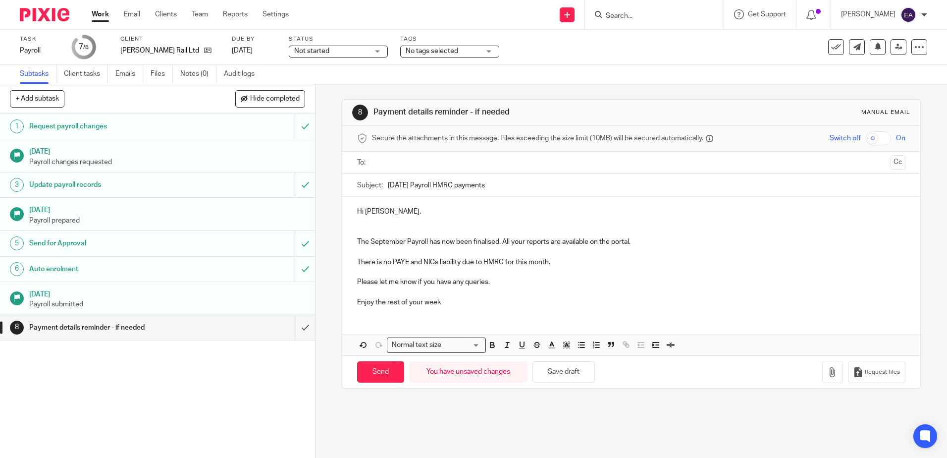
click at [461, 184] on input "September 2025 Payroll HMRC payments" at bounding box center [646, 185] width 517 height 22
drag, startPoint x: 551, startPoint y: 183, endPoint x: 464, endPoint y: 183, distance: 86.7
click at [464, 183] on input "September 2025 Payroll and HMRC payments" at bounding box center [646, 185] width 517 height 22
type input "September 2025 Payroll"
click at [381, 166] on input "text" at bounding box center [630, 162] width 511 height 11
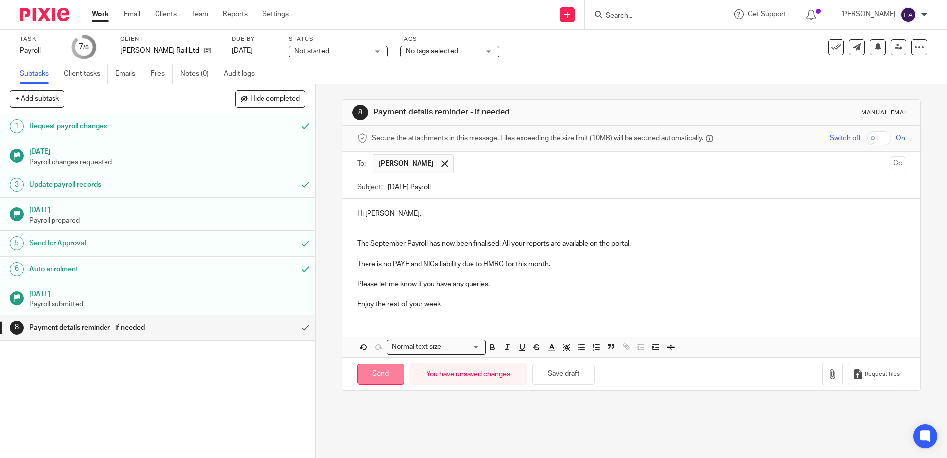
click at [370, 373] on input "Send" at bounding box center [380, 374] width 47 height 21
type input "Sent"
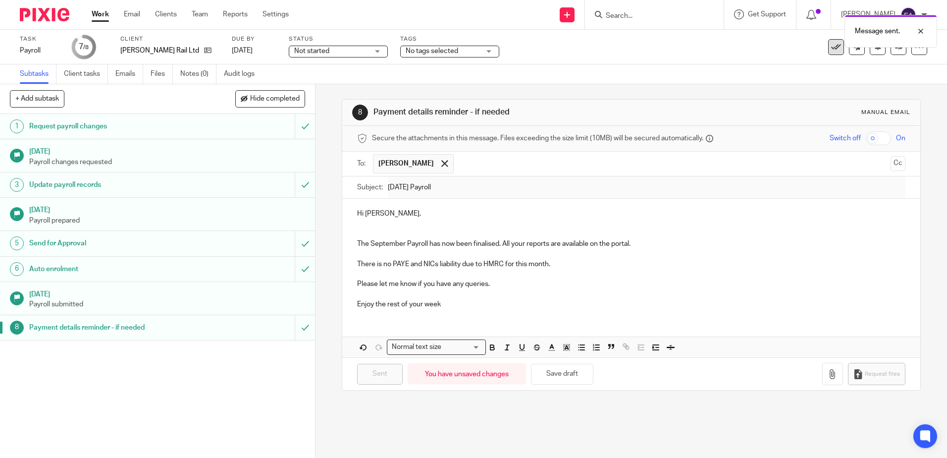
click at [831, 50] on icon at bounding box center [836, 47] width 10 height 10
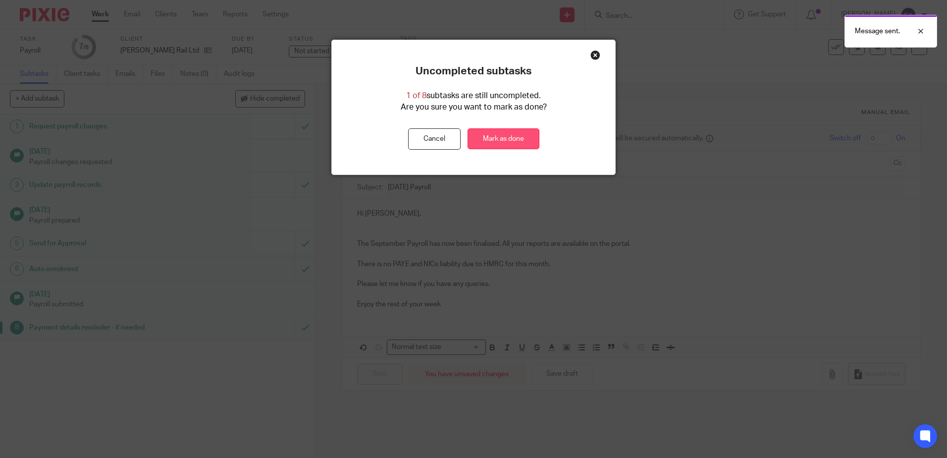
click at [489, 133] on link "Mark as done" at bounding box center [504, 138] width 72 height 21
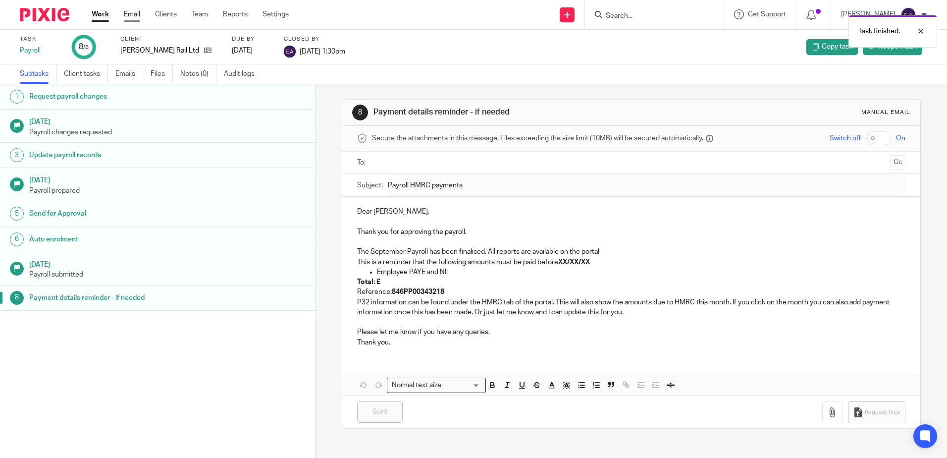
click at [138, 11] on link "Email" at bounding box center [132, 14] width 16 height 10
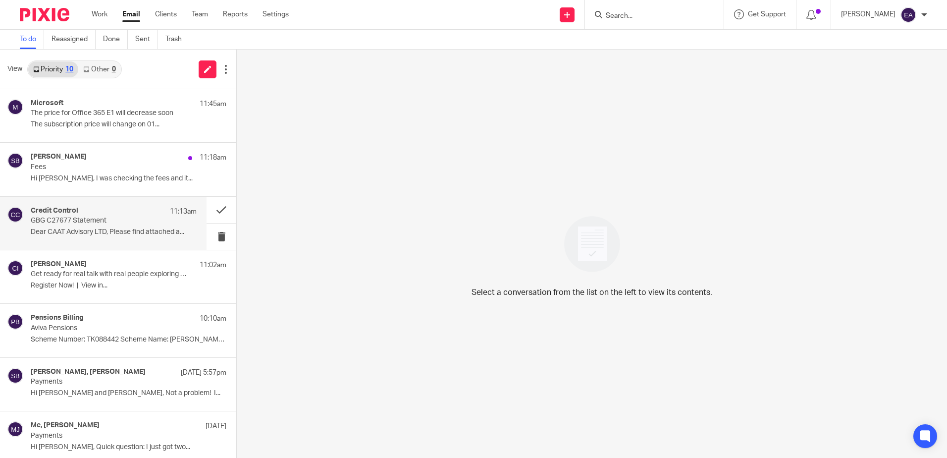
click at [132, 231] on p "Dear CAAT Advisory LTD, Please find attached a..." at bounding box center [114, 232] width 166 height 8
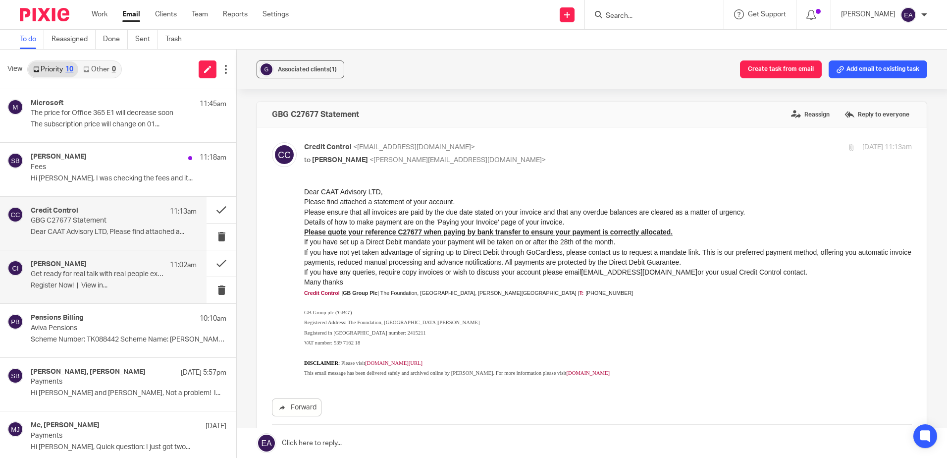
click at [117, 292] on div "Amanda Chadwick 11:02am Get ready for real talk with real people exploring real…" at bounding box center [114, 276] width 166 height 33
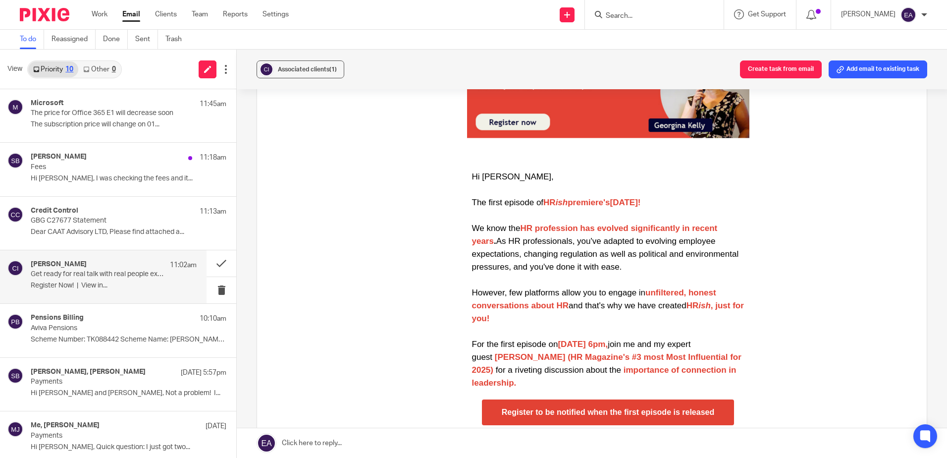
scroll to position [248, 0]
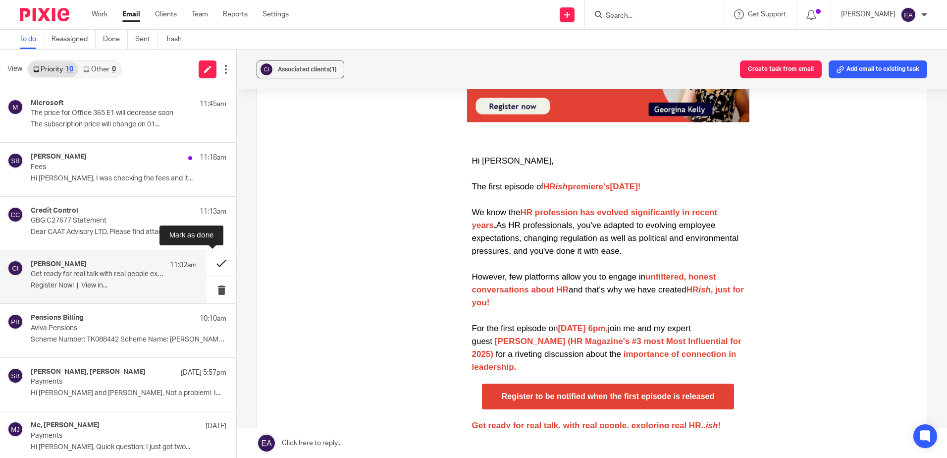
click at [212, 263] on button at bounding box center [222, 263] width 30 height 26
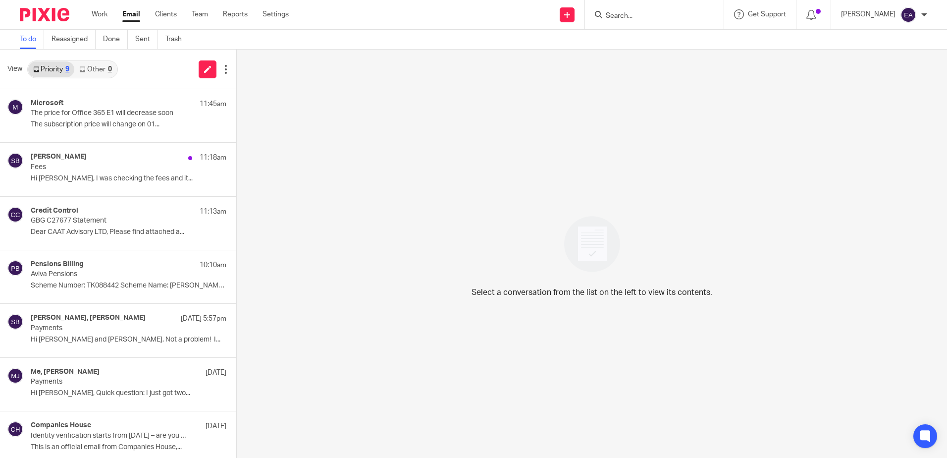
click at [629, 15] on input "Search" at bounding box center [649, 16] width 89 height 9
type input "lagan"
click at [651, 40] on link at bounding box center [686, 42] width 167 height 23
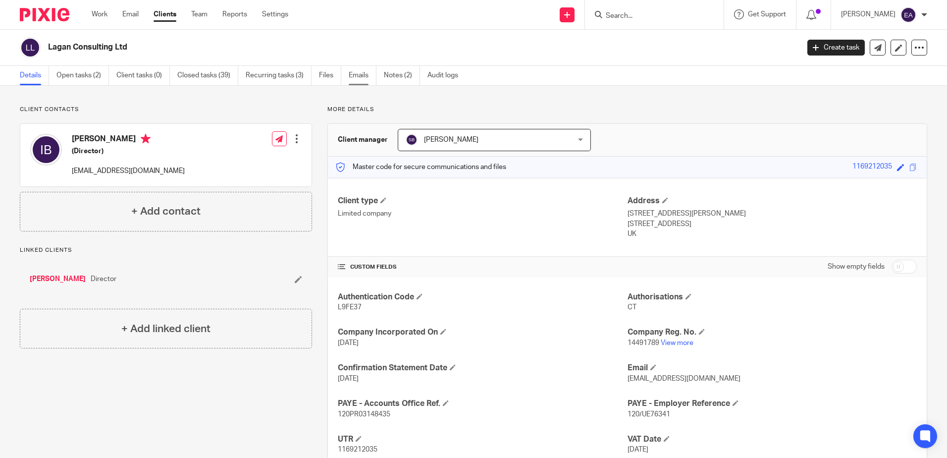
click at [359, 76] on link "Emails" at bounding box center [363, 75] width 28 height 19
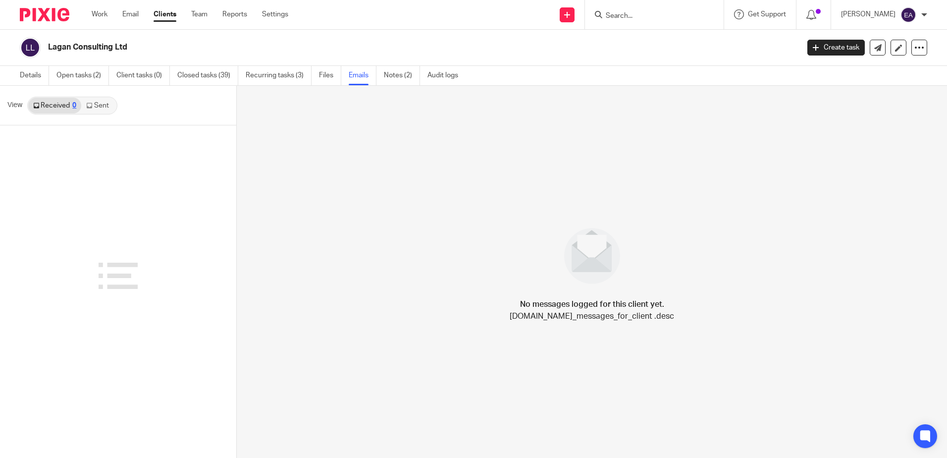
click at [101, 109] on link "Sent" at bounding box center [98, 106] width 35 height 16
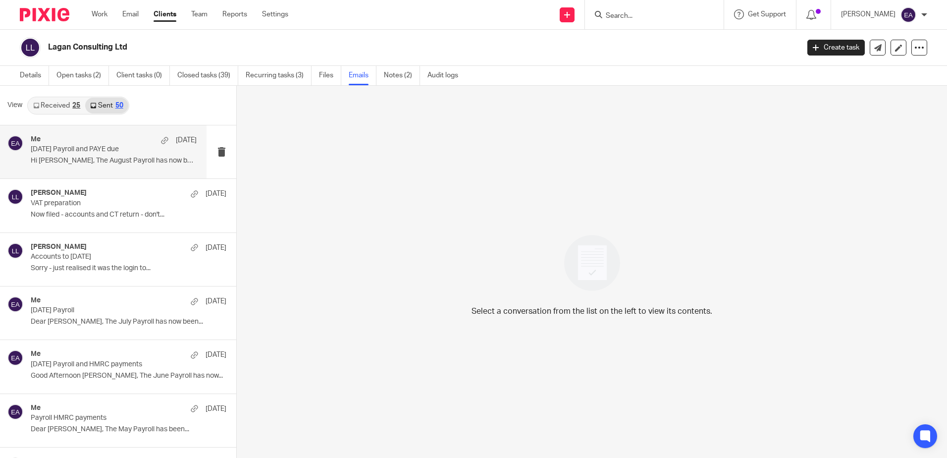
click at [102, 147] on p "August 2025 Payroll and PAYE due" at bounding box center [97, 149] width 133 height 8
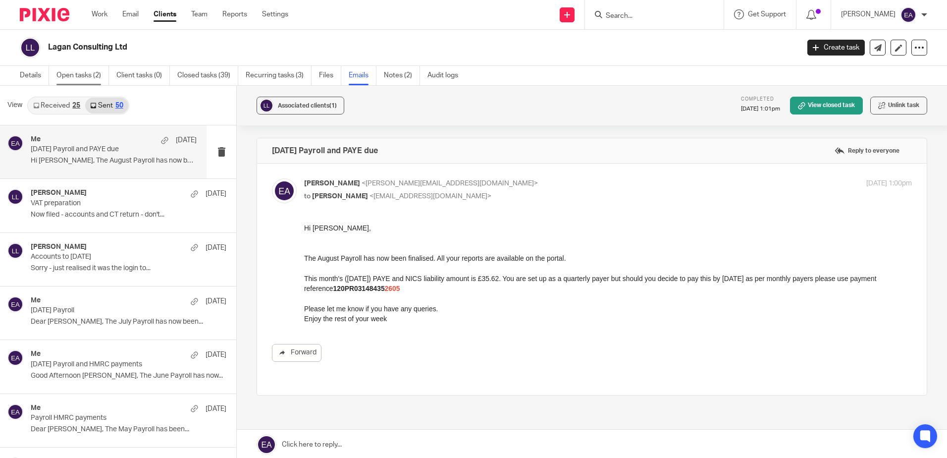
click at [80, 72] on link "Open tasks (2)" at bounding box center [82, 75] width 52 height 19
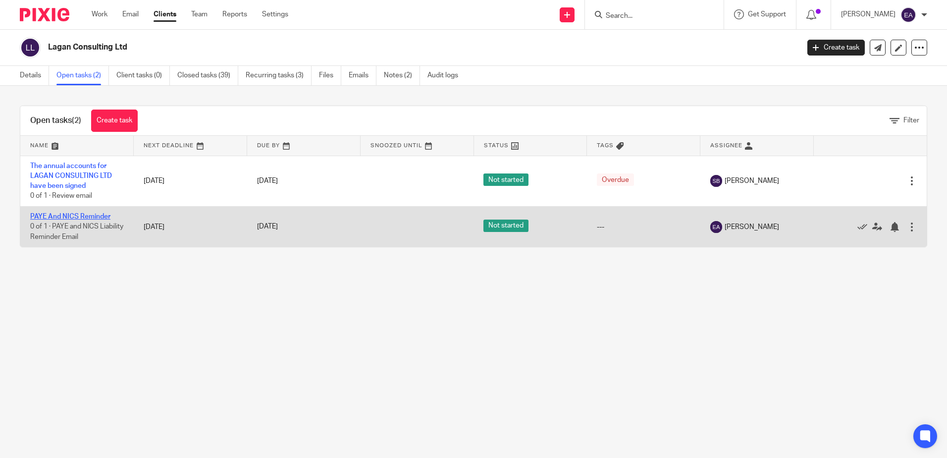
click at [62, 217] on link "PAYE And NICS Reminder" at bounding box center [70, 216] width 80 height 7
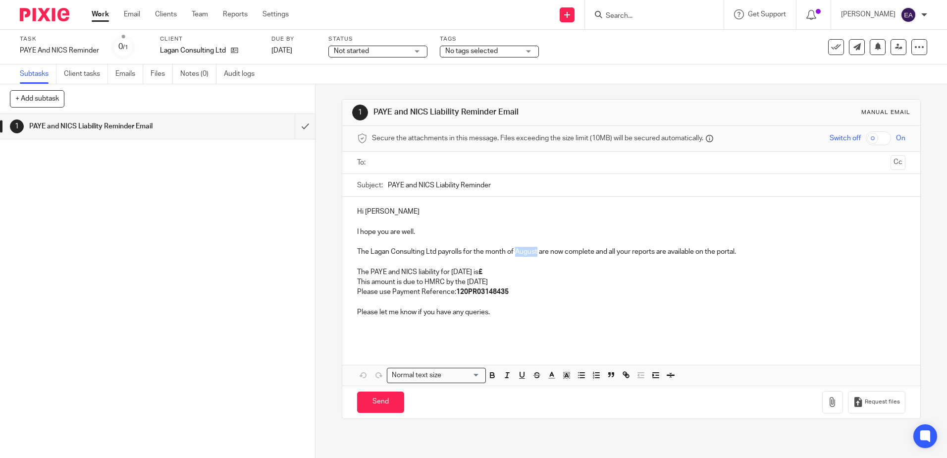
drag, startPoint x: 535, startPoint y: 251, endPoint x: 515, endPoint y: 251, distance: 20.3
click at [515, 251] on p "The Lagan Consulting Ltd payrolls for the month of August are now complete and …" at bounding box center [631, 252] width 548 height 10
drag, startPoint x: 471, startPoint y: 272, endPoint x: 451, endPoint y: 271, distance: 20.3
click at [451, 271] on p "The PAYE and NICS liability for [DATE] is £" at bounding box center [631, 272] width 548 height 10
click at [519, 271] on p "The PAYE and NICS liability for [DATE] is £" at bounding box center [631, 272] width 548 height 10
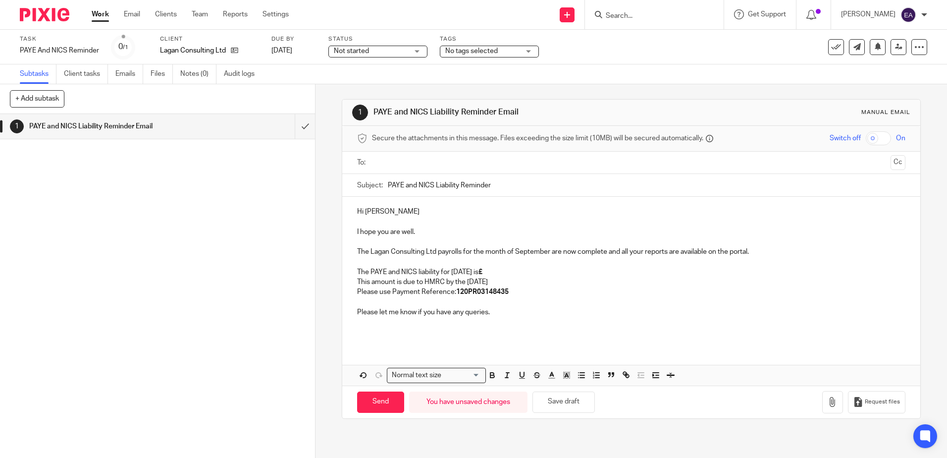
drag, startPoint x: 503, startPoint y: 273, endPoint x: 447, endPoint y: 276, distance: 56.0
click at [447, 276] on p "The PAYE and NICS liability for [DATE] is £" at bounding box center [631, 272] width 548 height 10
click at [439, 273] on p "The PAYE and NICS liability for [DATE] is £" at bounding box center [631, 272] width 548 height 10
drag, startPoint x: 518, startPoint y: 273, endPoint x: 464, endPoint y: 273, distance: 54.0
click at [464, 273] on p "The PAYE and NICS liability total for [DATE] is £" at bounding box center [631, 272] width 548 height 10
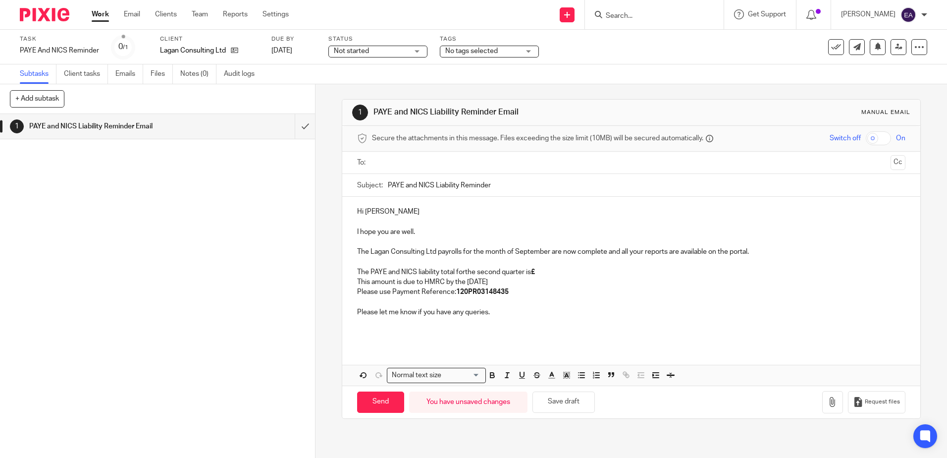
click at [464, 274] on p "The PAYE and NICS liability total forthe second quarter is £" at bounding box center [631, 272] width 548 height 10
click at [547, 273] on p "The PAYE and NICS liability total for the second quarter is £" at bounding box center [631, 272] width 548 height 10
click at [525, 273] on p "The PAYE and NICS liability total for the second quarter is £" at bounding box center [631, 272] width 548 height 10
click at [578, 270] on p "The PAYE and NICS liability total for the second quarter of 2025-26 is £" at bounding box center [631, 272] width 548 height 10
drag, startPoint x: 520, startPoint y: 283, endPoint x: 482, endPoint y: 283, distance: 37.1
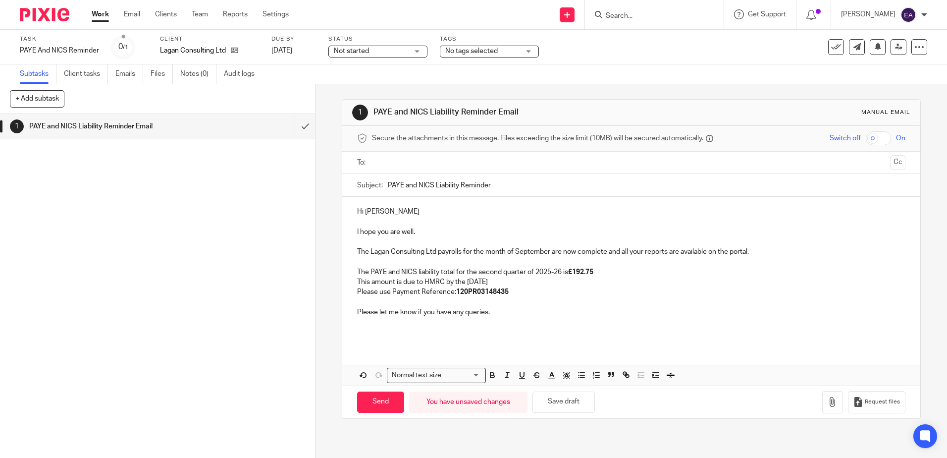
click at [482, 283] on p "This amount is due to HMRC by the [DATE]" at bounding box center [631, 282] width 548 height 10
click at [511, 292] on p "Please use Payment Reference: 120PR03148435" at bounding box center [631, 292] width 548 height 10
drag, startPoint x: 526, startPoint y: 294, endPoint x: 507, endPoint y: 293, distance: 18.8
click at [507, 293] on p "Please use Payment Reference: [US_VEHICLE_IDENTIFICATION_NUMBER]" at bounding box center [631, 292] width 548 height 10
click at [548, 371] on icon "button" at bounding box center [551, 374] width 9 height 9
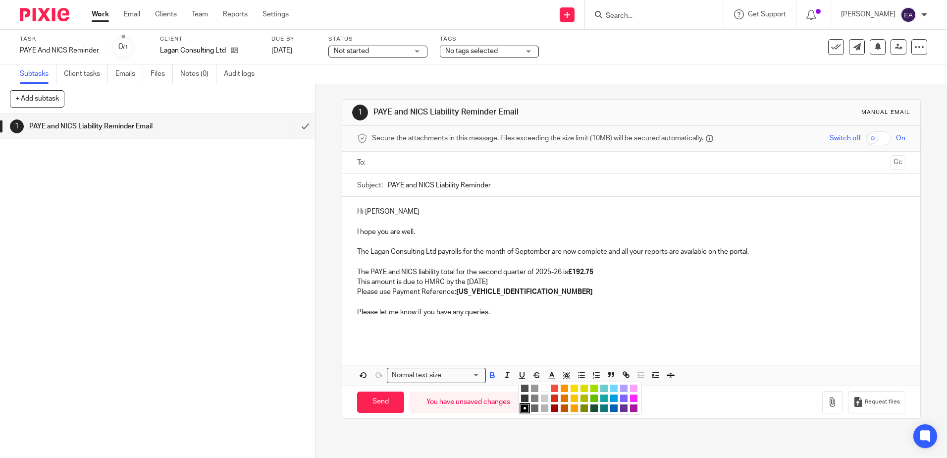
click at [552, 398] on li "color:#D33115" at bounding box center [554, 397] width 7 height 7
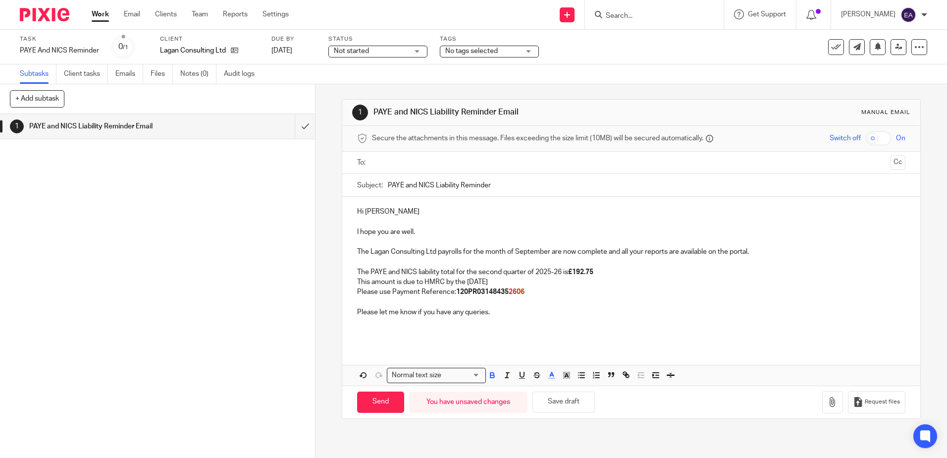
click at [564, 314] on p "Please let me know if you have any queries." at bounding box center [631, 312] width 548 height 10
click at [532, 294] on p "Please use Payment Reference: 120PR03148435 2606" at bounding box center [631, 292] width 548 height 10
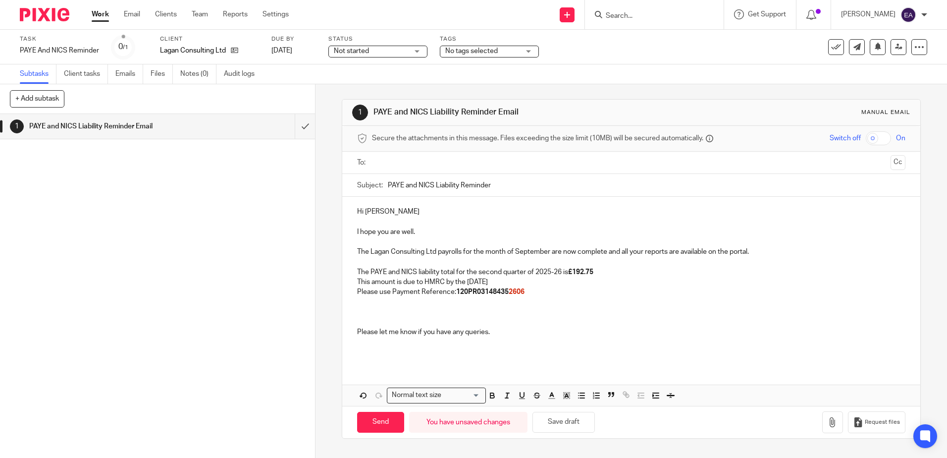
click at [290, 411] on div "1 PAYE and NICS Liability Reminder Email" at bounding box center [157, 286] width 315 height 344
click at [363, 304] on p at bounding box center [631, 302] width 548 height 10
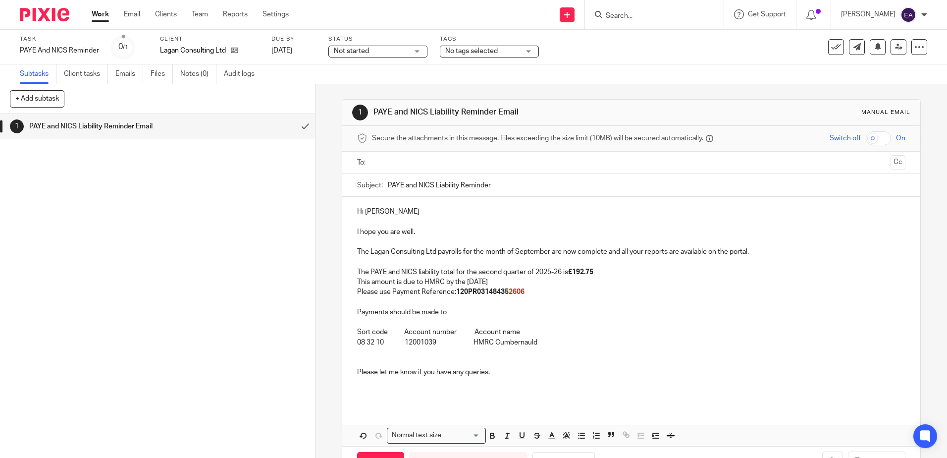
scroll to position [36, 0]
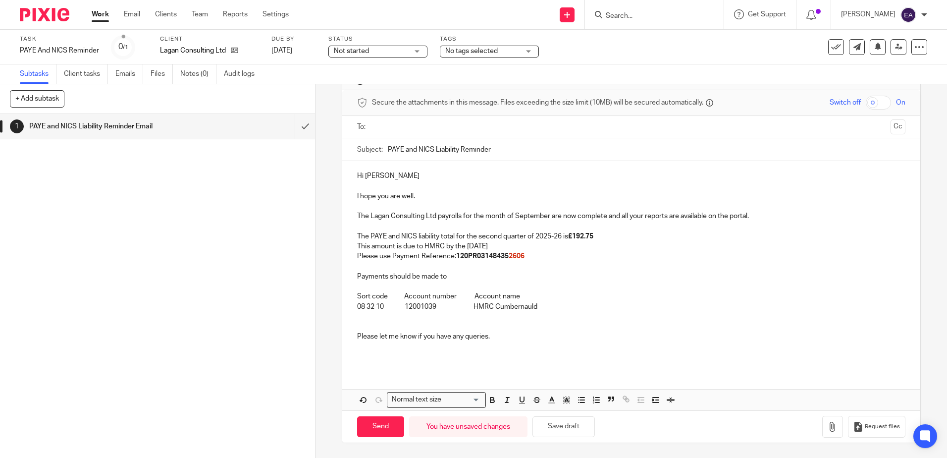
click at [388, 149] on input "PAYE and NICS Liability Reminder" at bounding box center [646, 149] width 517 height 22
type input "September 2025 PAYE and NICS Liability Reminder"
click at [394, 122] on input "text" at bounding box center [630, 126] width 511 height 11
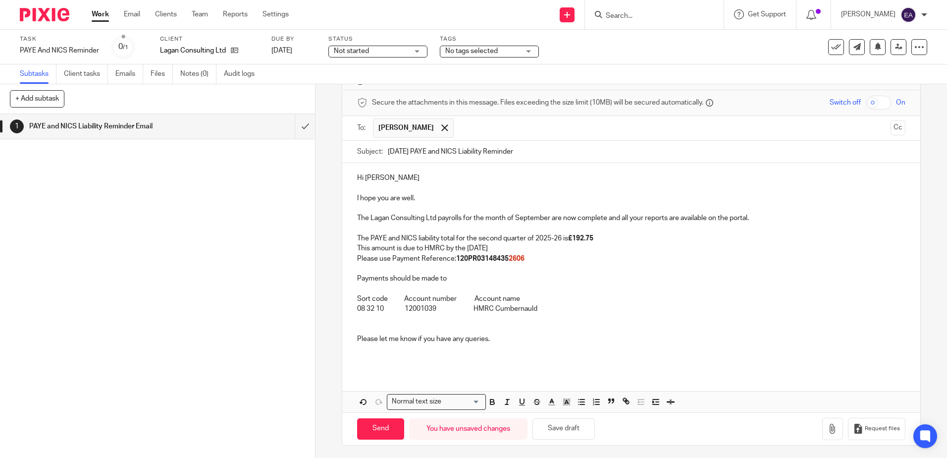
drag, startPoint x: 530, startPoint y: 245, endPoint x: 466, endPoint y: 249, distance: 64.5
click at [466, 249] on p "This amount is due to HMRC by the 22nd October 2025" at bounding box center [631, 248] width 548 height 10
click at [491, 401] on icon "button" at bounding box center [491, 400] width 3 height 2
click at [592, 314] on p at bounding box center [631, 318] width 548 height 10
click at [385, 431] on input "Send" at bounding box center [380, 428] width 47 height 21
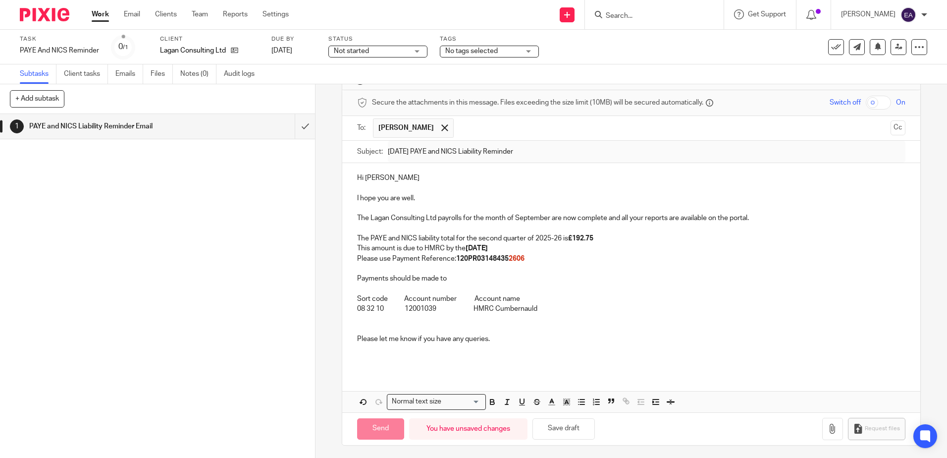
type input "Sent"
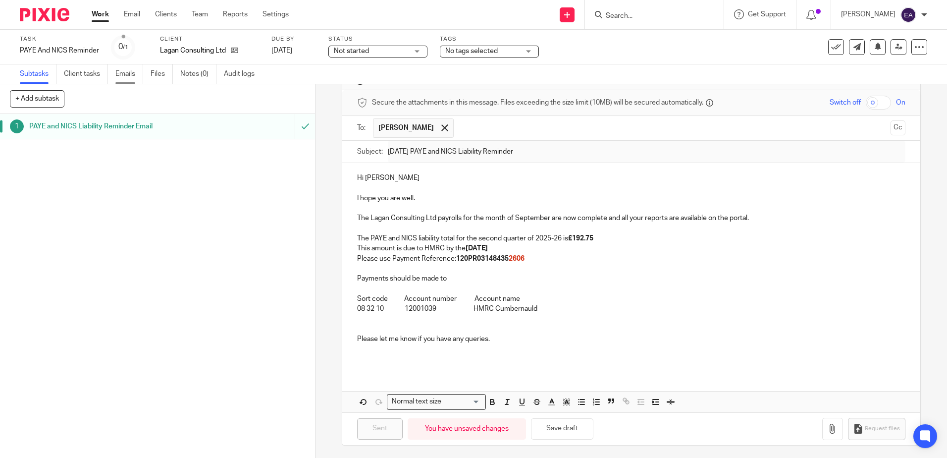
click at [133, 74] on link "Emails" at bounding box center [129, 73] width 28 height 19
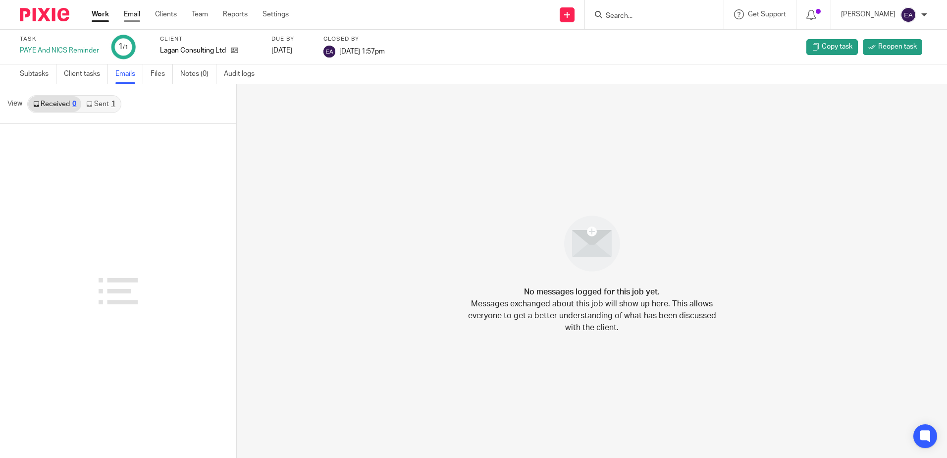
click at [124, 18] on link "Email" at bounding box center [132, 14] width 16 height 10
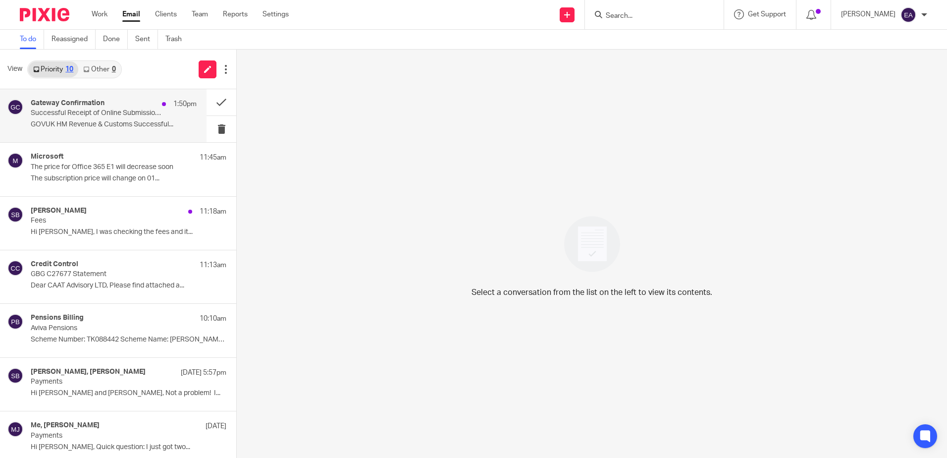
click at [111, 115] on p "Successful Receipt of Online Submission for Reference 120/UE76341" at bounding box center [97, 113] width 133 height 8
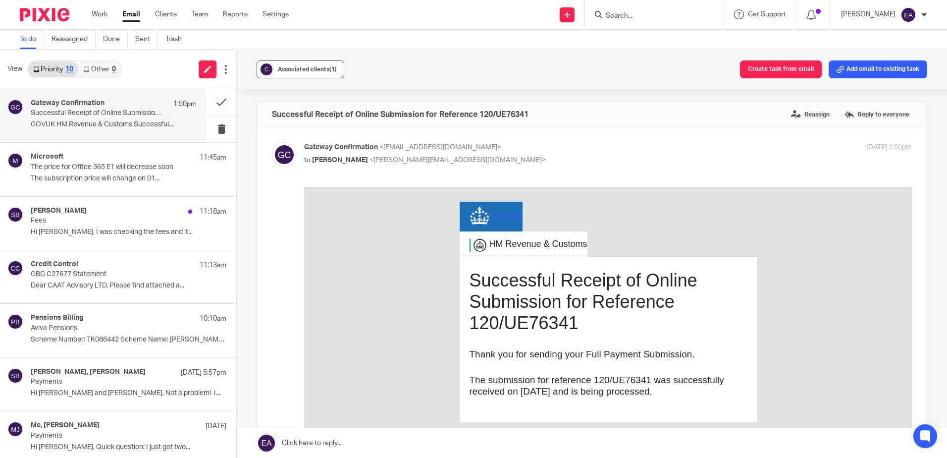
click at [292, 69] on span "Associated clients (1)" at bounding box center [307, 69] width 59 height 6
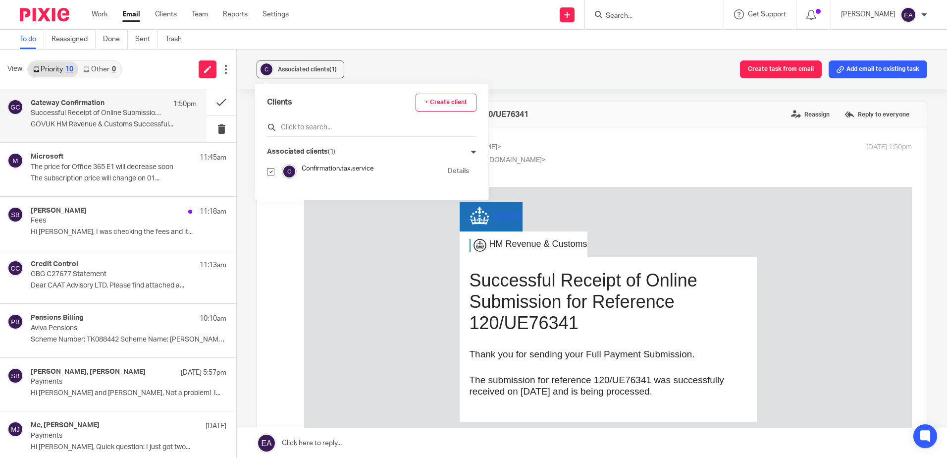
click at [322, 126] on input "text" at bounding box center [371, 127] width 209 height 10
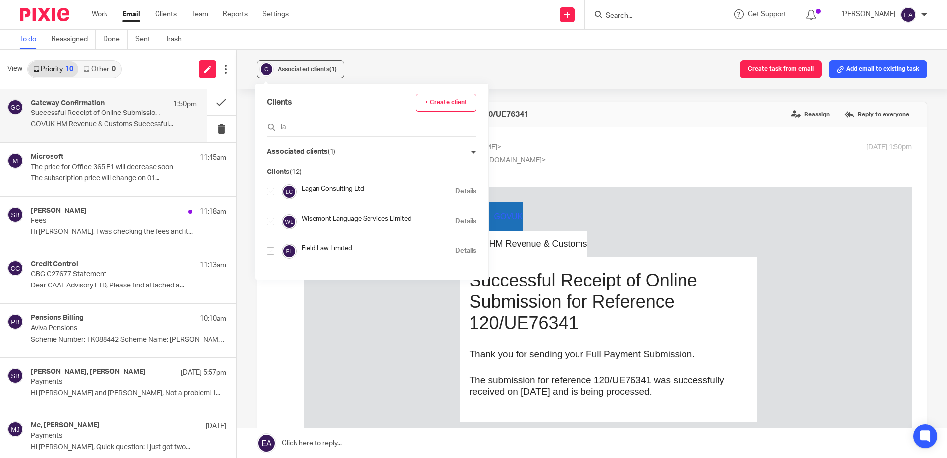
type input "la"
click at [270, 192] on input "checkbox" at bounding box center [270, 191] width 7 height 7
checkbox input "true"
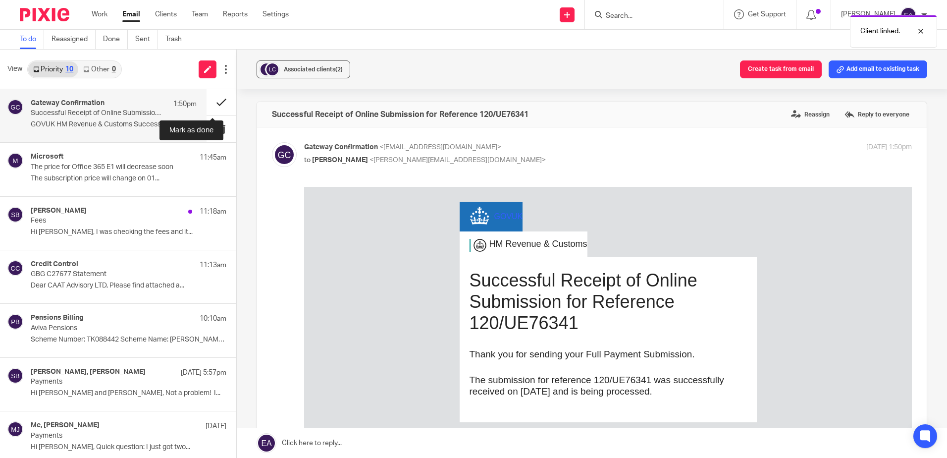
click at [213, 100] on button at bounding box center [222, 102] width 30 height 26
